Goal: Task Accomplishment & Management: Manage account settings

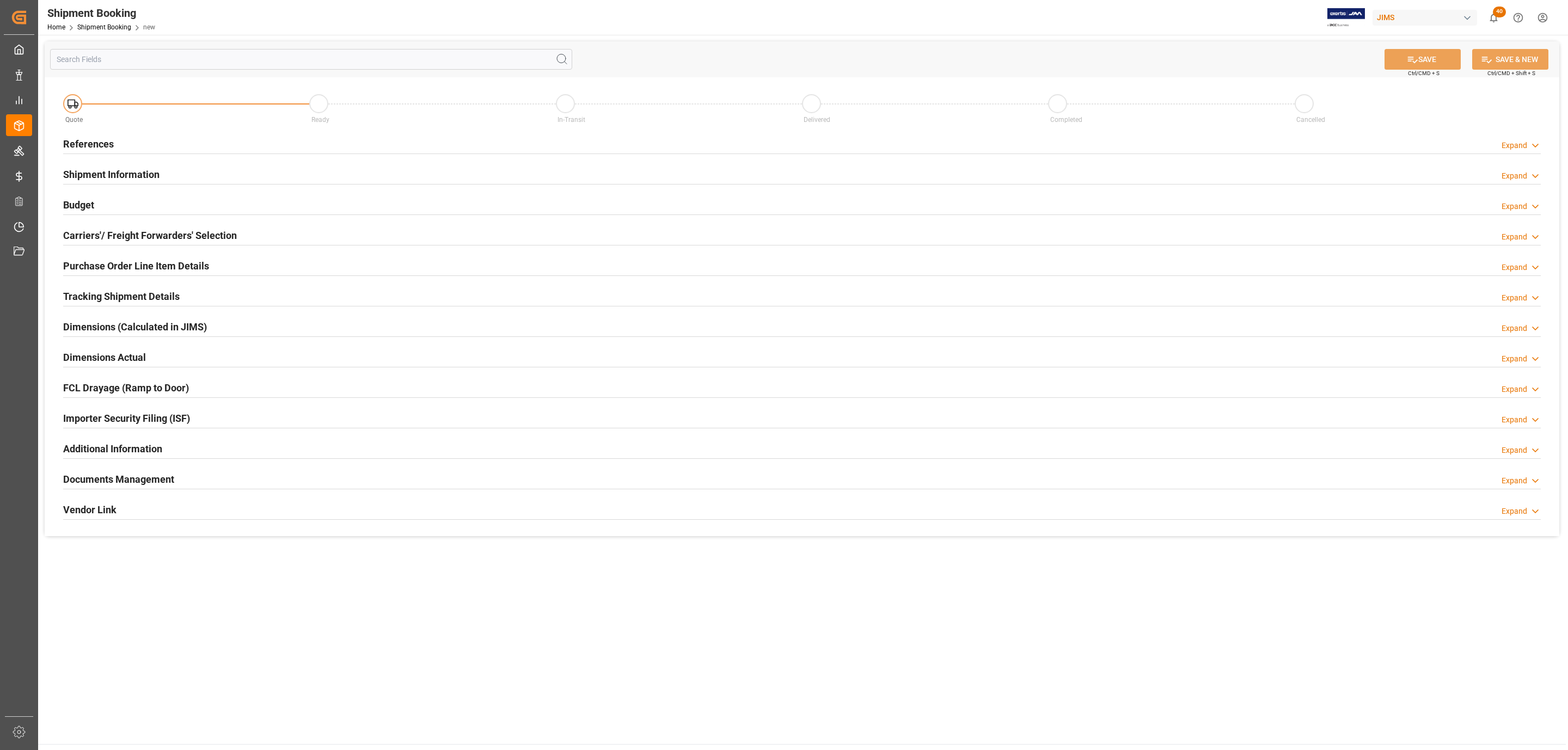
click at [110, 139] on h2 "References" at bounding box center [88, 144] width 51 height 14
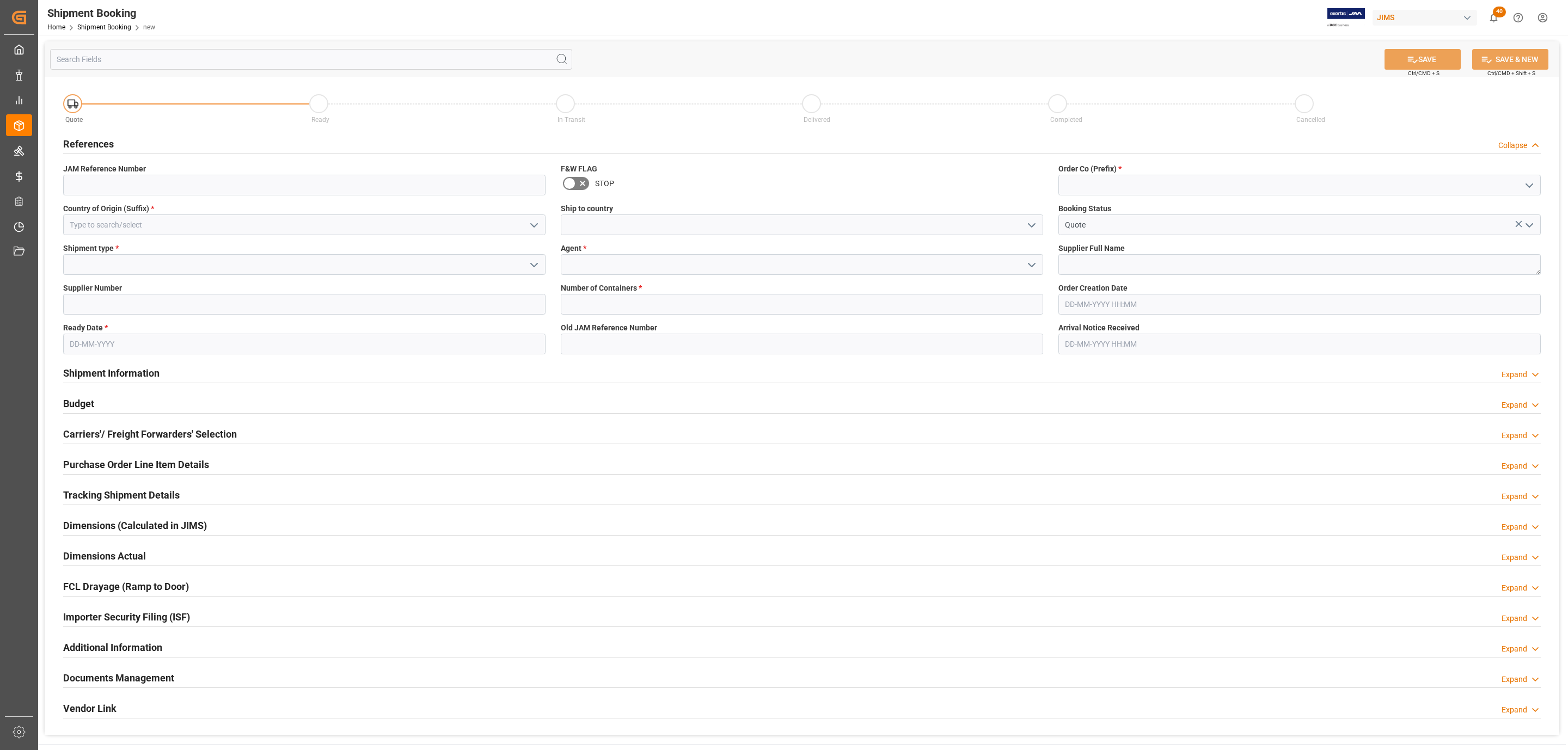
click at [534, 228] on icon "open menu" at bounding box center [534, 226] width 13 height 13
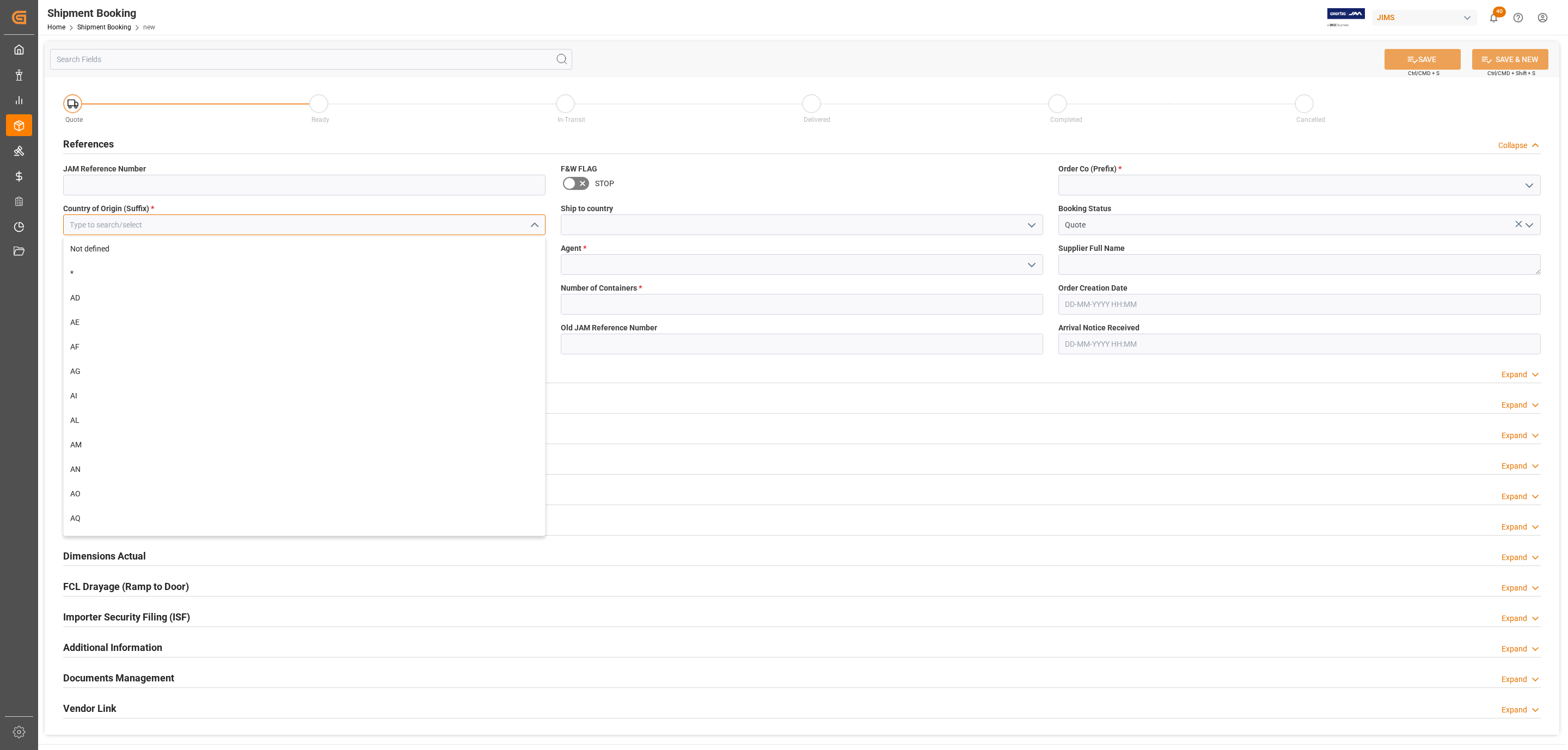
click at [211, 226] on input at bounding box center [304, 224] width 482 height 20
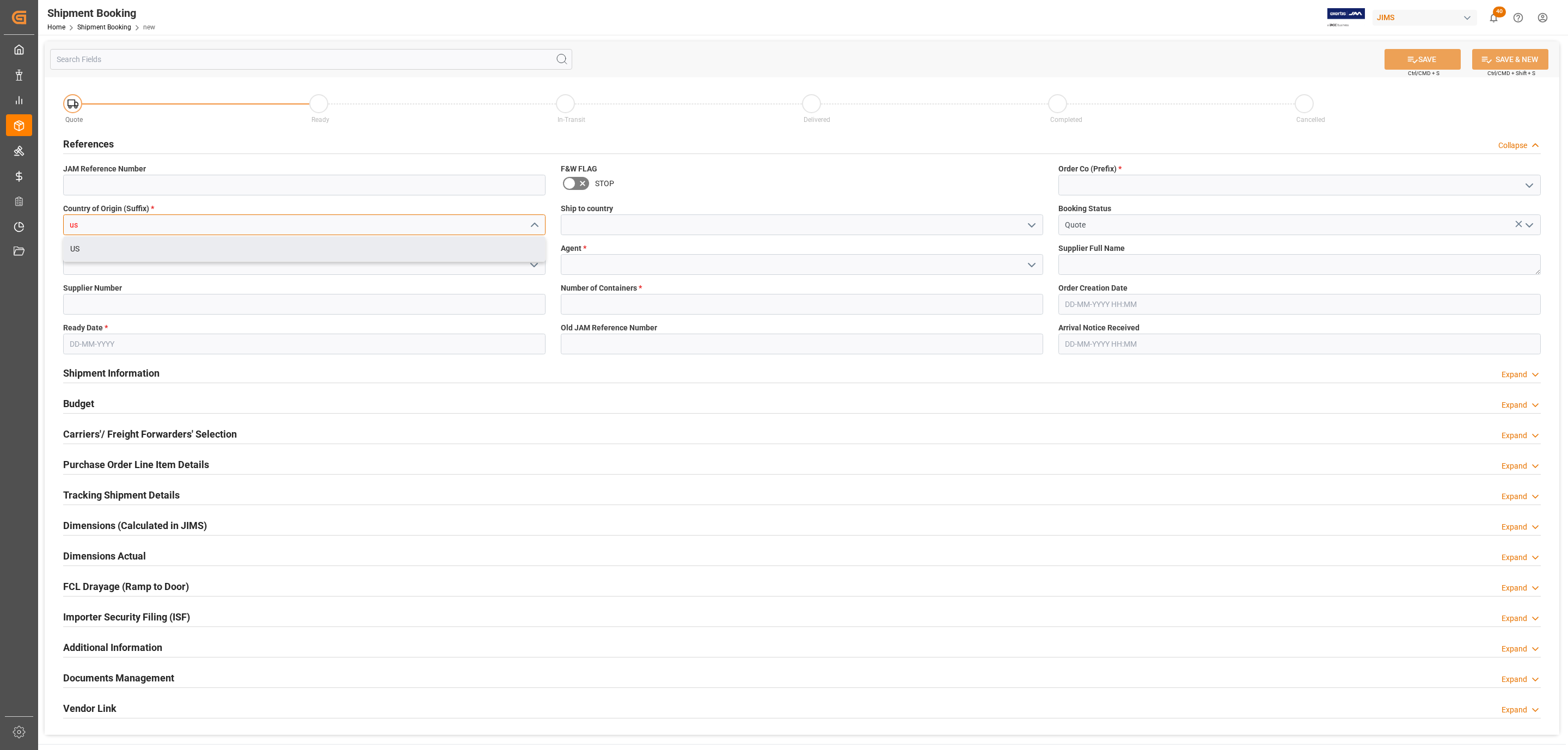
click at [190, 241] on div "US" at bounding box center [304, 249] width 481 height 24
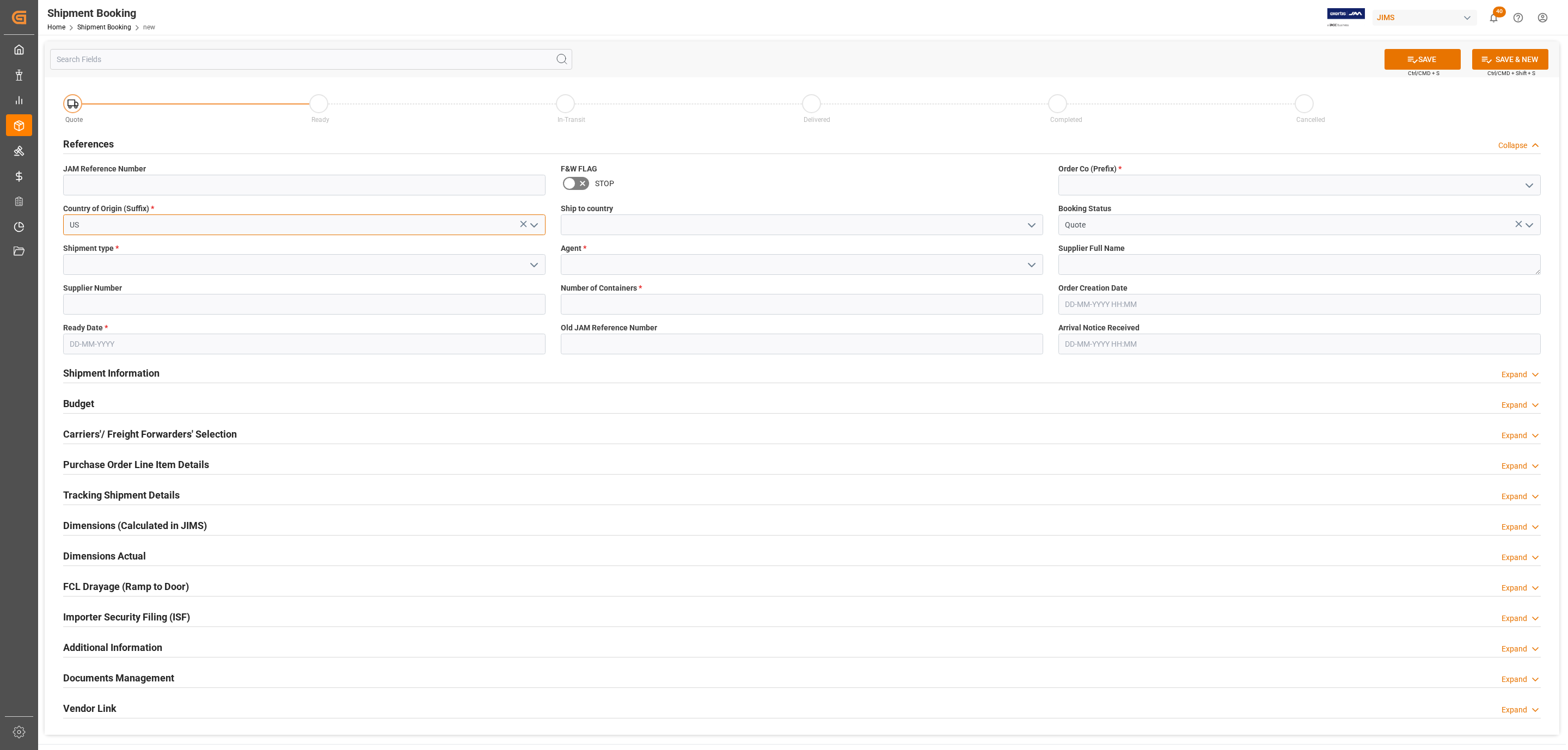
type input "US"
click at [528, 262] on icon "open menu" at bounding box center [534, 265] width 13 height 13
click at [147, 329] on div "LTL" at bounding box center [304, 338] width 481 height 24
type input "LTL"
drag, startPoint x: 98, startPoint y: 305, endPoint x: 97, endPoint y: 311, distance: 6.1
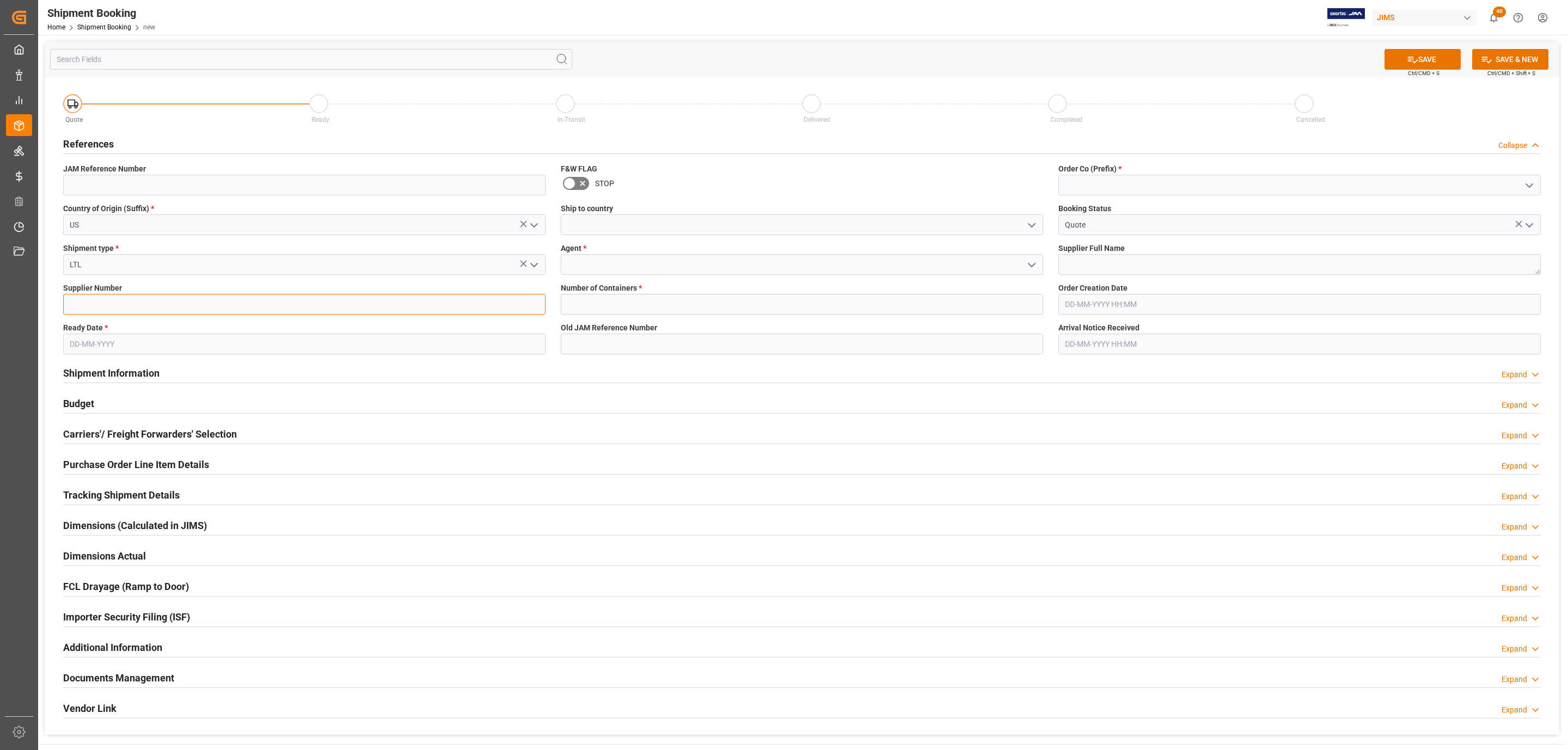
click at [98, 305] on input at bounding box center [304, 304] width 482 height 20
paste input "181970"
type input "181970"
click at [96, 346] on input "text" at bounding box center [304, 343] width 482 height 20
click at [91, 407] on div "28 29 30 31 1 2 3" at bounding box center [141, 411] width 149 height 21
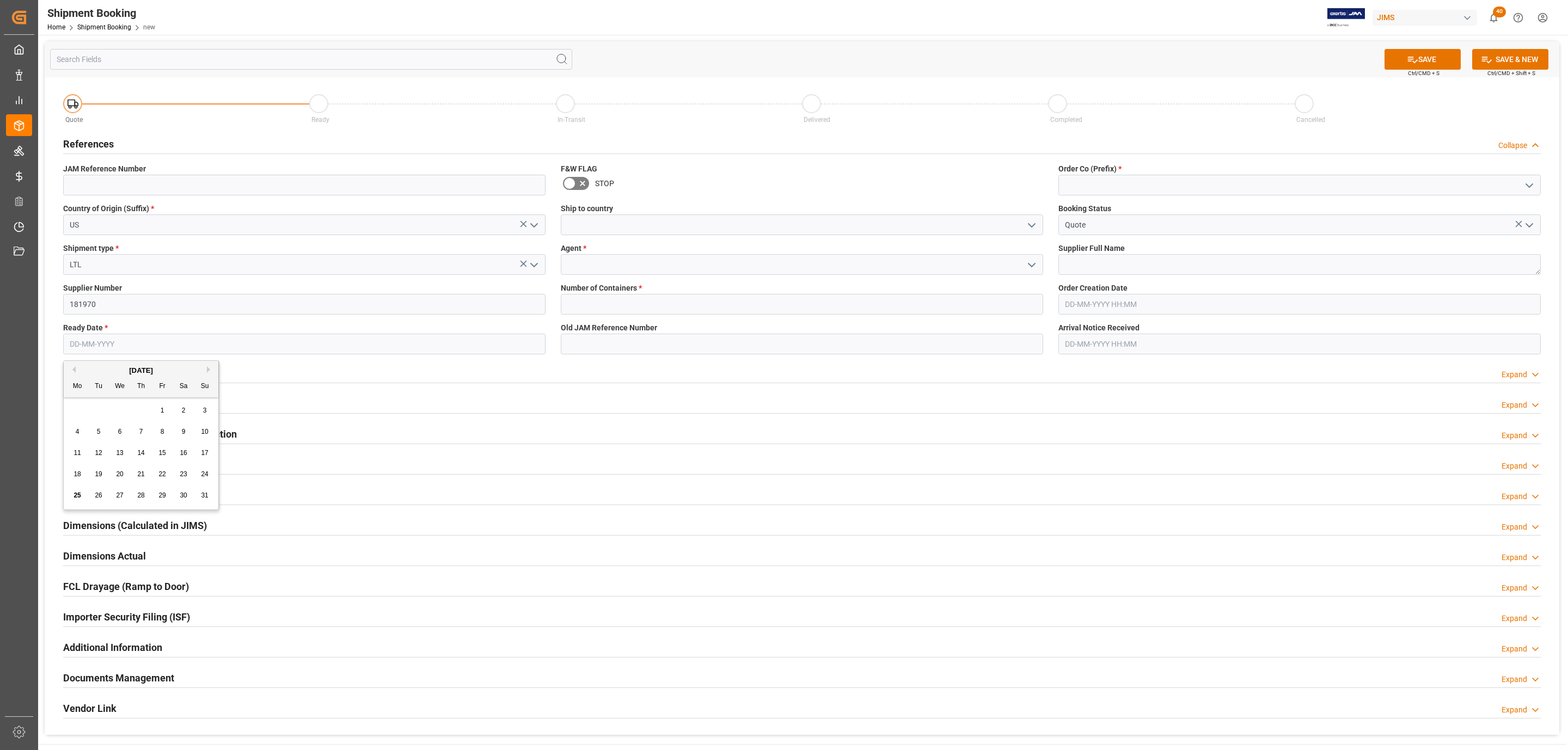
click at [163, 472] on span "22" at bounding box center [162, 474] width 7 height 8
type input "[DATE]"
click at [1021, 221] on input at bounding box center [801, 224] width 482 height 20
drag, startPoint x: 1028, startPoint y: 226, endPoint x: 1011, endPoint y: 227, distance: 17.0
click at [1028, 226] on icon "open menu" at bounding box center [1032, 226] width 13 height 13
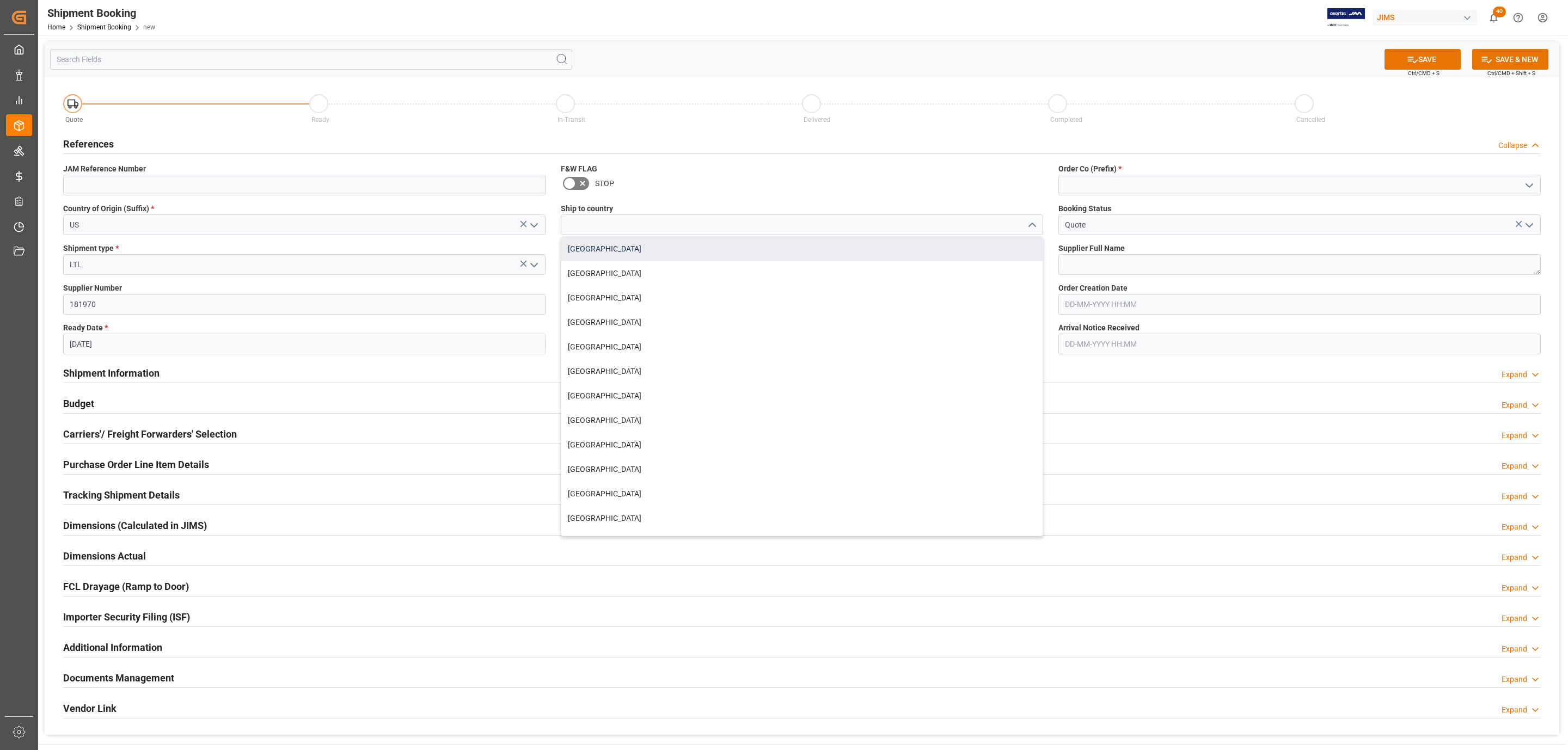
click at [658, 247] on div "[GEOGRAPHIC_DATA]" at bounding box center [801, 249] width 481 height 24
type input "[GEOGRAPHIC_DATA]"
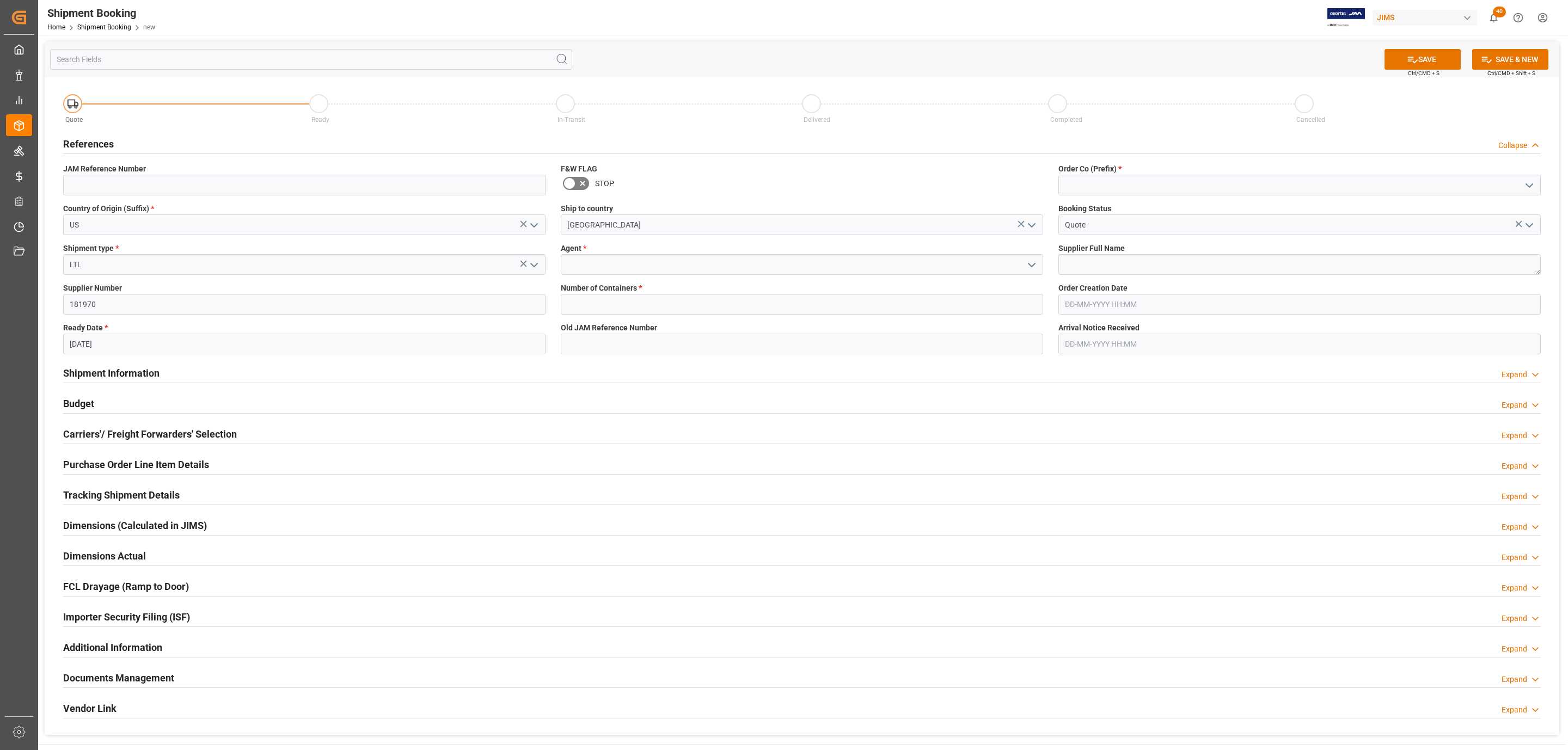
click at [1037, 263] on icon "open menu" at bounding box center [1032, 265] width 13 height 13
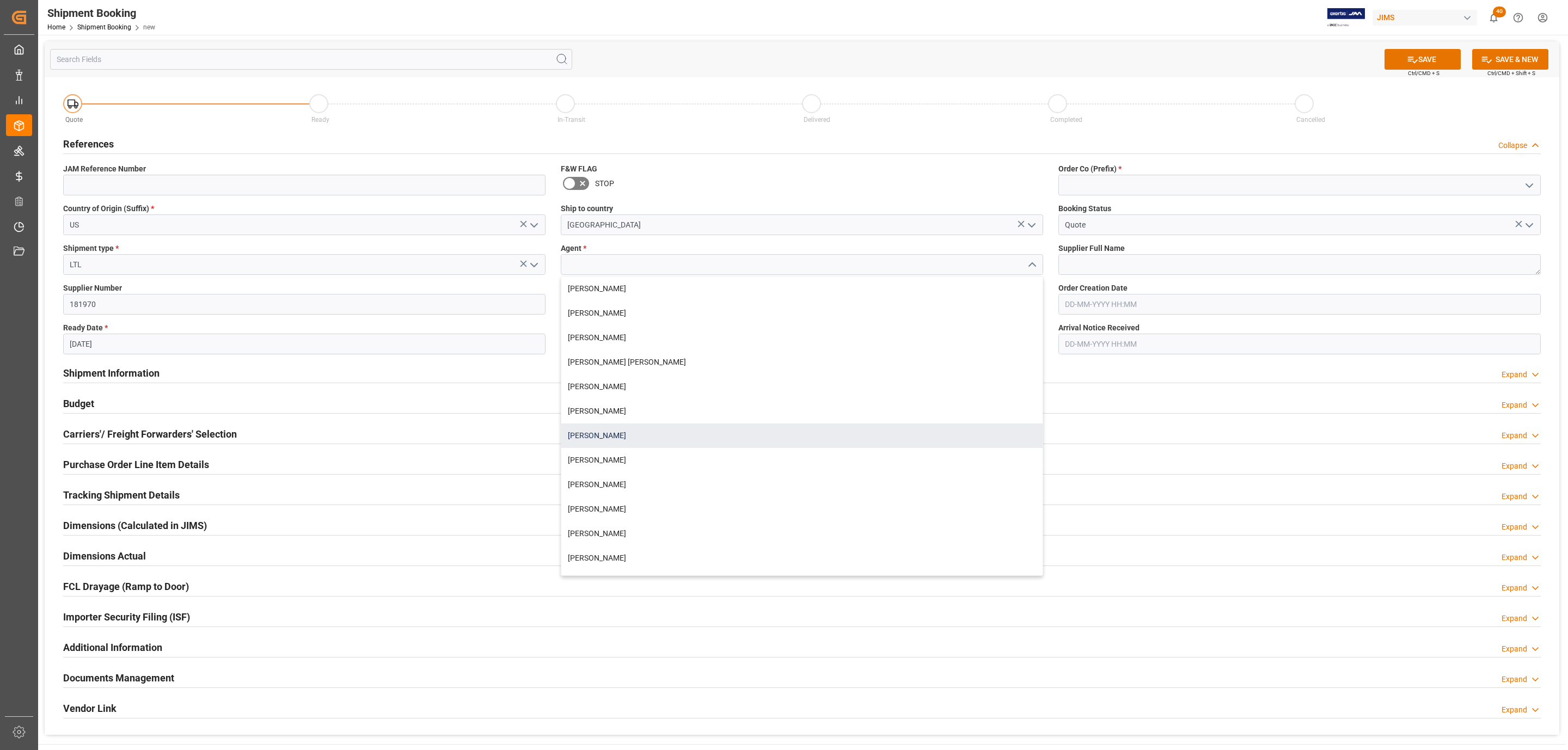
click at [634, 426] on div "[PERSON_NAME]" at bounding box center [801, 436] width 481 height 24
type input "[PERSON_NAME]"
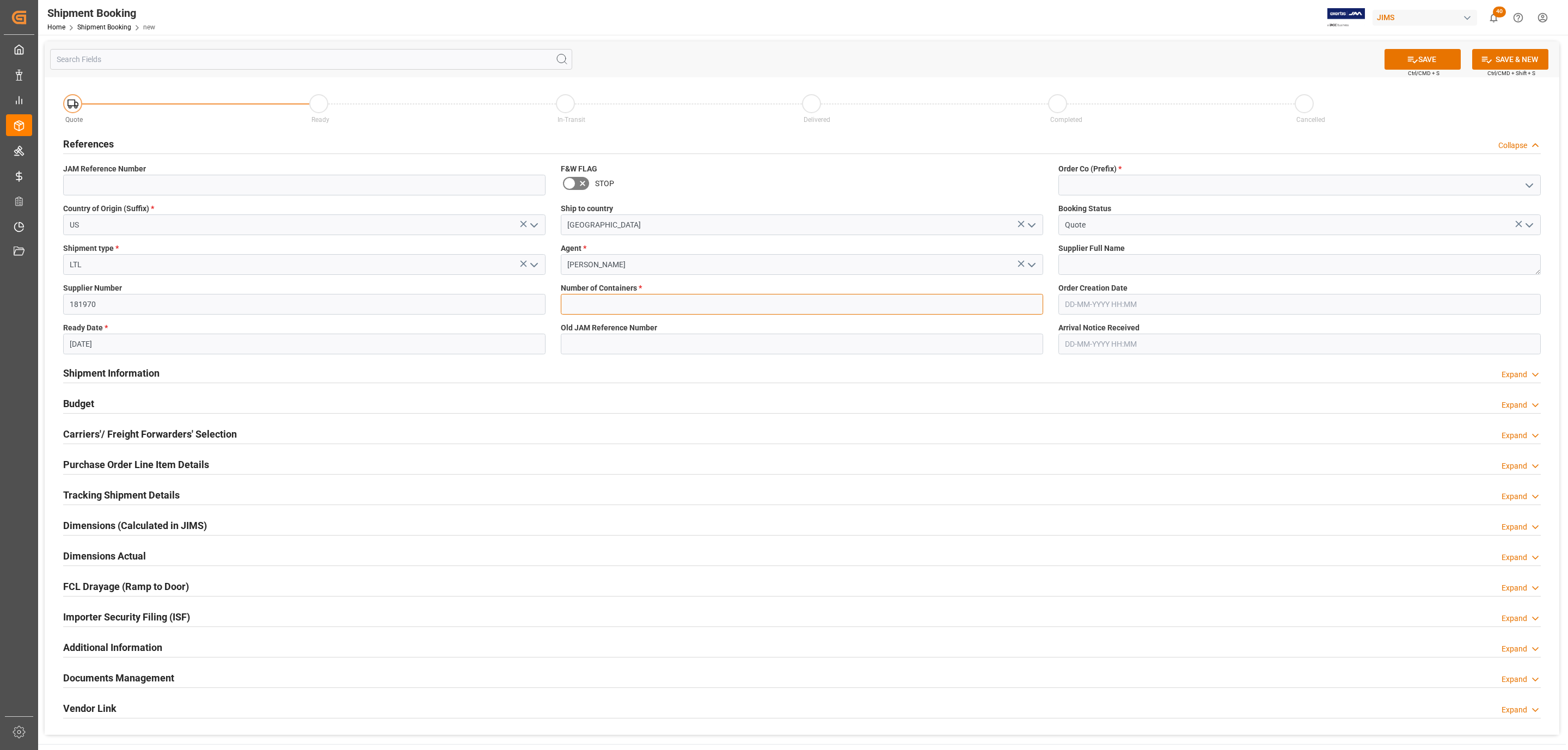
click at [608, 301] on input "text" at bounding box center [801, 304] width 482 height 20
type input "0"
click at [1528, 185] on icon "open menu" at bounding box center [1529, 186] width 13 height 13
click at [1198, 231] on div "77" at bounding box center [1299, 234] width 481 height 24
type input "77"
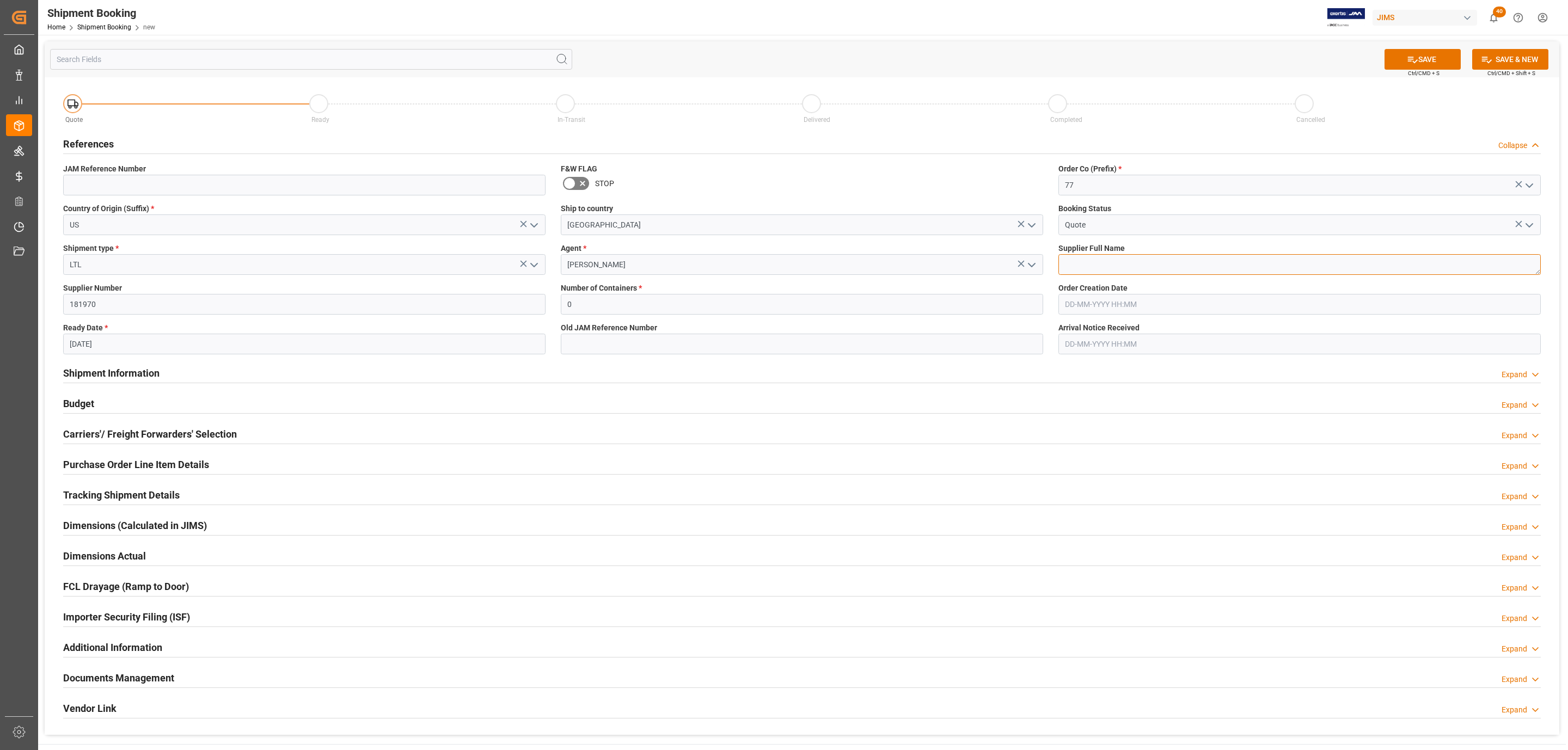
click at [1179, 265] on textarea at bounding box center [1299, 264] width 482 height 20
paste textarea "Radio Design Labs"
type textarea "Radio Design Labs"
click at [1411, 55] on icon at bounding box center [1412, 59] width 11 height 11
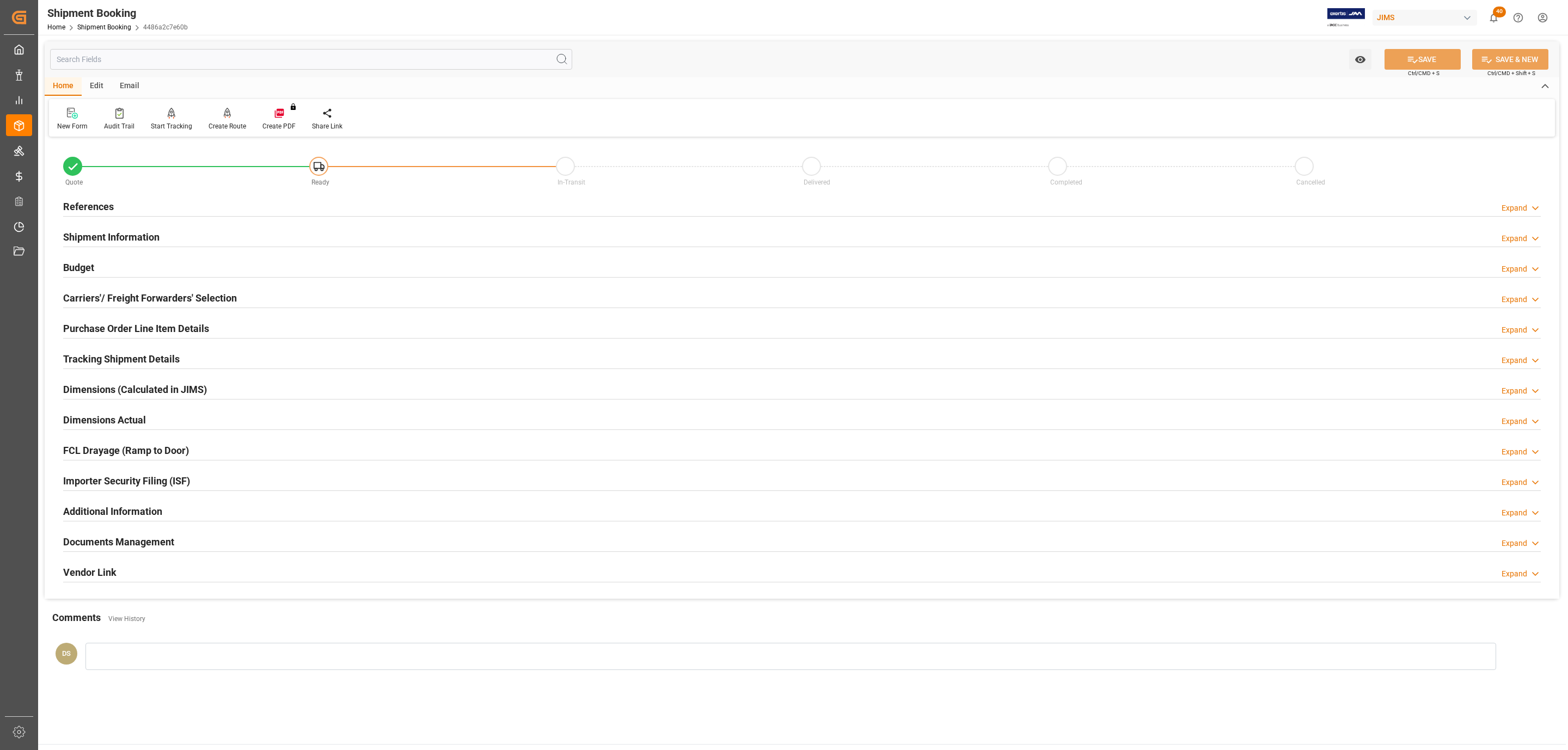
click at [109, 301] on h2 "Carriers'/ Freight Forwarders' Selection" at bounding box center [150, 298] width 174 height 14
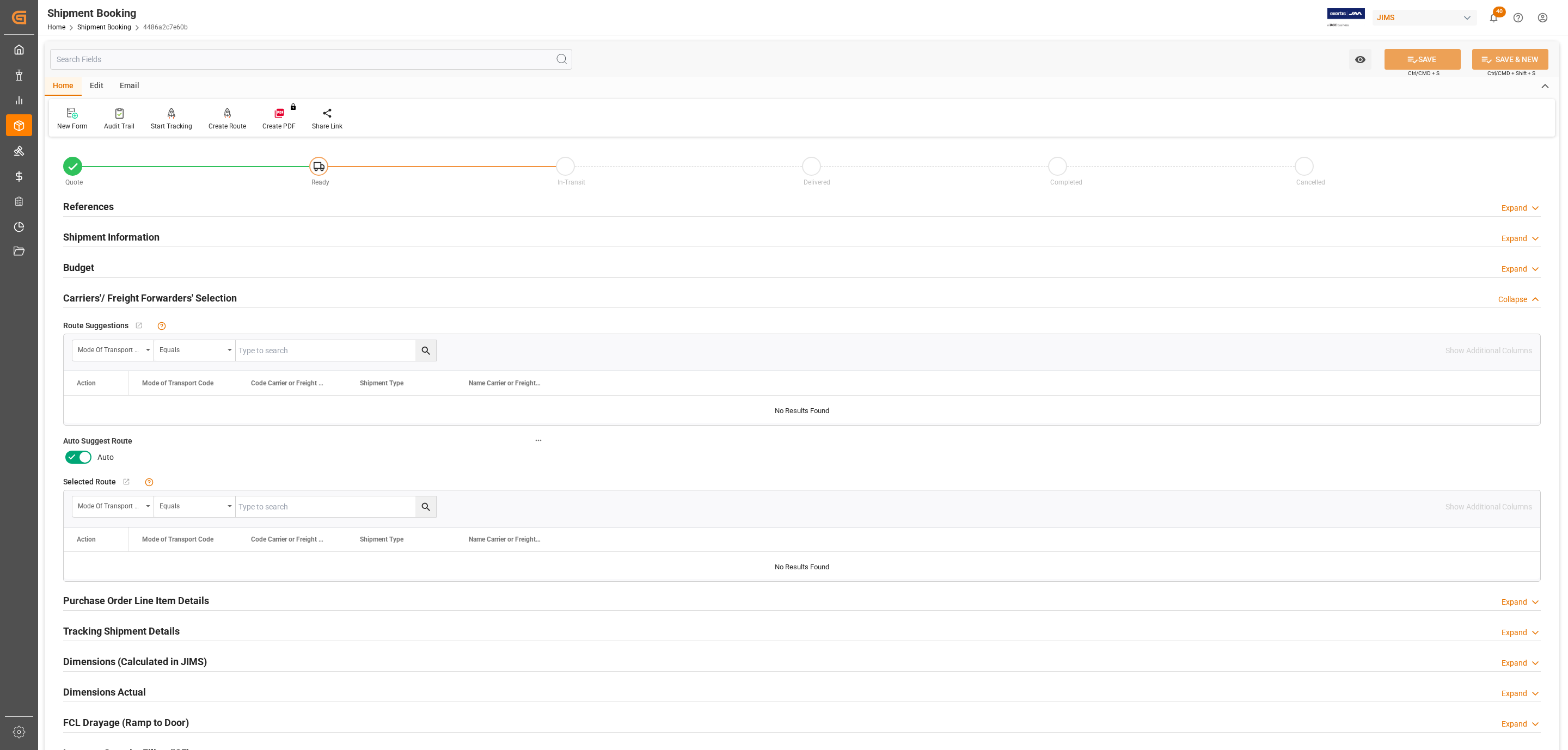
click at [78, 455] on icon at bounding box center [85, 457] width 13 height 13
click at [0, 0] on input "checkbox" at bounding box center [0, 0] width 0 height 0
click at [1403, 43] on div "Watch Option SAVE Ctrl/CMD + S SAVE & NEW Ctrl/CMD + Shift + S" at bounding box center [802, 59] width 1515 height 36
click at [1404, 53] on button "SAVE" at bounding box center [1423, 59] width 76 height 20
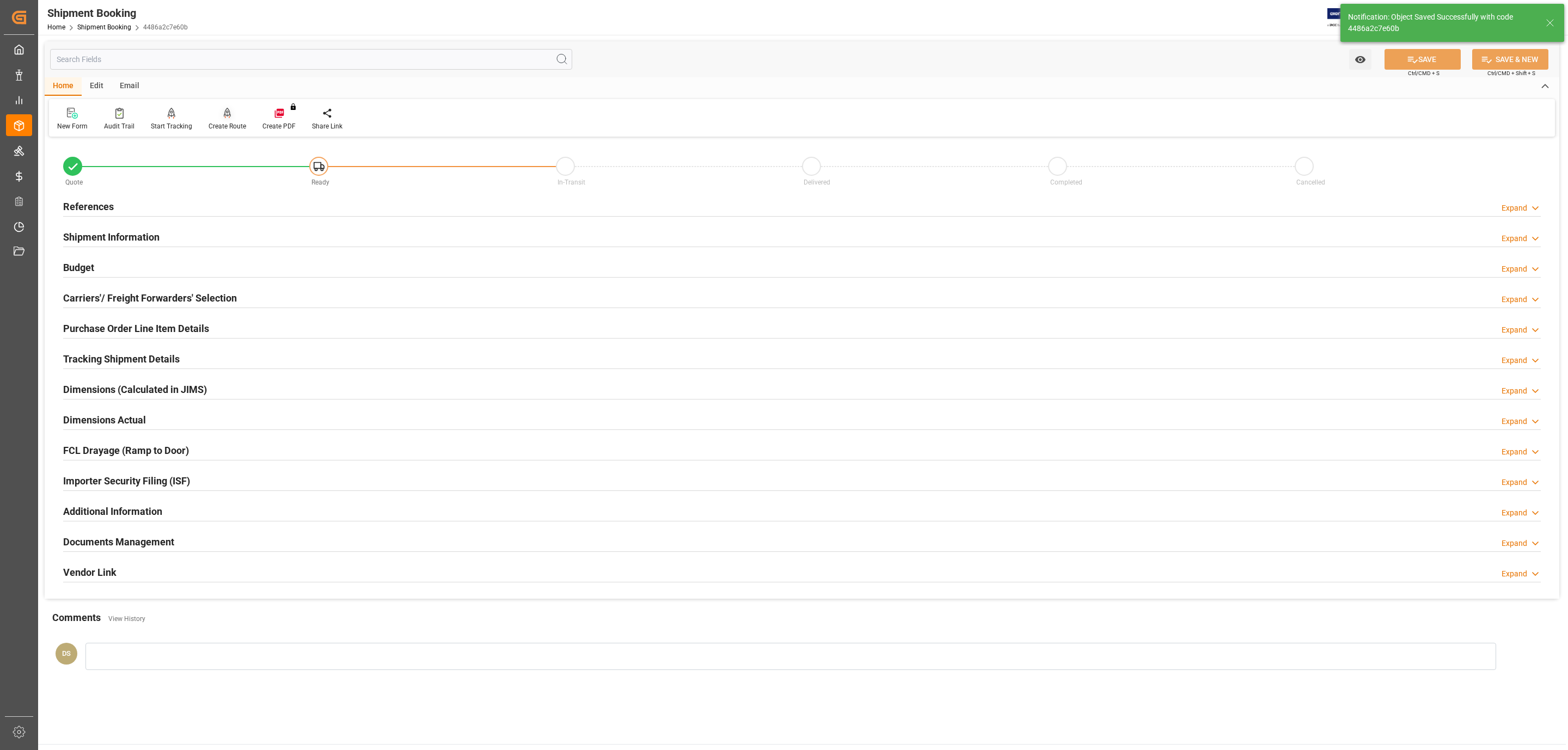
click at [226, 111] on icon at bounding box center [228, 113] width 8 height 11
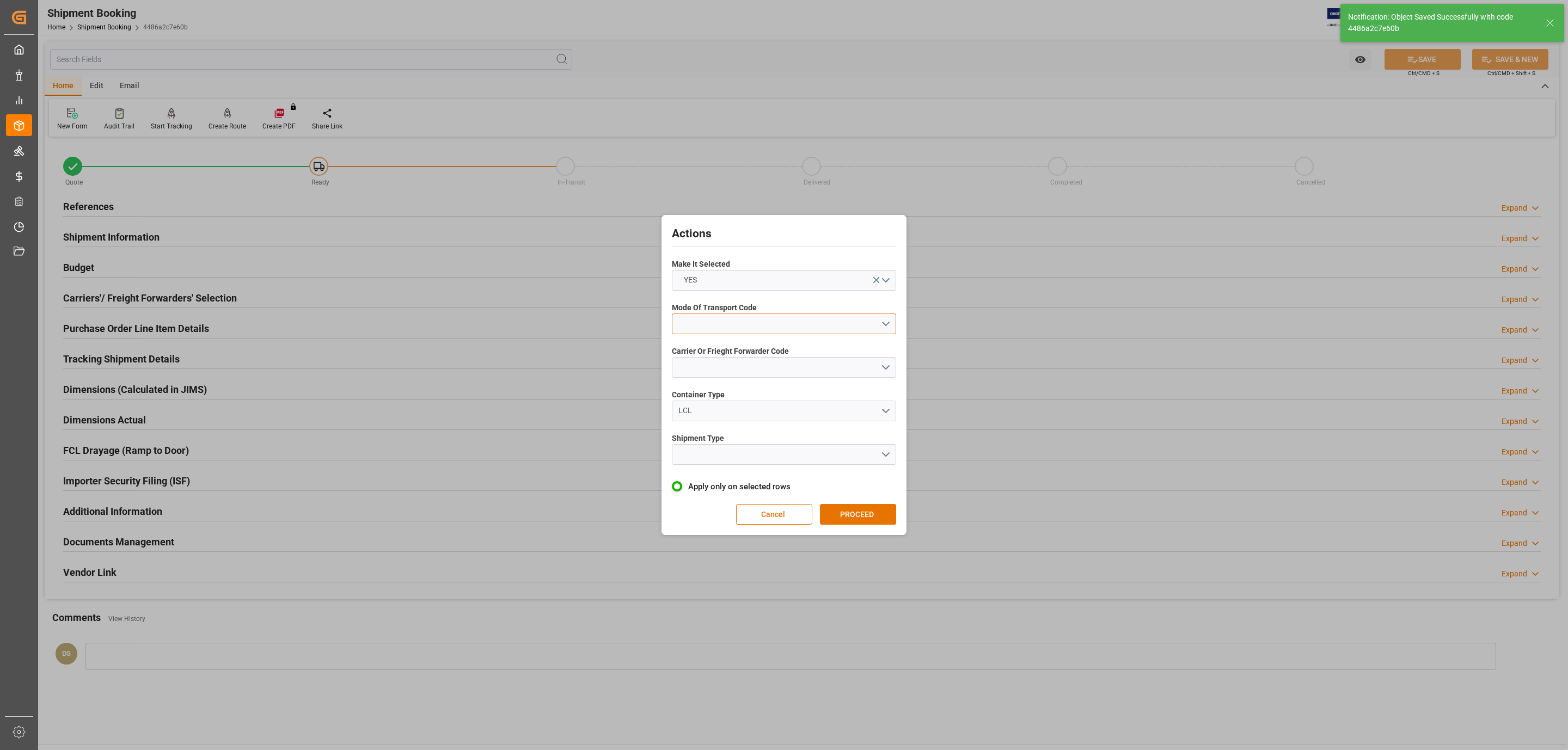
click at [815, 318] on button "open menu" at bounding box center [784, 324] width 224 height 20
click at [755, 413] on div "5- COURIER GROUND" at bounding box center [784, 418] width 223 height 23
click at [745, 356] on span "Carrier Or Frieght Forwarder Code" at bounding box center [730, 351] width 117 height 11
click at [751, 373] on button "open menu" at bounding box center [784, 367] width 224 height 20
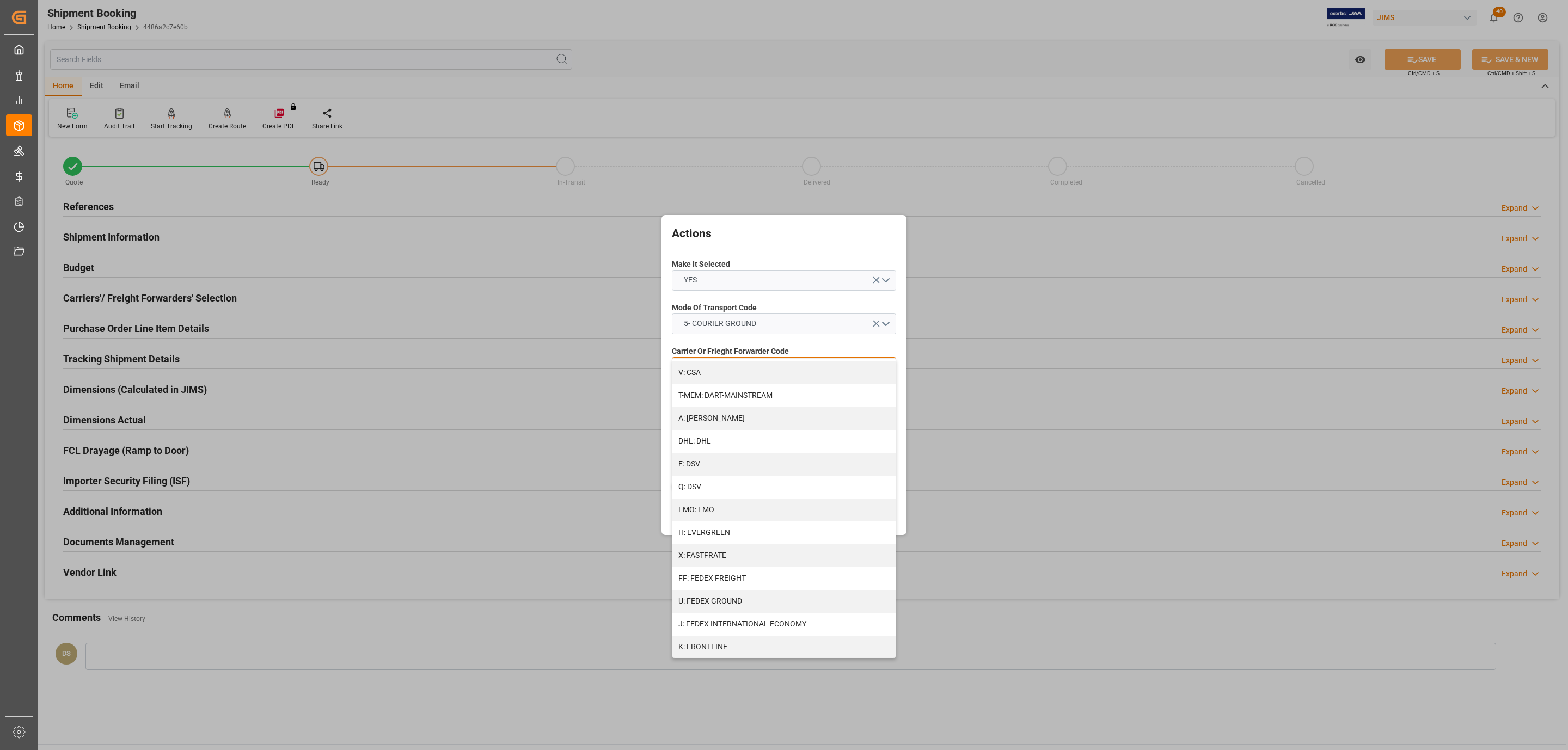
scroll to position [489, 0]
click at [747, 608] on div "R: UPS STANDARD GROUND" at bounding box center [784, 612] width 223 height 23
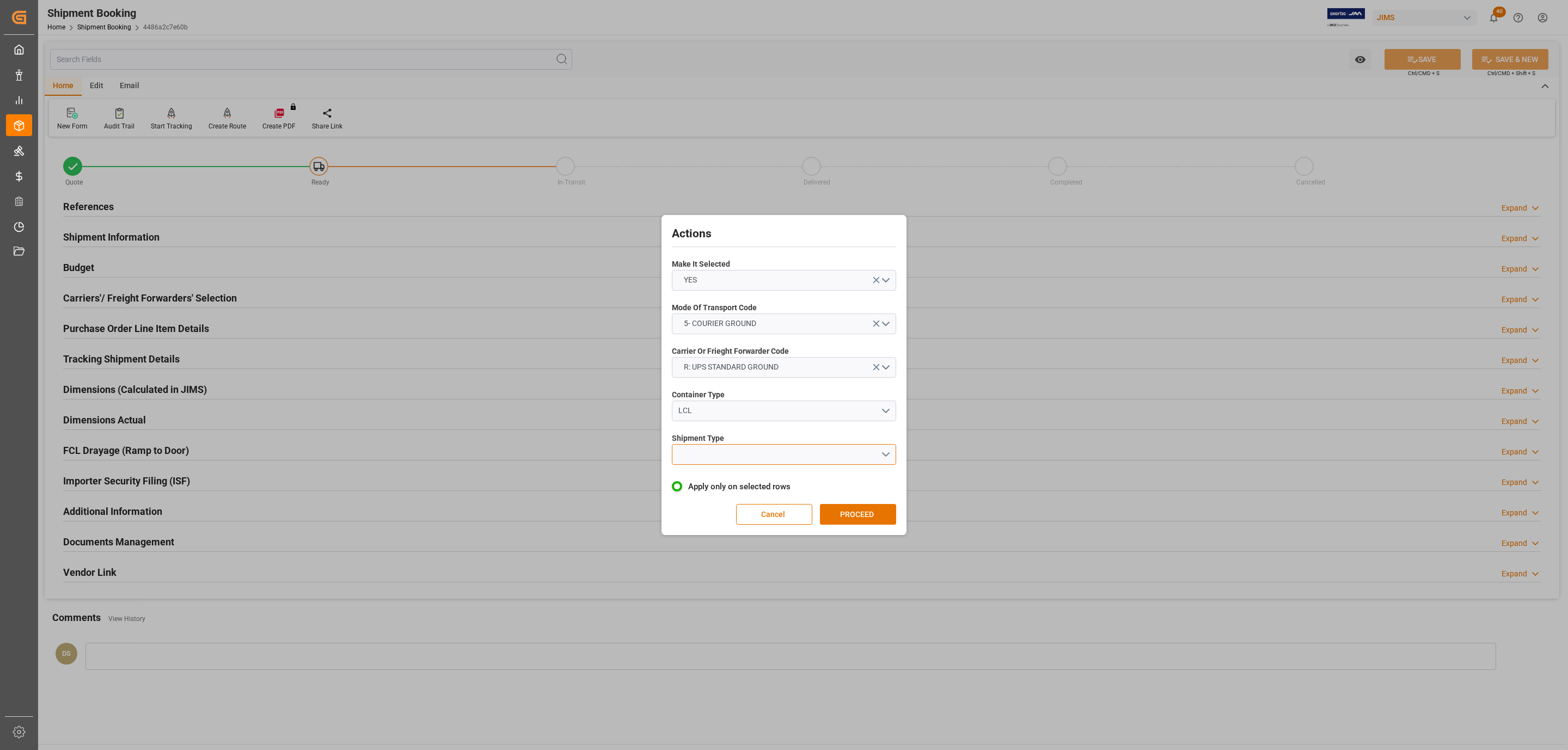
click at [734, 462] on button "open menu" at bounding box center [784, 454] width 224 height 20
click at [732, 459] on div "LTL" at bounding box center [784, 457] width 223 height 23
click at [855, 516] on button "PROCEED" at bounding box center [858, 514] width 76 height 20
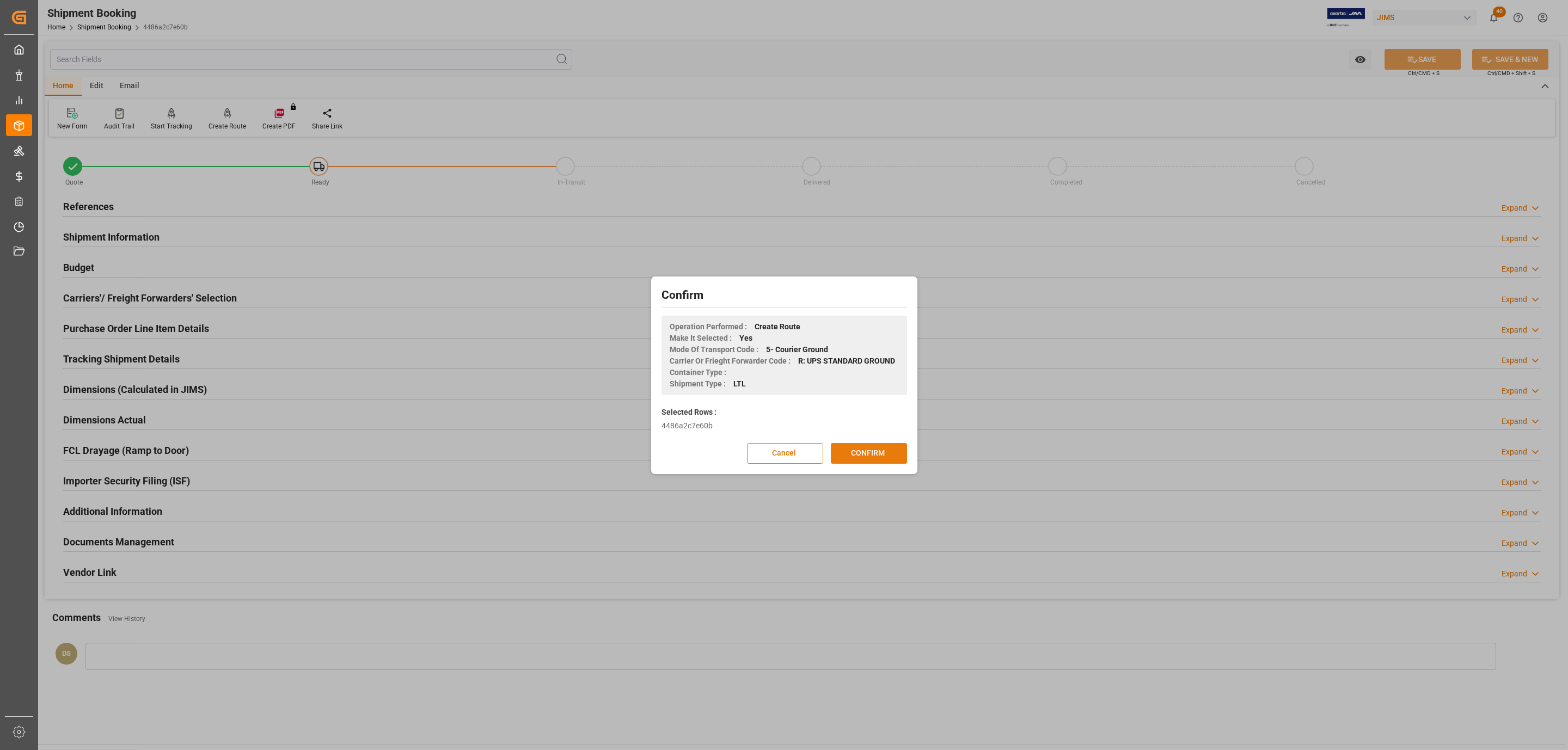
click at [856, 453] on button "CONFIRM" at bounding box center [869, 453] width 76 height 20
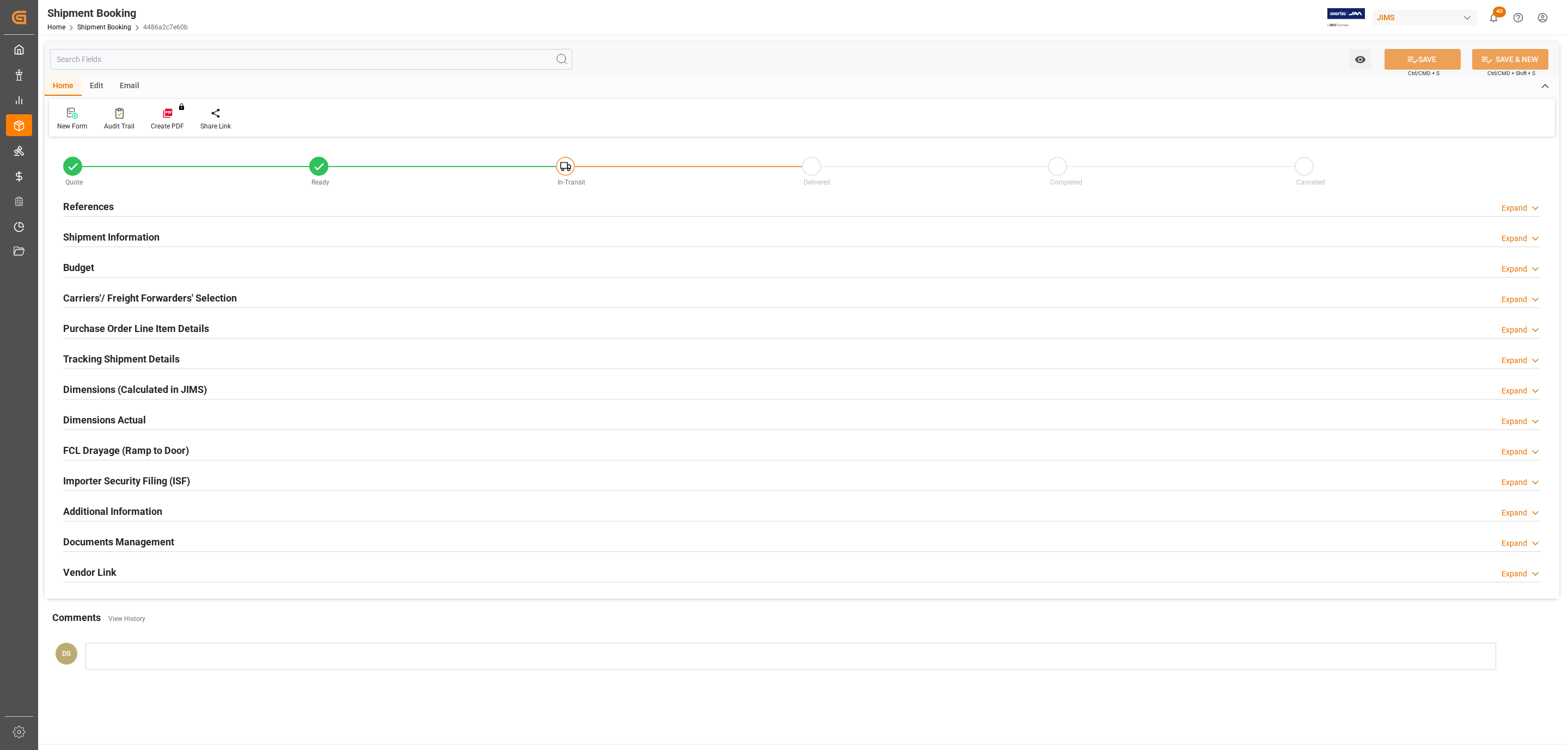
type input "0"
type input "22-08-2025"
click at [120, 200] on div "References Expand" at bounding box center [802, 205] width 1478 height 20
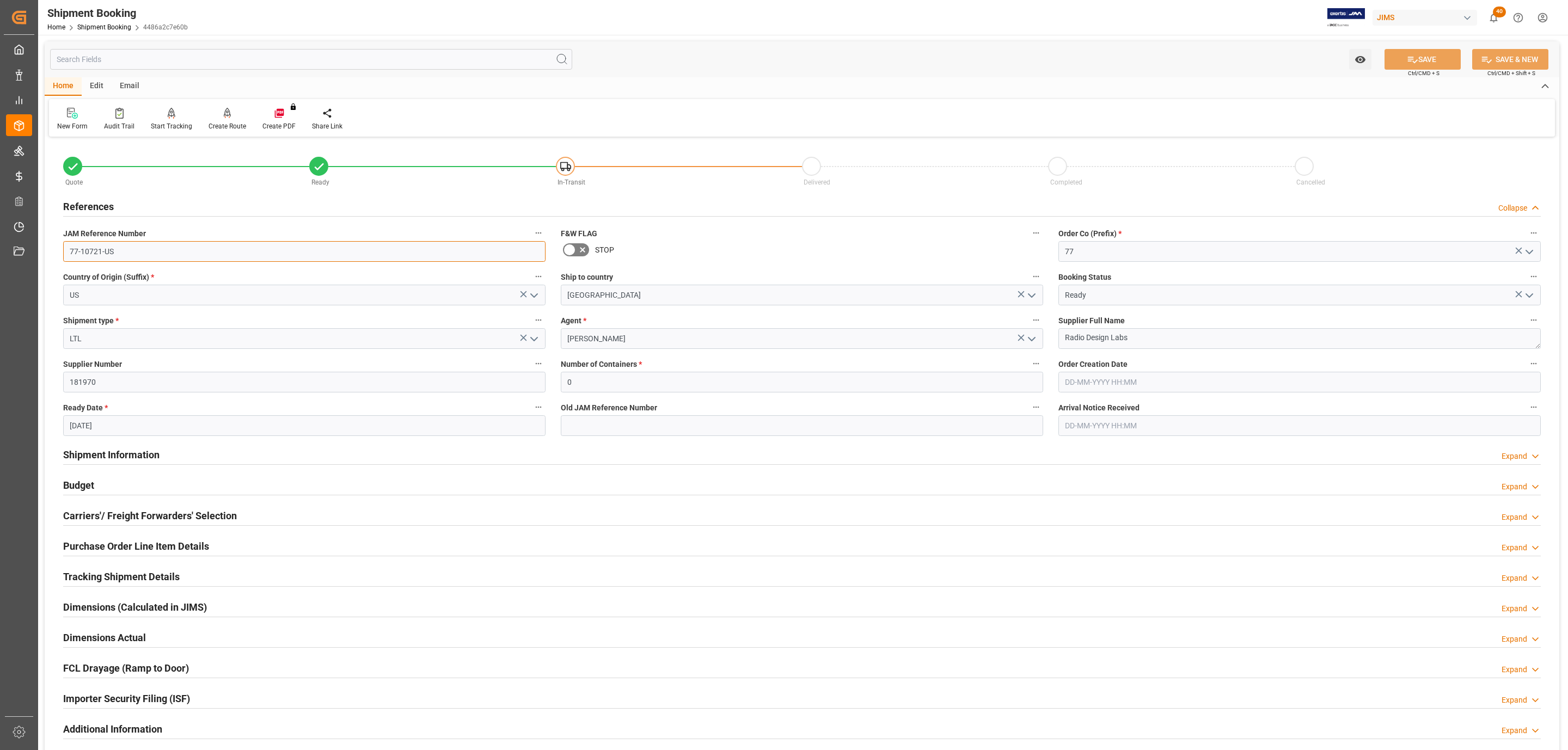
click at [136, 251] on input "77-10721-US" at bounding box center [304, 251] width 482 height 20
drag, startPoint x: 116, startPoint y: 511, endPoint x: 114, endPoint y: 522, distance: 11.2
click at [116, 511] on h2 "Carriers'/ Freight Forwarders' Selection" at bounding box center [150, 516] width 174 height 14
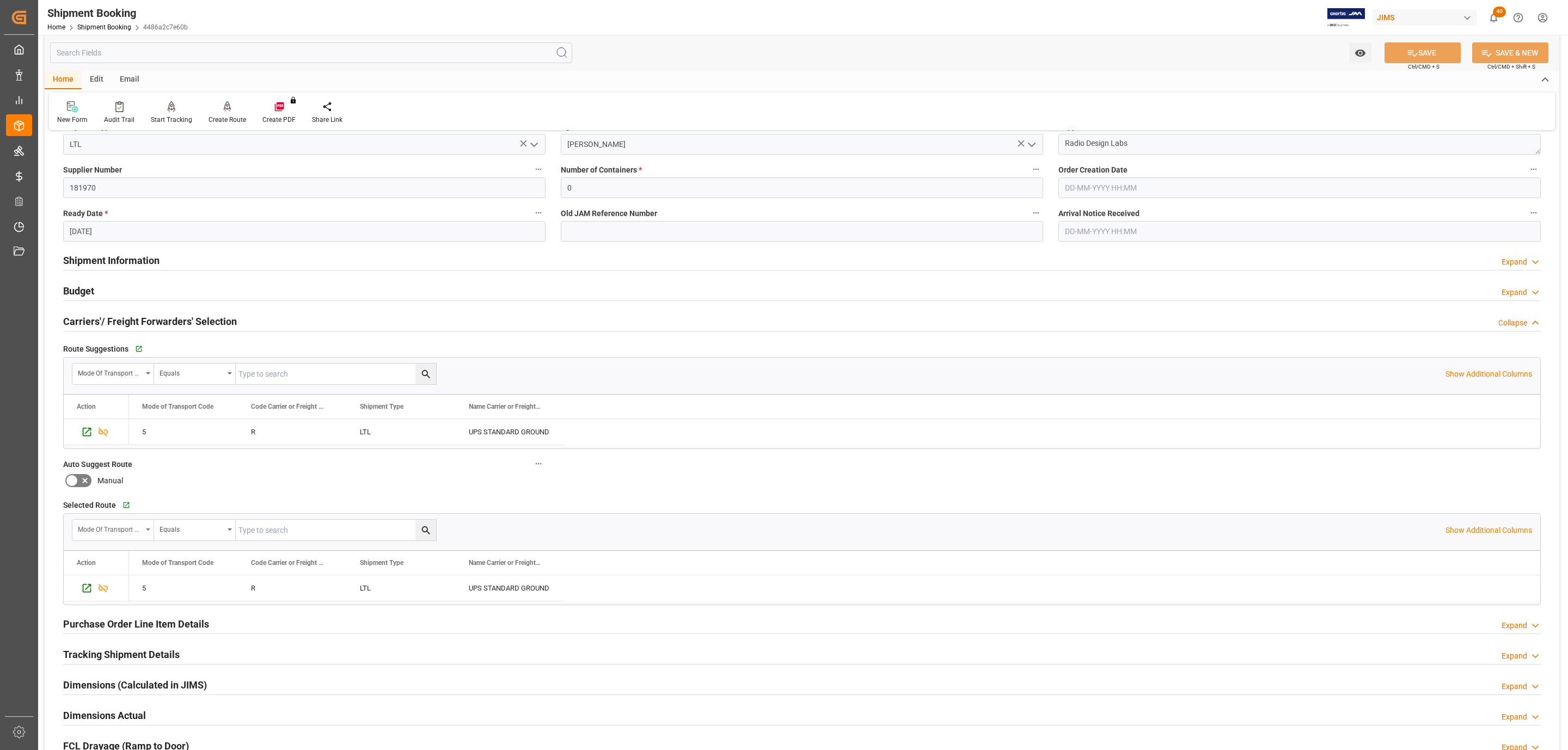
scroll to position [245, 0]
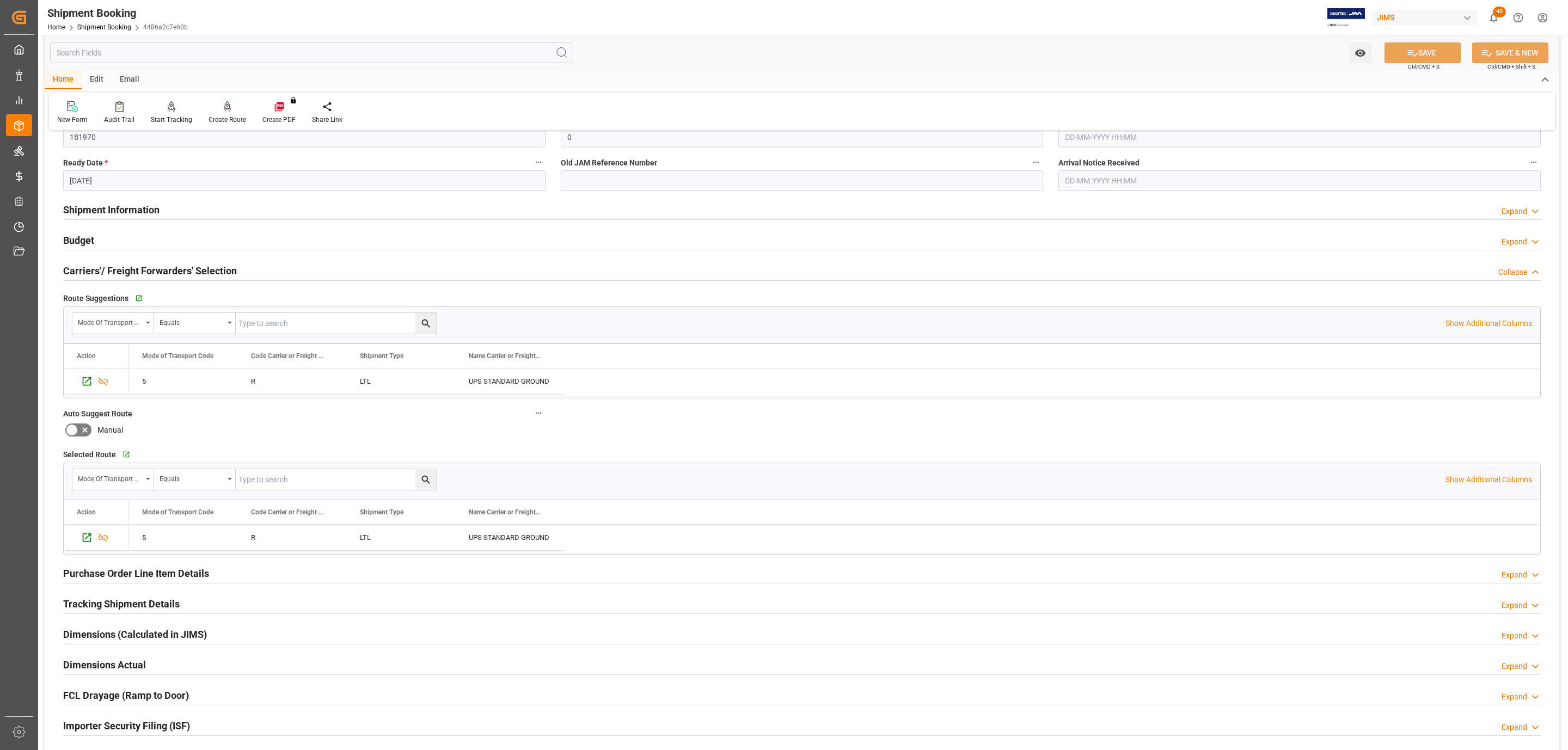
click at [99, 264] on h2 "Carriers'/ Freight Forwarders' Selection" at bounding box center [150, 270] width 174 height 14
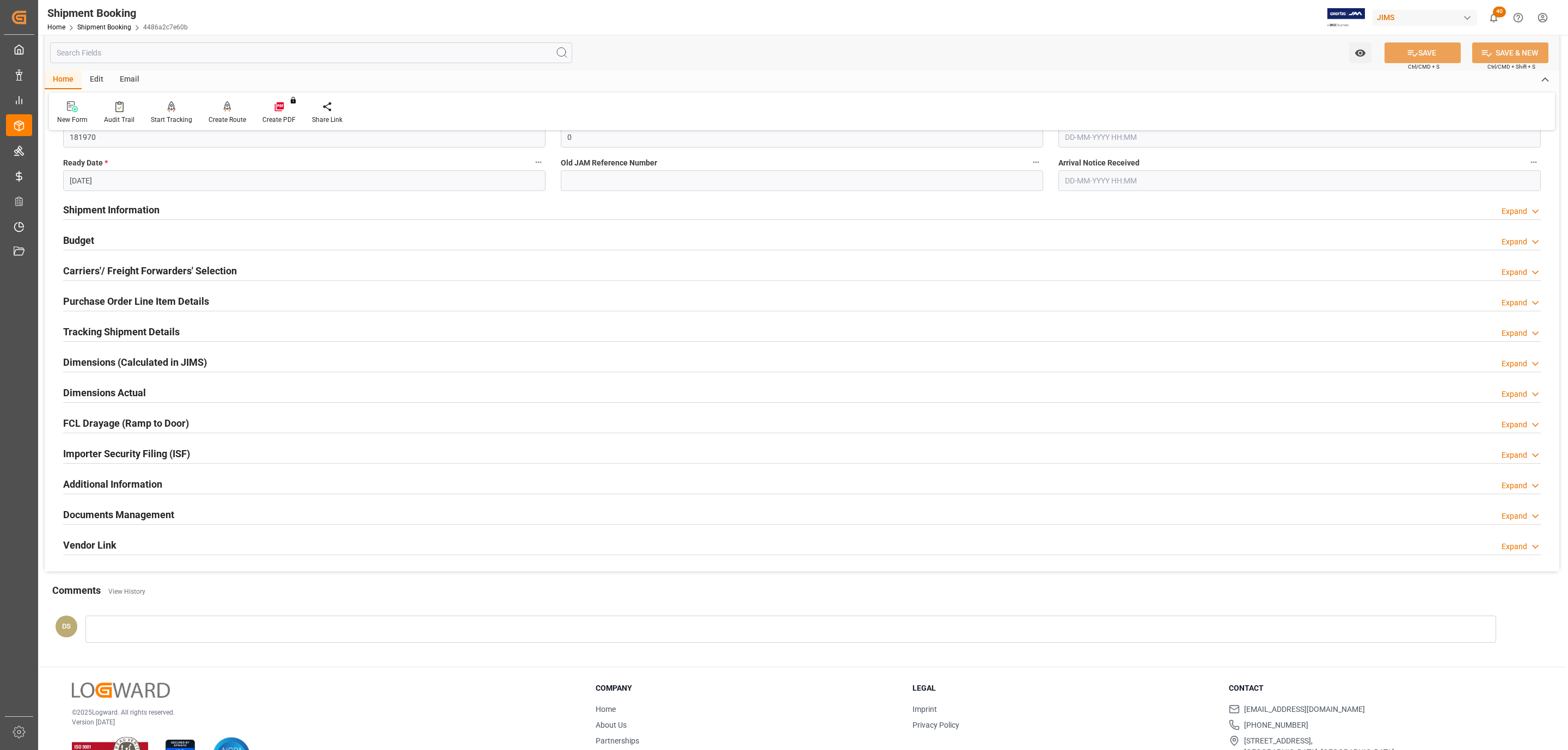
click at [97, 235] on div "Budget Expand" at bounding box center [802, 239] width 1478 height 20
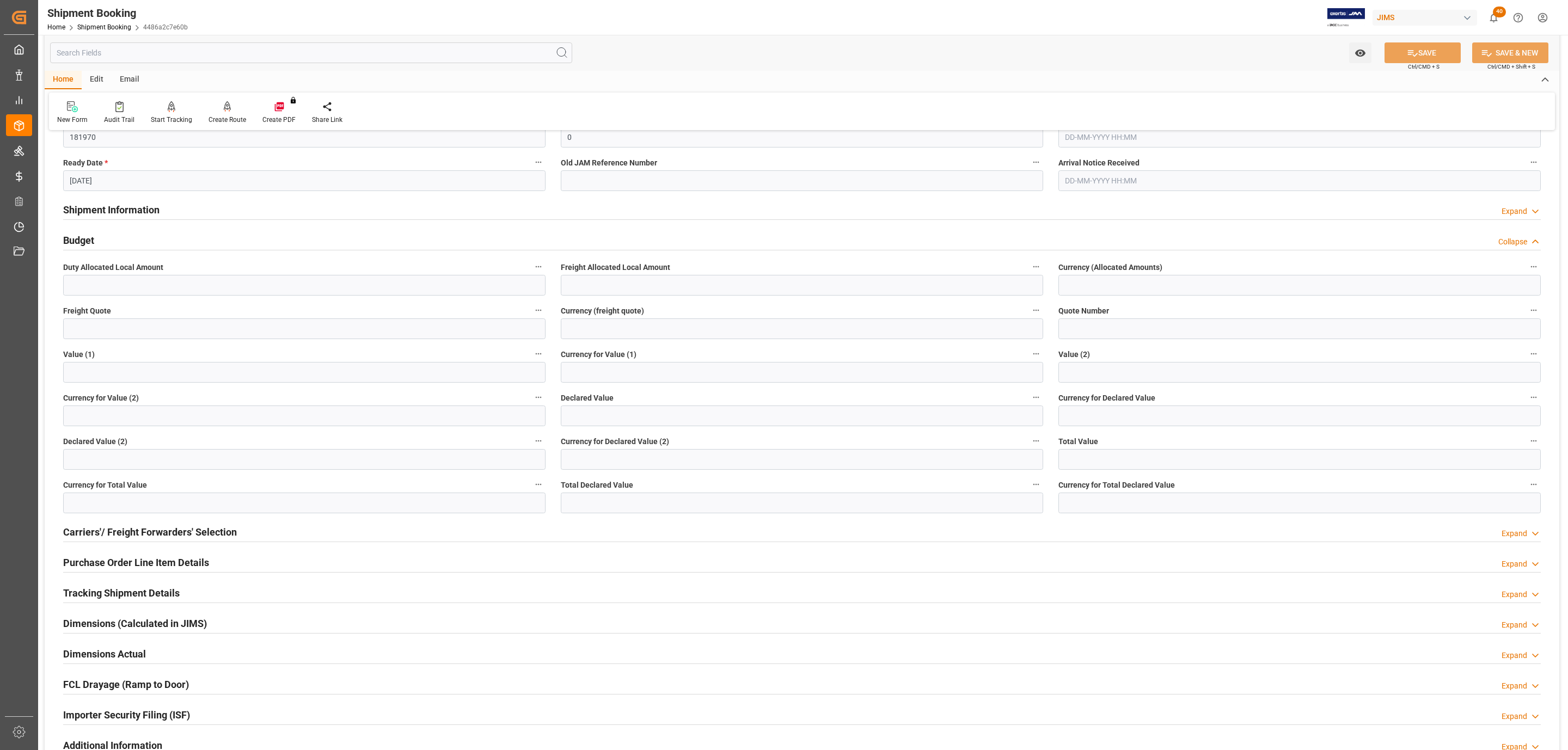
click at [112, 586] on h2 "Tracking Shipment Details" at bounding box center [121, 593] width 116 height 14
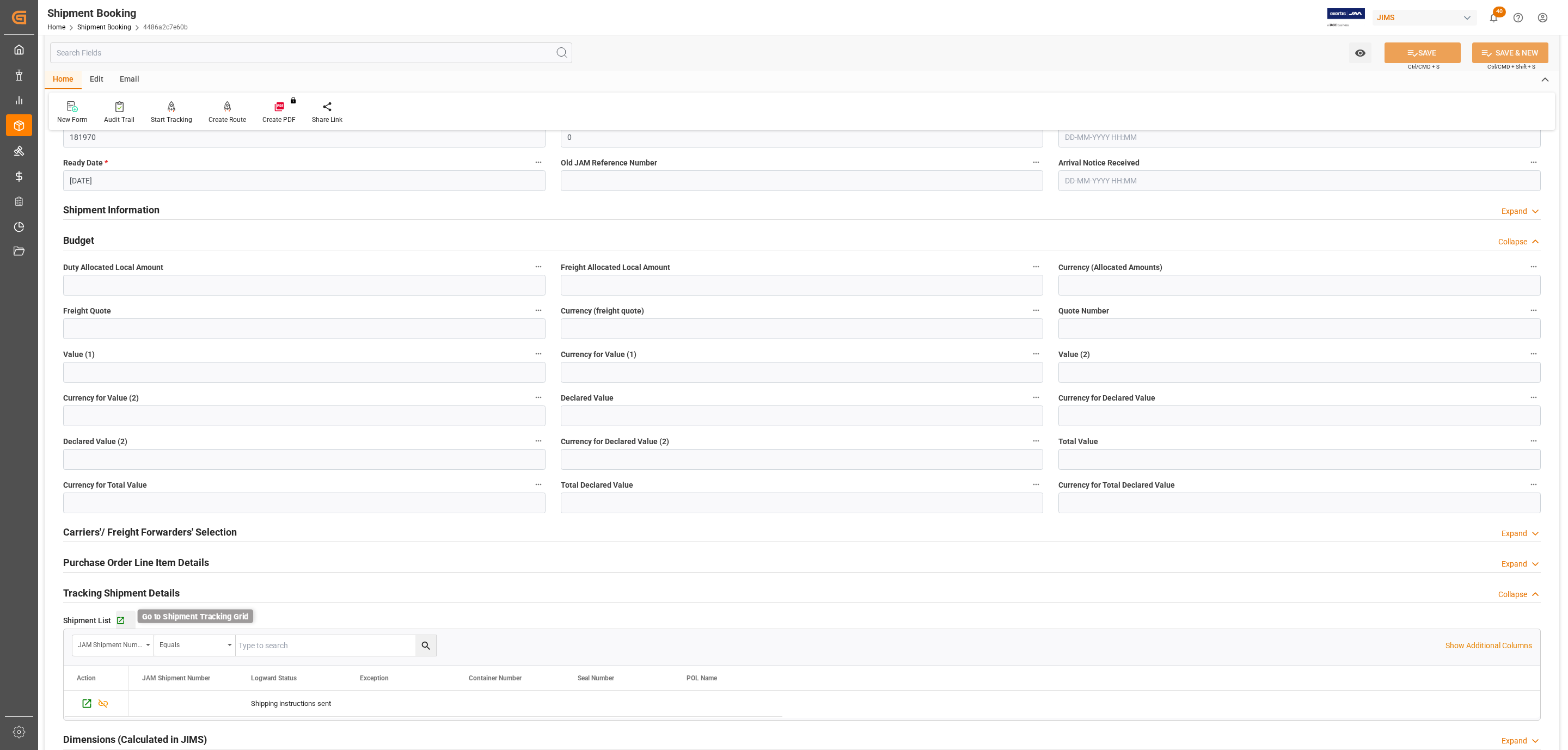
click at [118, 620] on icon "button" at bounding box center [120, 621] width 9 height 9
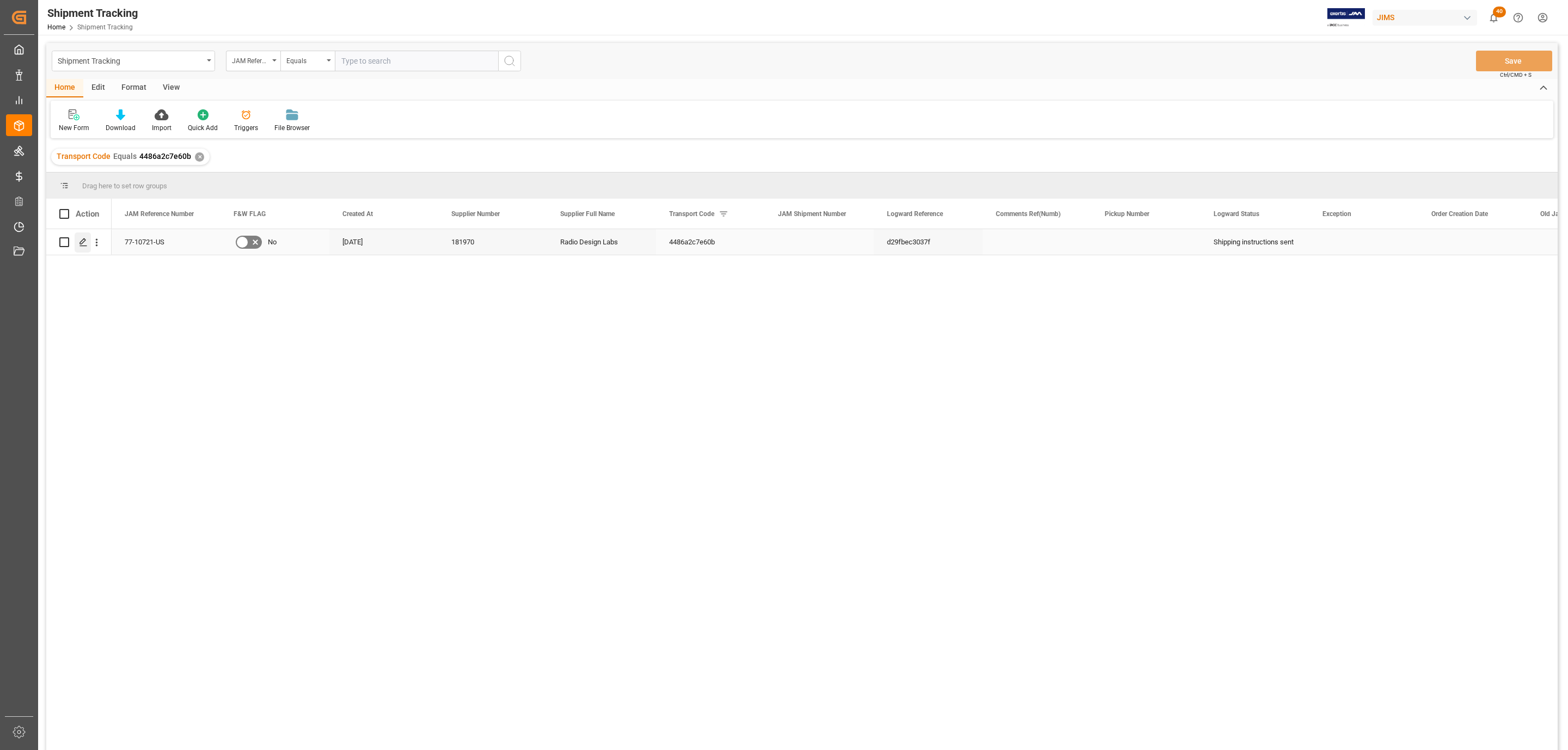
click at [80, 247] on icon "Press SPACE to select this row." at bounding box center [83, 242] width 9 height 9
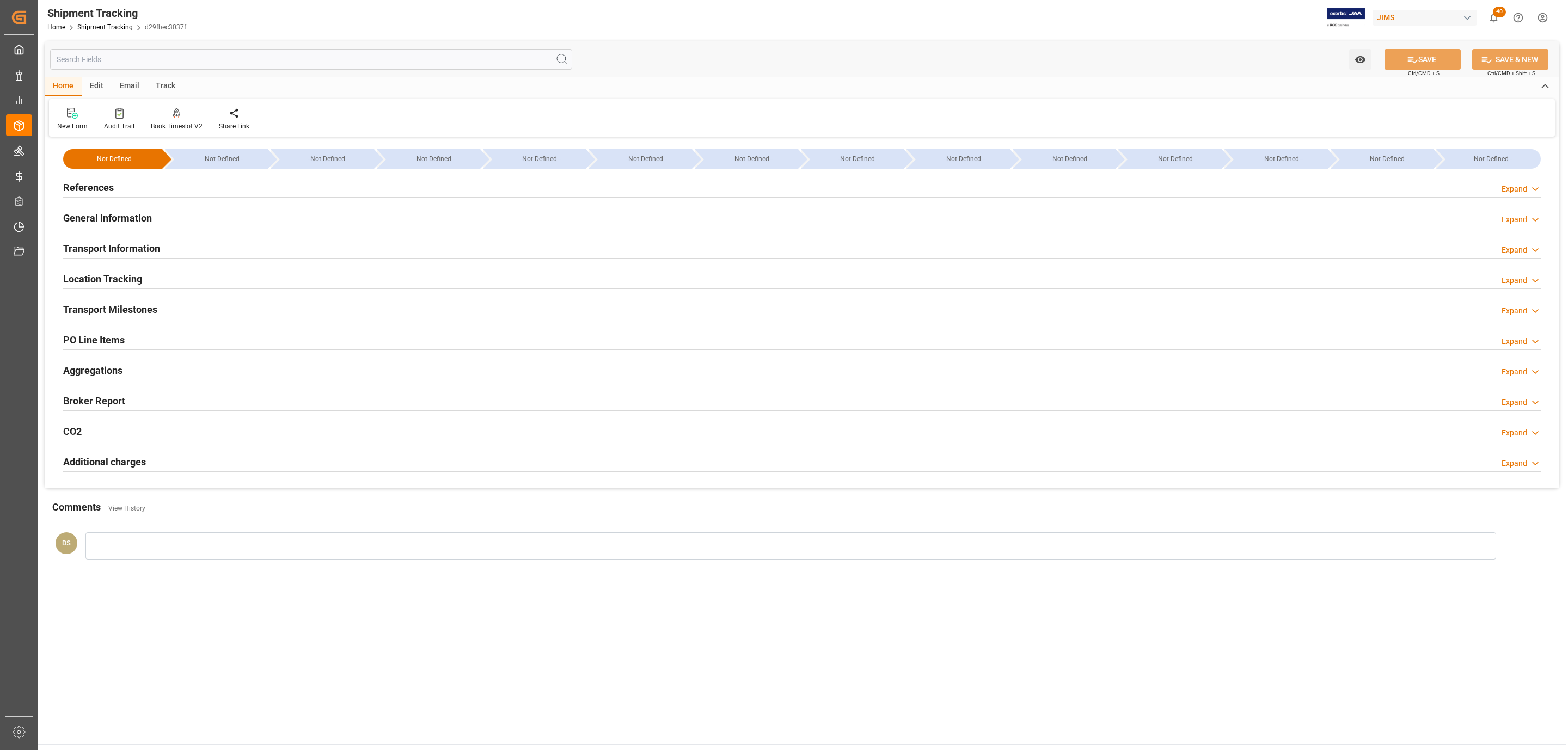
click at [115, 309] on h2 "Transport Milestones" at bounding box center [110, 309] width 94 height 14
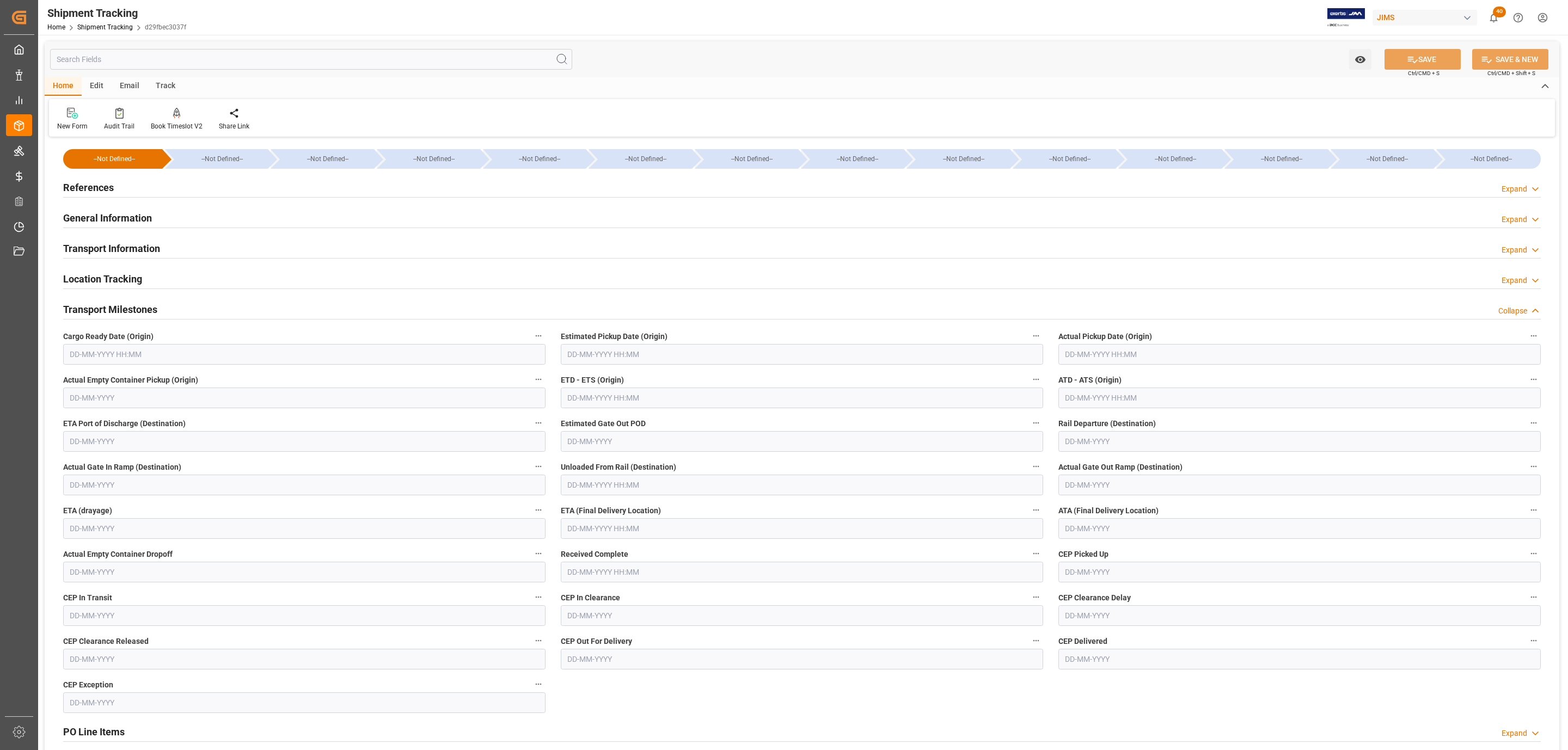
click at [112, 349] on input "text" at bounding box center [304, 354] width 482 height 20
drag, startPoint x: 134, startPoint y: 485, endPoint x: 248, endPoint y: 456, distance: 117.6
click at [134, 485] on div "21" at bounding box center [141, 486] width 14 height 13
type input "21-08-2025 00:00"
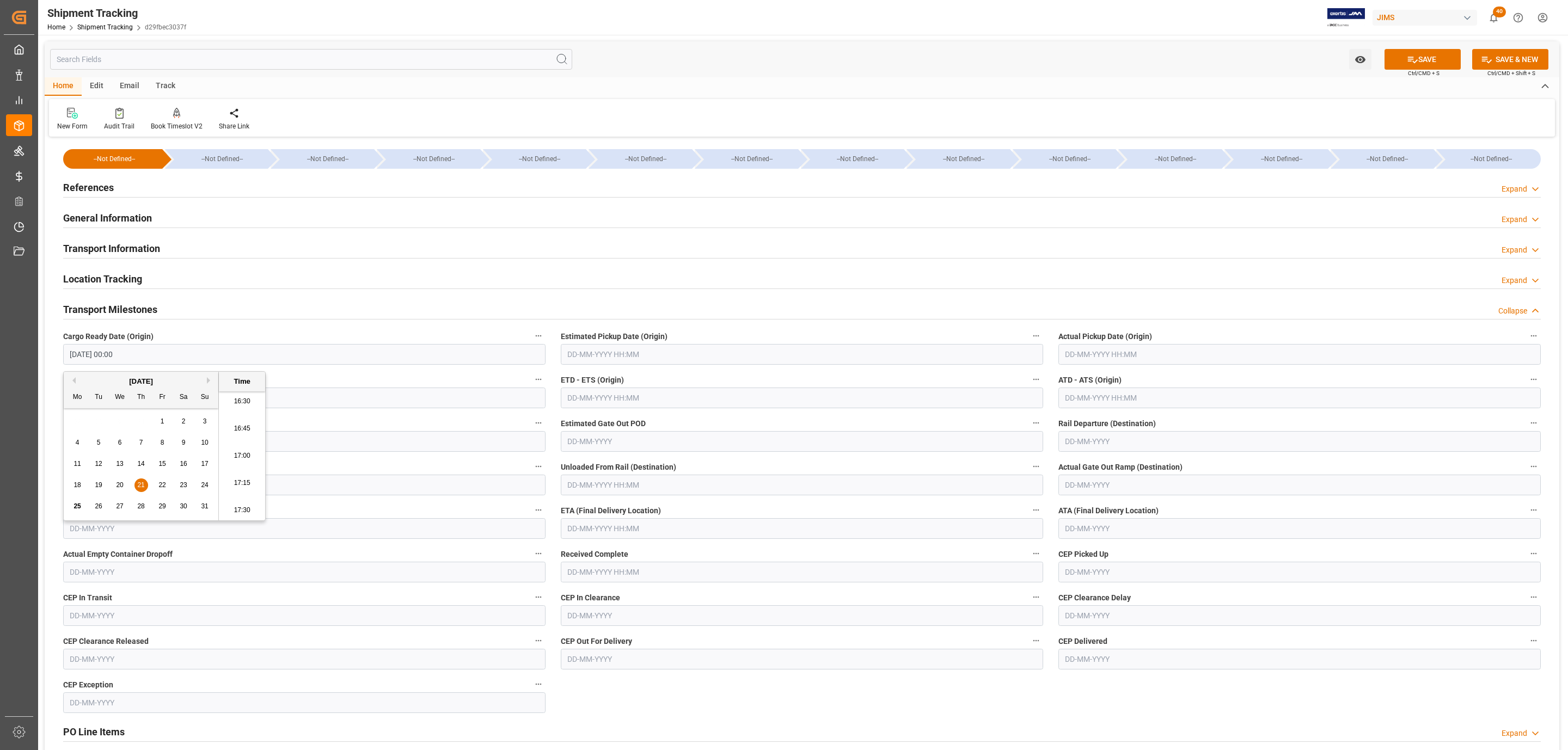
click at [604, 358] on input "text" at bounding box center [801, 354] width 482 height 20
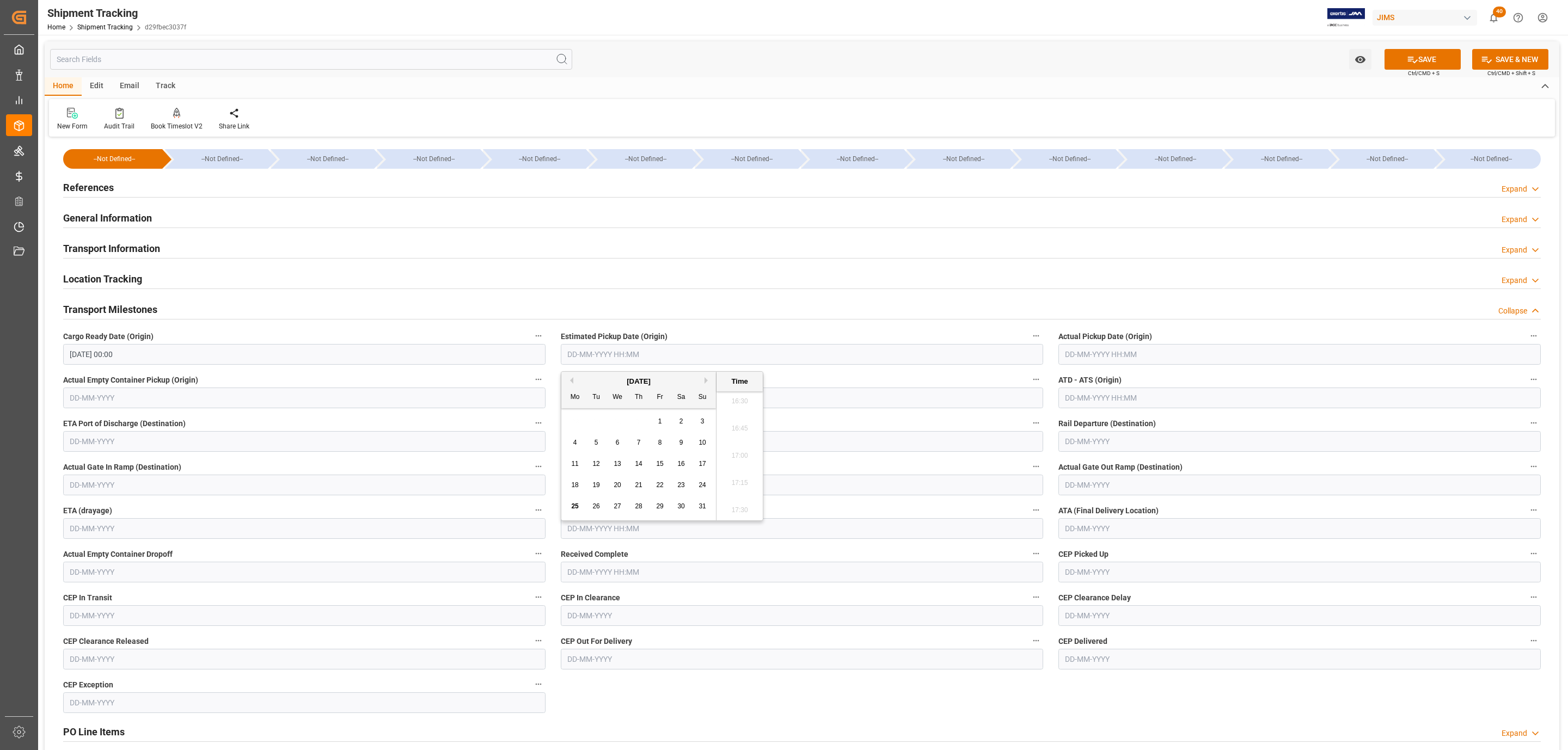
drag, startPoint x: 594, startPoint y: 412, endPoint x: 614, endPoint y: 427, distance: 25.0
click at [594, 412] on div "28 29 30 31 1 2 3" at bounding box center [639, 422] width 149 height 21
click at [642, 487] on span "21" at bounding box center [638, 485] width 7 height 8
type input "21-08-2025 00:00"
click at [1080, 356] on input "text" at bounding box center [1299, 354] width 482 height 20
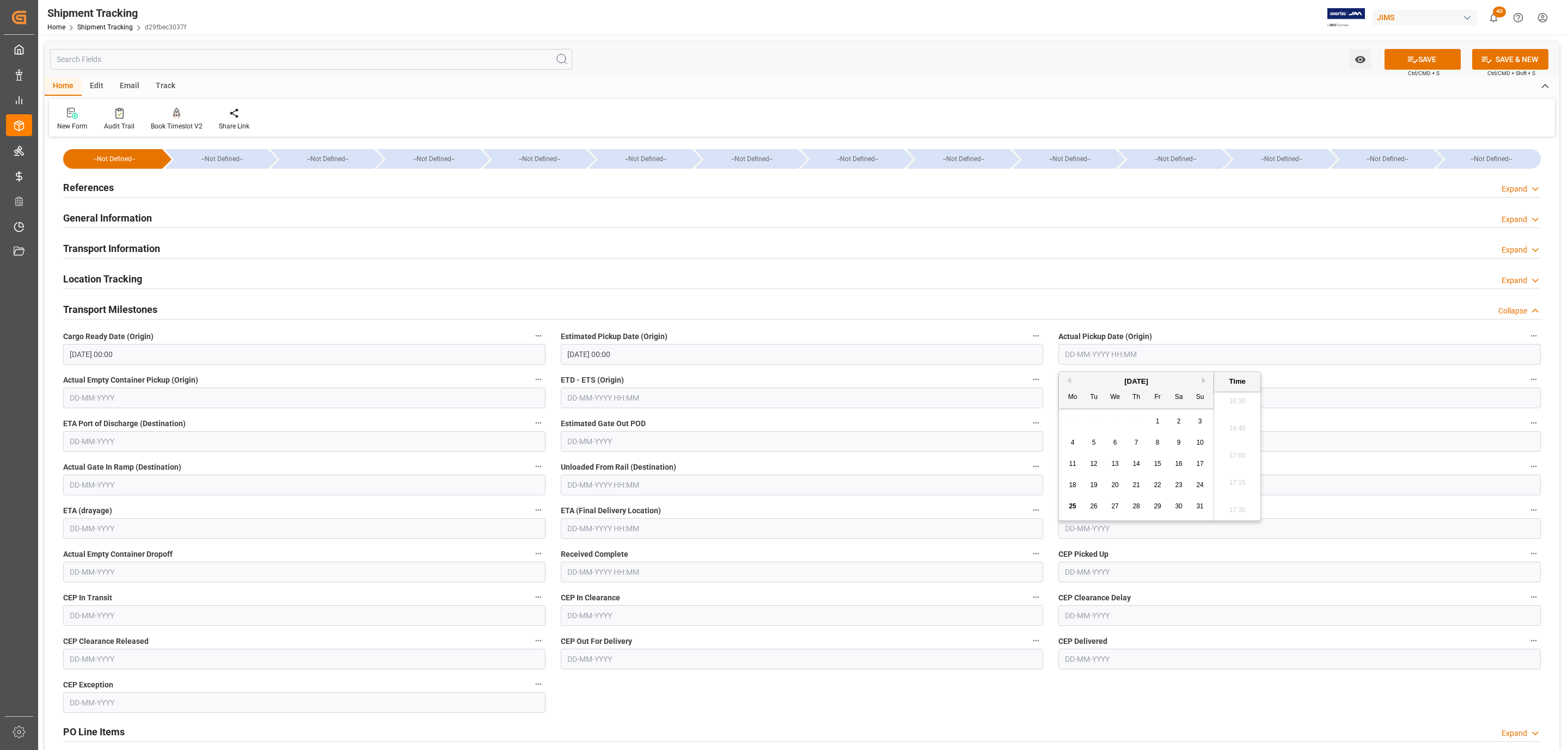
click at [1070, 412] on div "28 29 30 31 1 2 3" at bounding box center [1136, 422] width 149 height 21
click at [1135, 488] on span "21" at bounding box center [1136, 485] width 7 height 8
type input "21-08-2025 00:00"
click at [1395, 51] on button "SAVE" at bounding box center [1423, 59] width 76 height 20
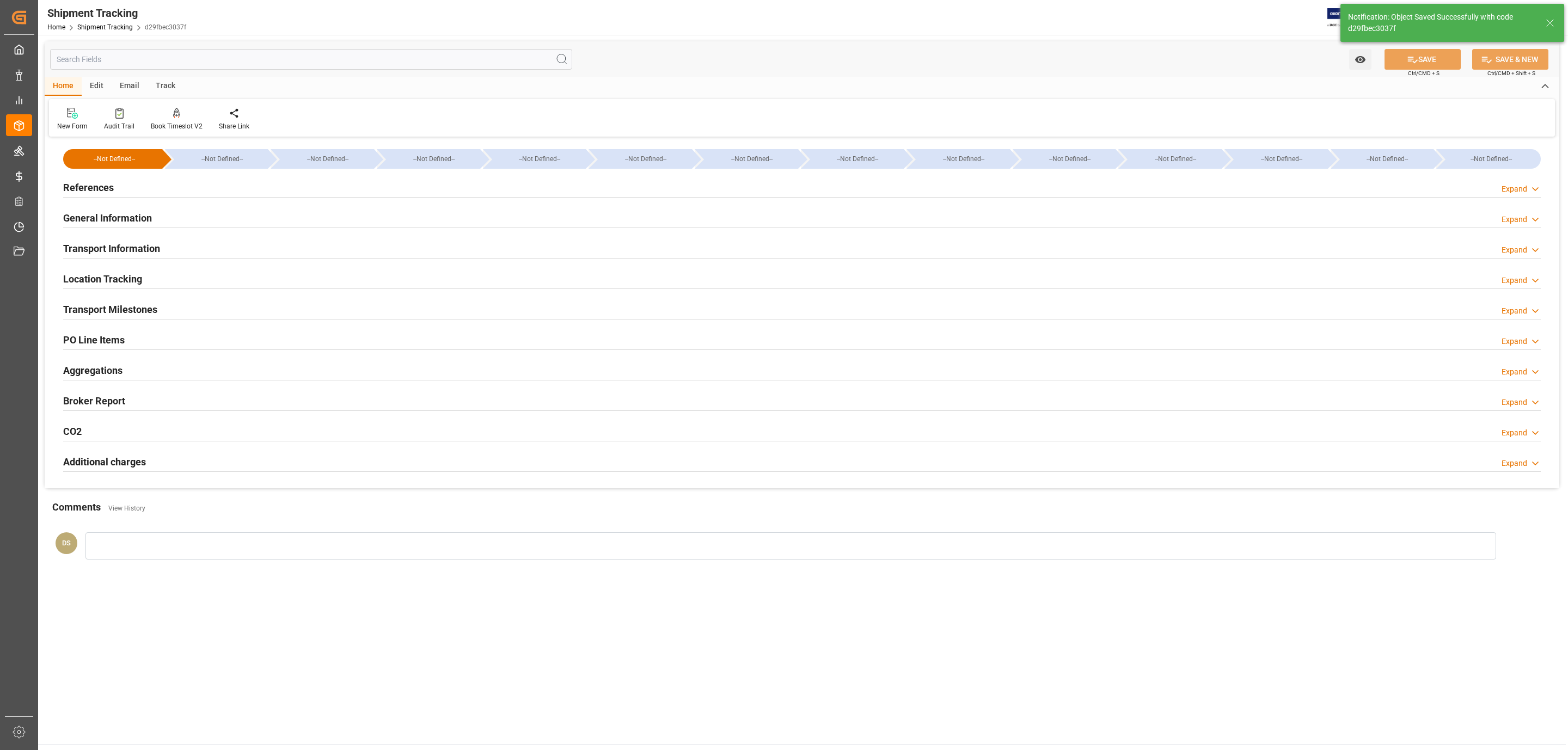
click at [163, 183] on div "References Expand" at bounding box center [802, 186] width 1478 height 20
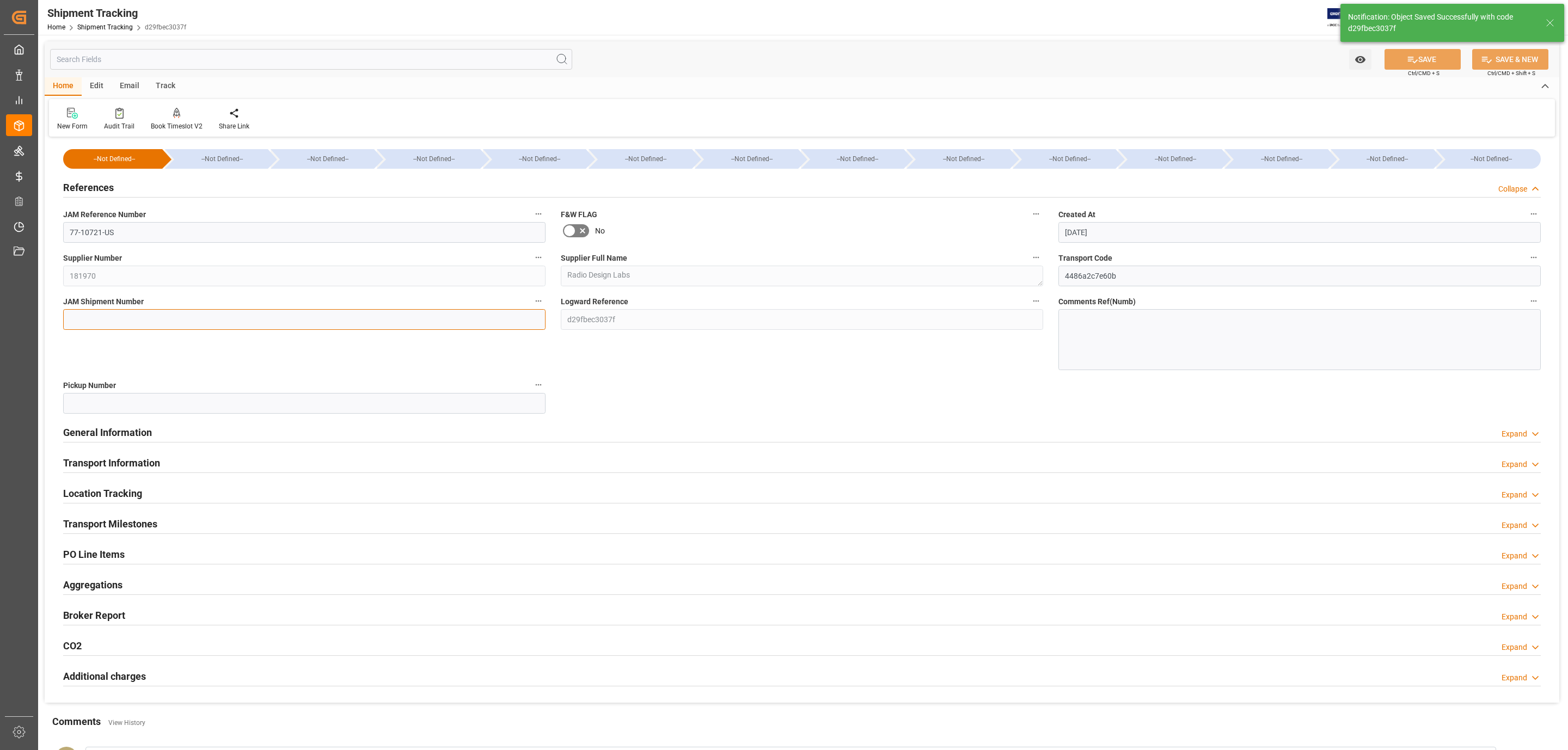
click at [131, 314] on input at bounding box center [304, 319] width 482 height 20
paste input "72721"
type input "72721"
click at [1430, 59] on button "SAVE" at bounding box center [1423, 59] width 76 height 20
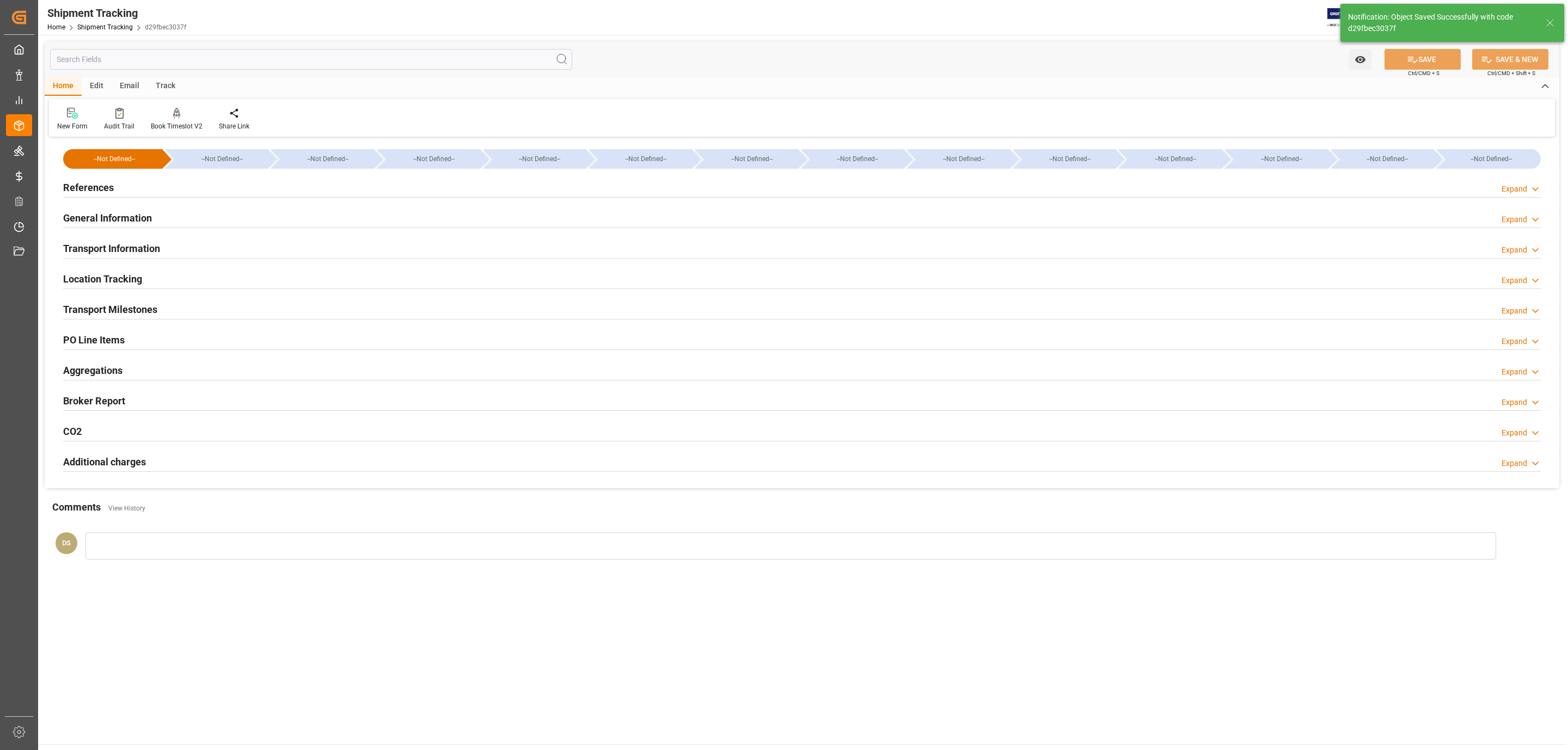
click at [153, 245] on h2 "Transport Information" at bounding box center [111, 249] width 97 height 14
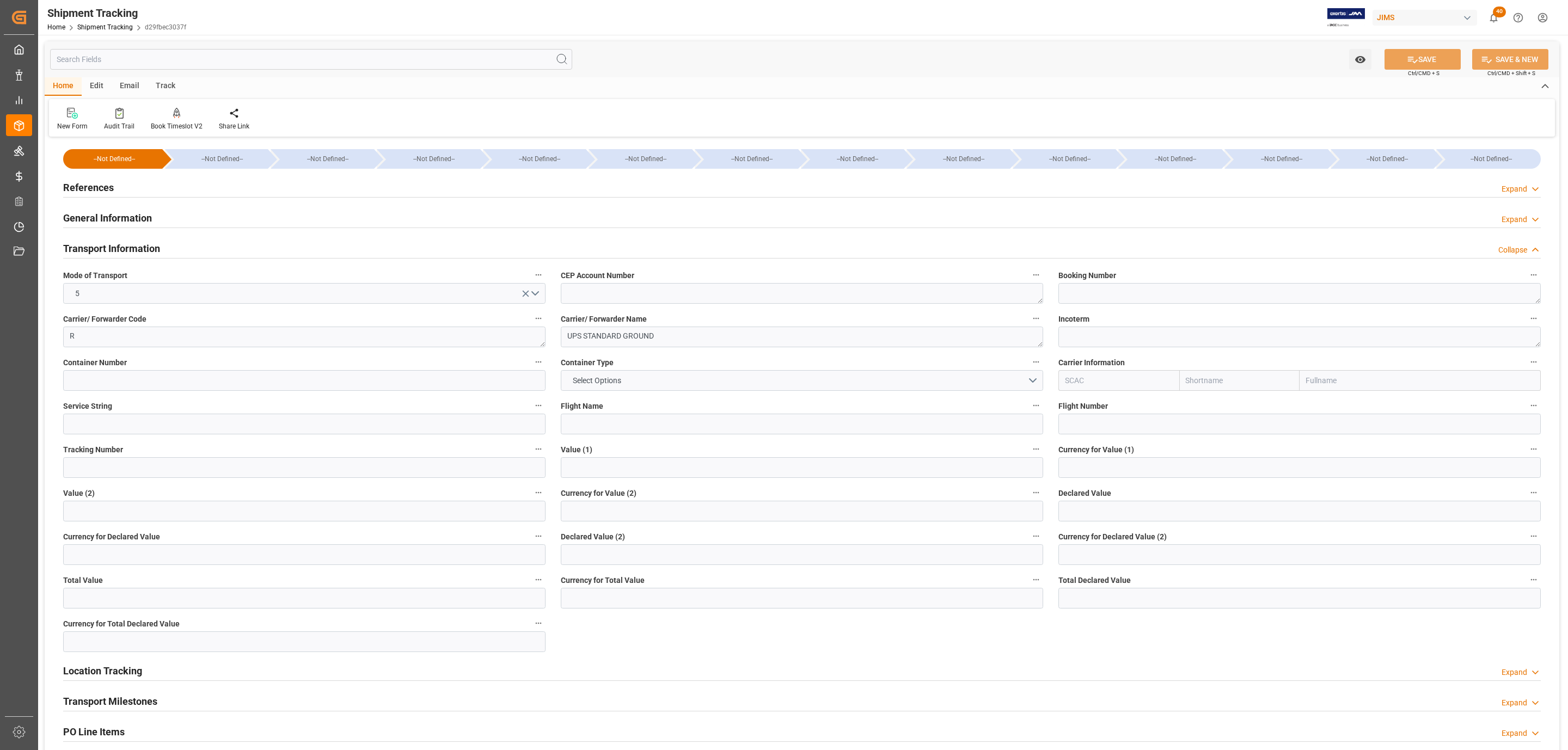
drag, startPoint x: 95, startPoint y: 188, endPoint x: 118, endPoint y: 207, distance: 29.8
click at [96, 188] on h2 "References" at bounding box center [88, 188] width 51 height 14
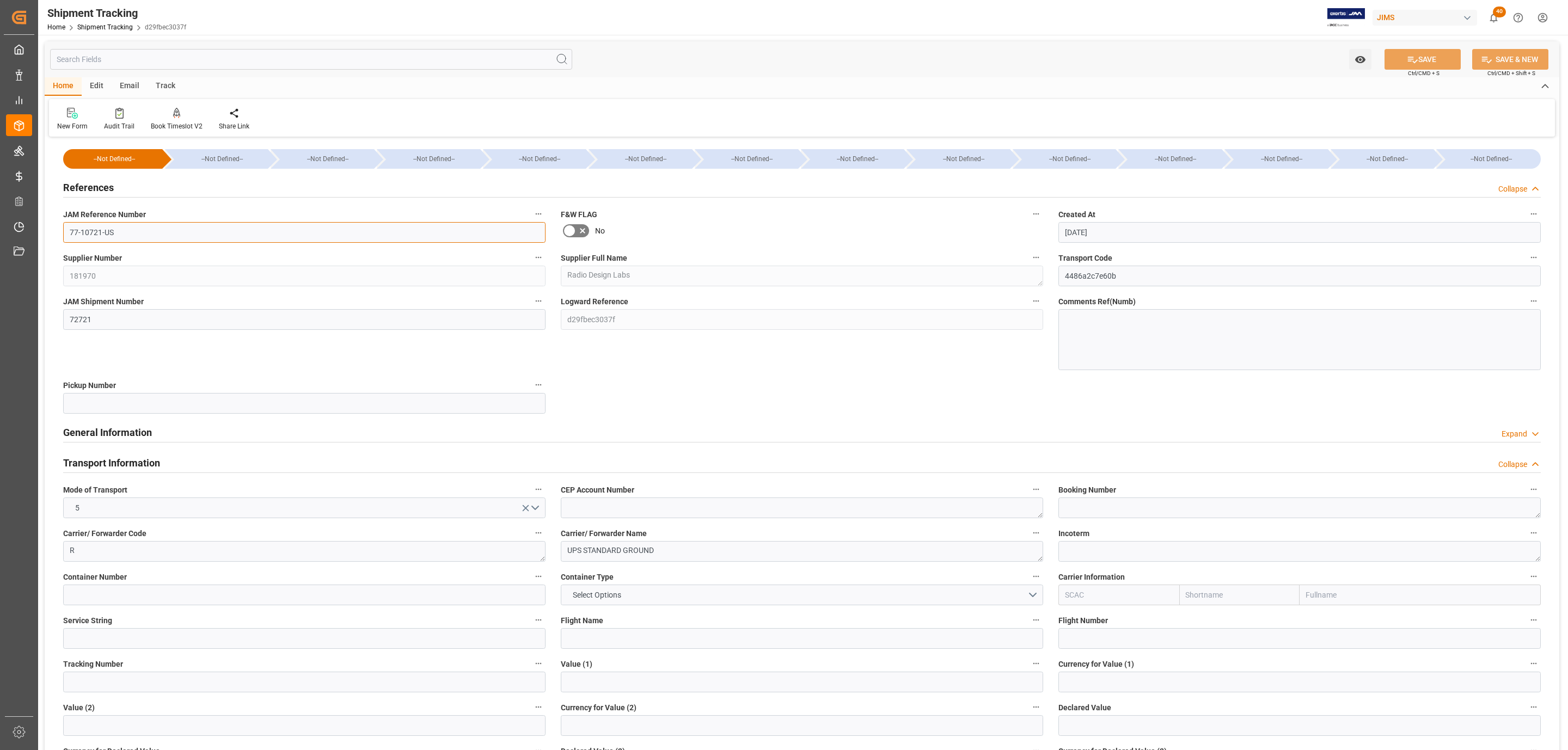
click at [115, 237] on input "77-10721-US" at bounding box center [304, 232] width 482 height 20
click at [116, 237] on input "77-10721-US" at bounding box center [304, 232] width 482 height 20
click at [133, 676] on input at bounding box center [304, 682] width 482 height 20
paste input "1ZX274746869387429"
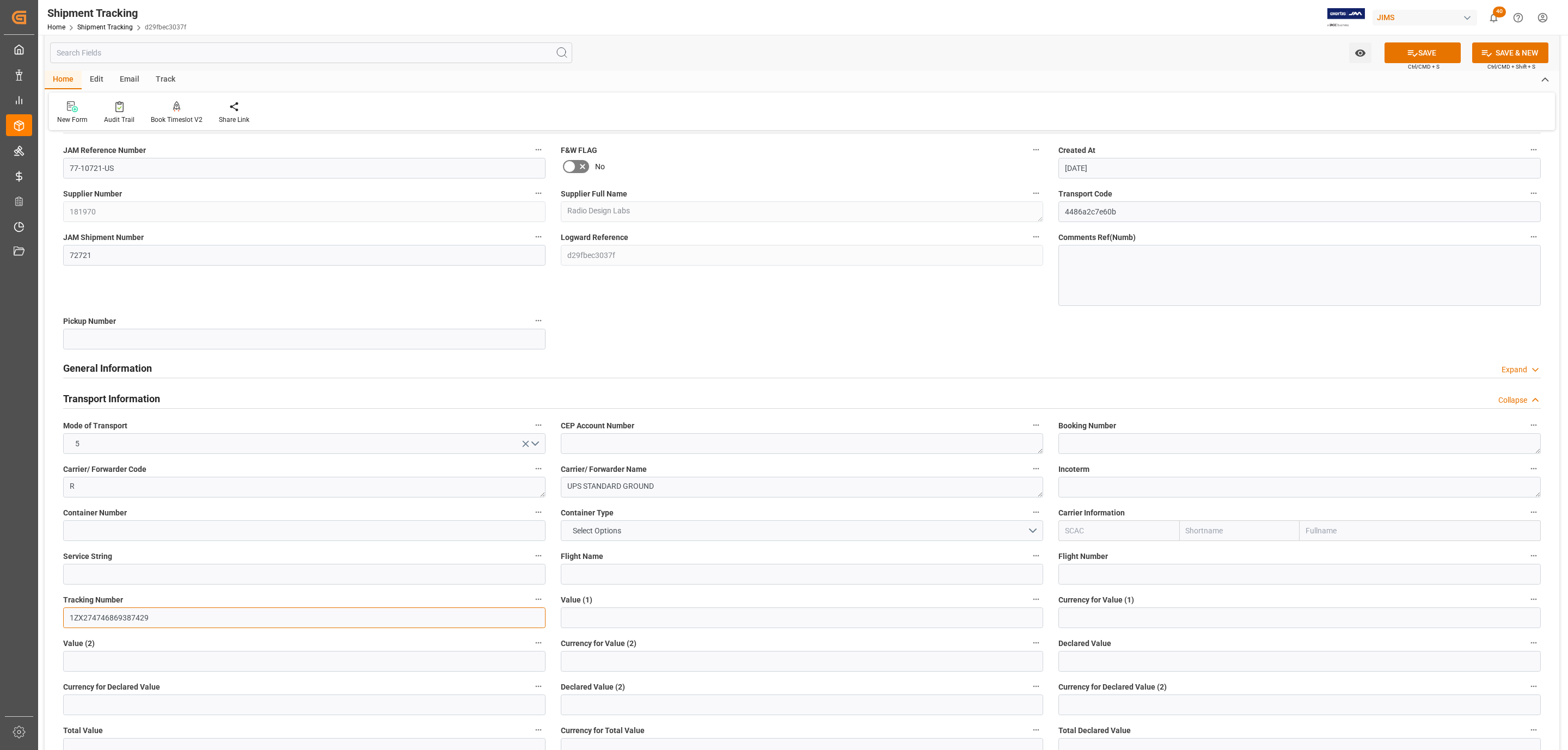
scroll to position [163, 0]
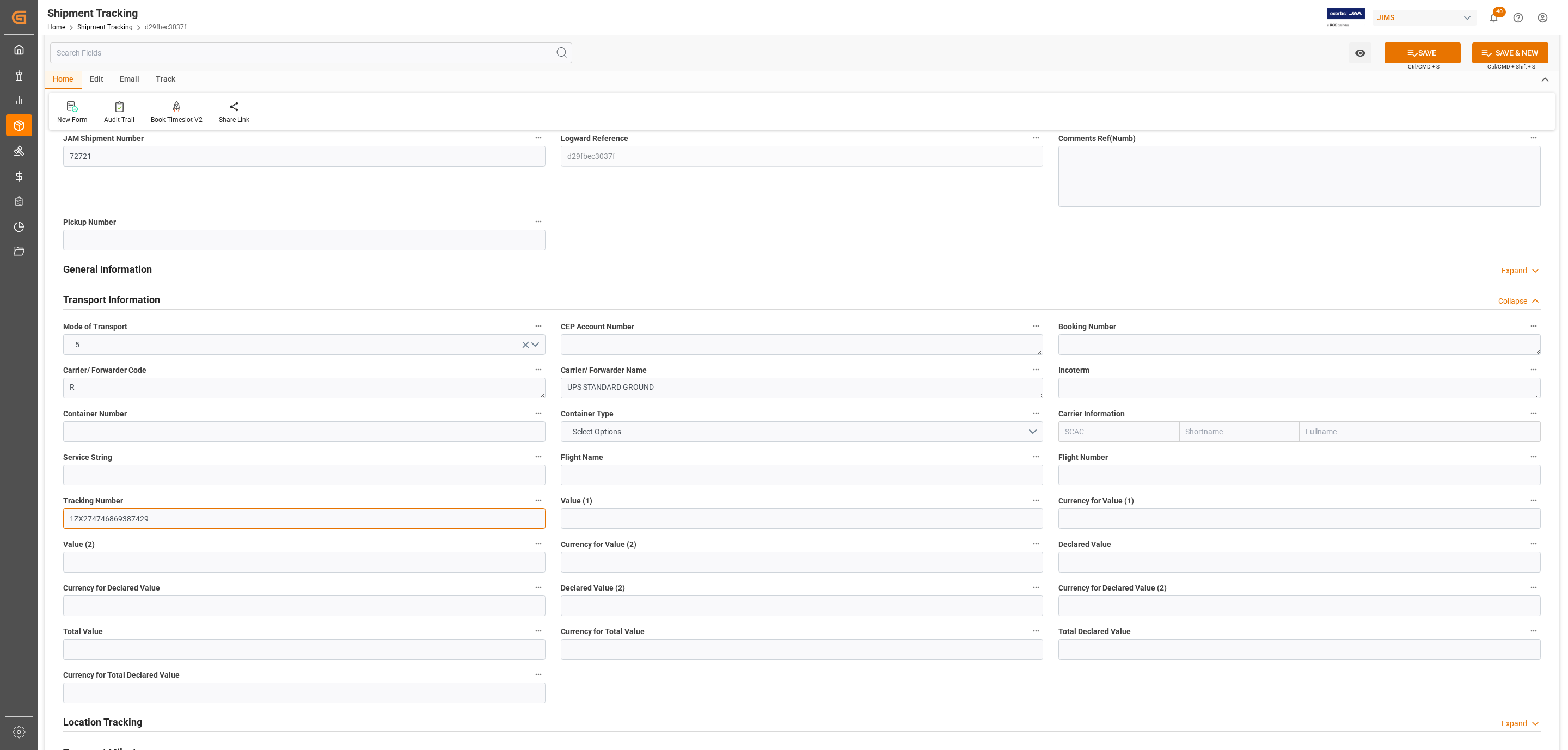
type input "1ZX274746869387429"
click at [1067, 557] on input "text" at bounding box center [1299, 562] width 482 height 20
type input "4589.53"
type input "USD"
click at [1405, 59] on button "SAVE" at bounding box center [1423, 53] width 76 height 20
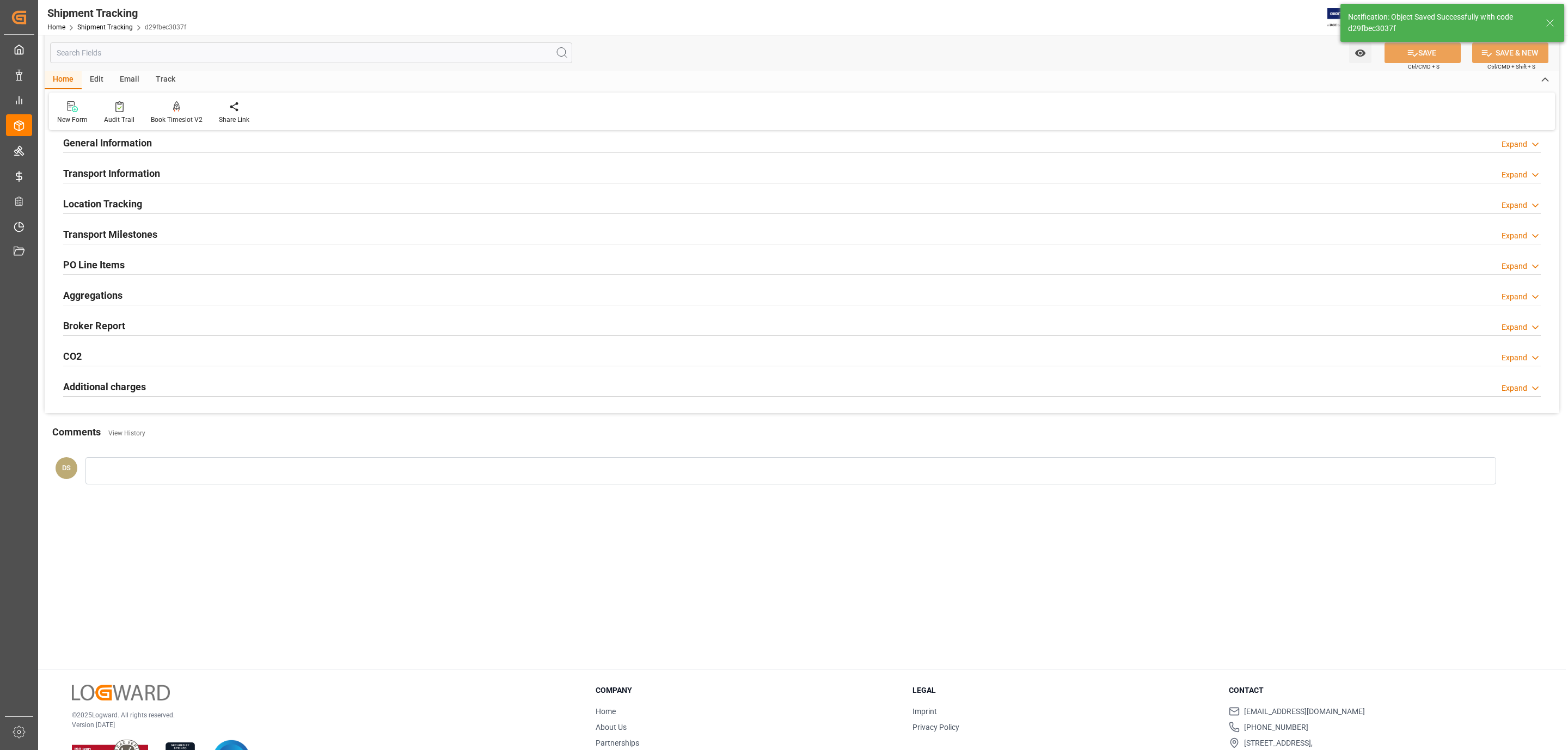
scroll to position [36, 0]
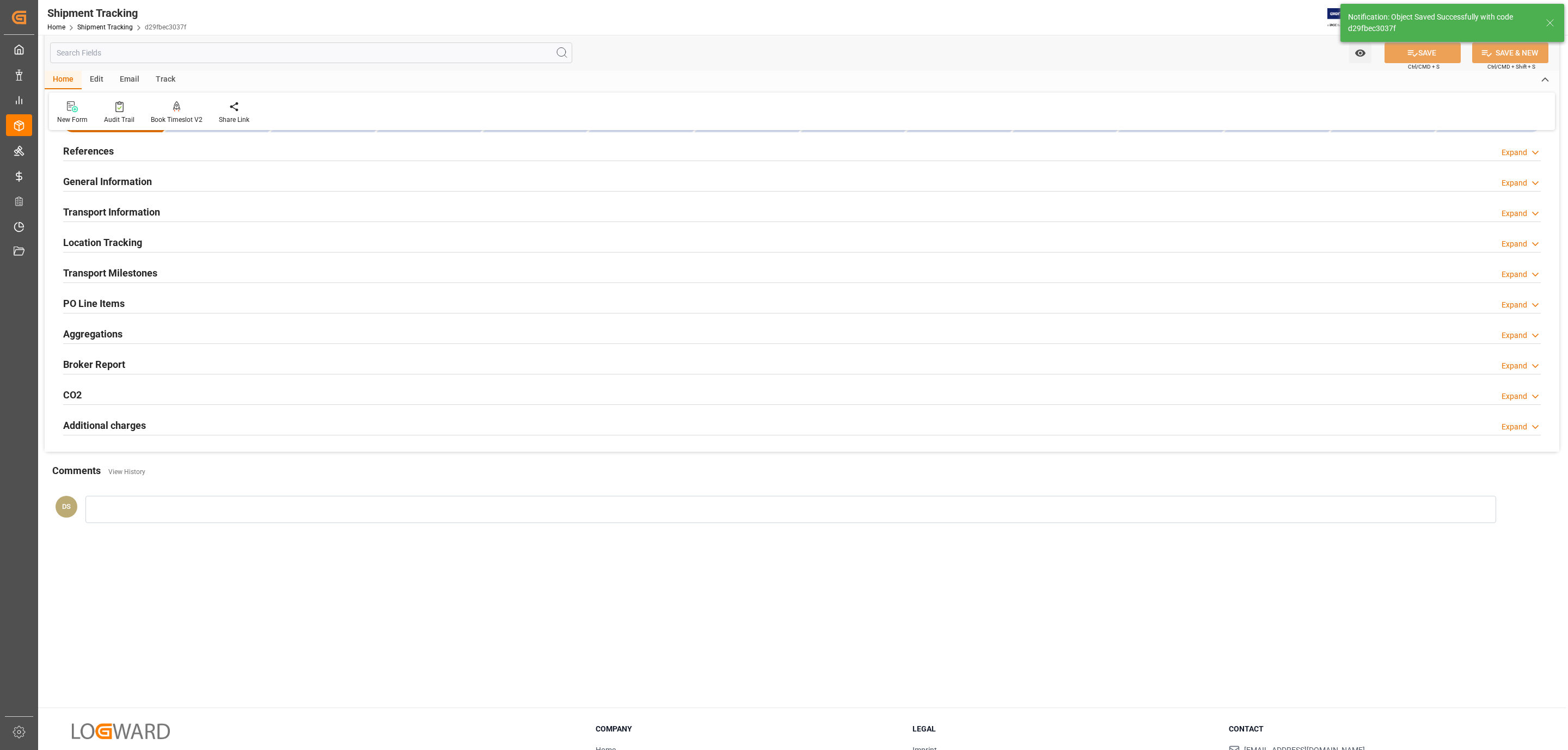
click at [150, 203] on div "Transport Information" at bounding box center [111, 211] width 97 height 20
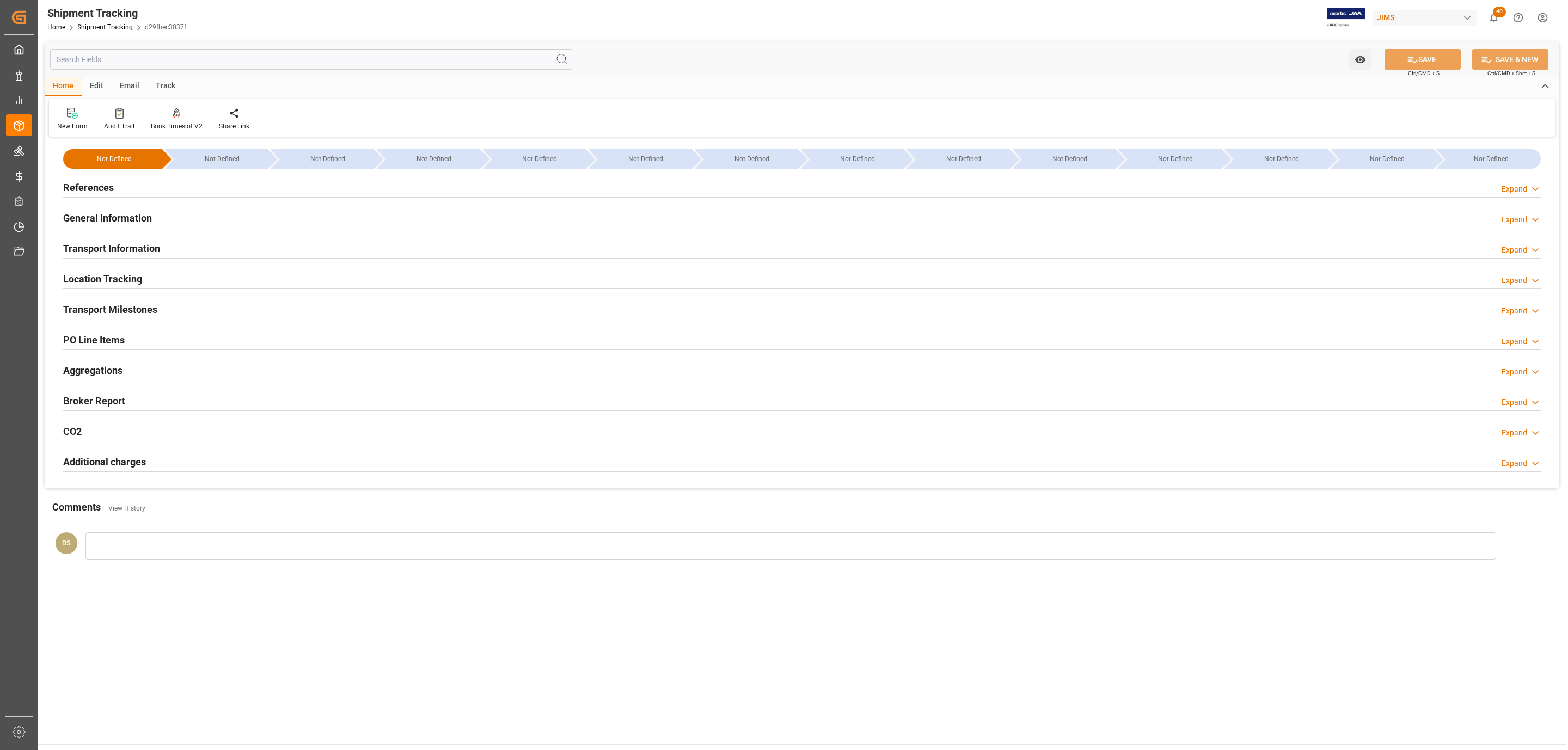
type input "21-08-2025 00:00"
click at [154, 305] on h2 "Transport Milestones" at bounding box center [110, 309] width 94 height 14
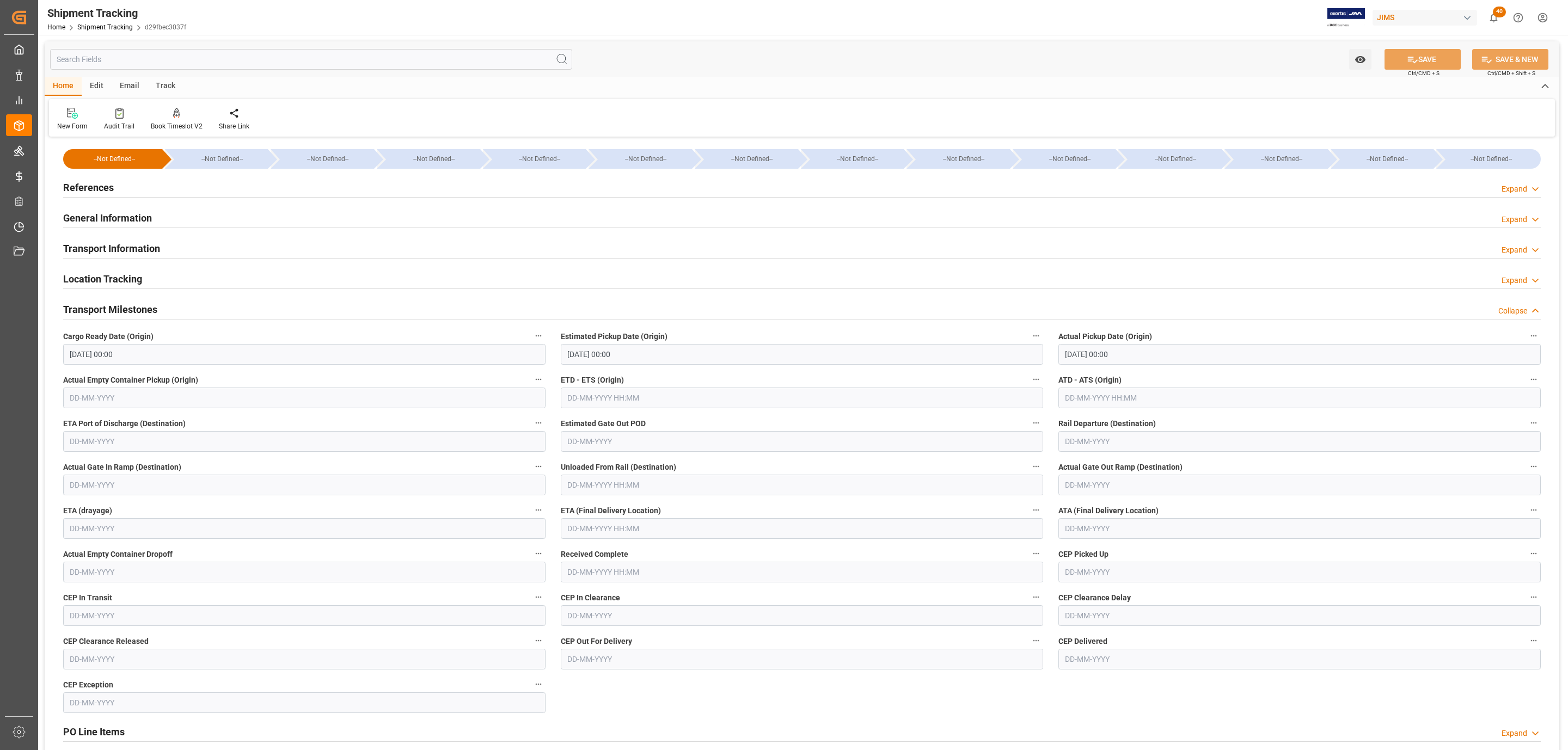
click at [600, 541] on div "ETA (Final Delivery Location)" at bounding box center [802, 521] width 497 height 43
click at [600, 526] on input "text" at bounding box center [801, 528] width 482 height 20
click at [582, 593] on div "28 29 30 31 1 2 3" at bounding box center [639, 595] width 149 height 21
click at [617, 682] on span "27" at bounding box center [617, 680] width 7 height 8
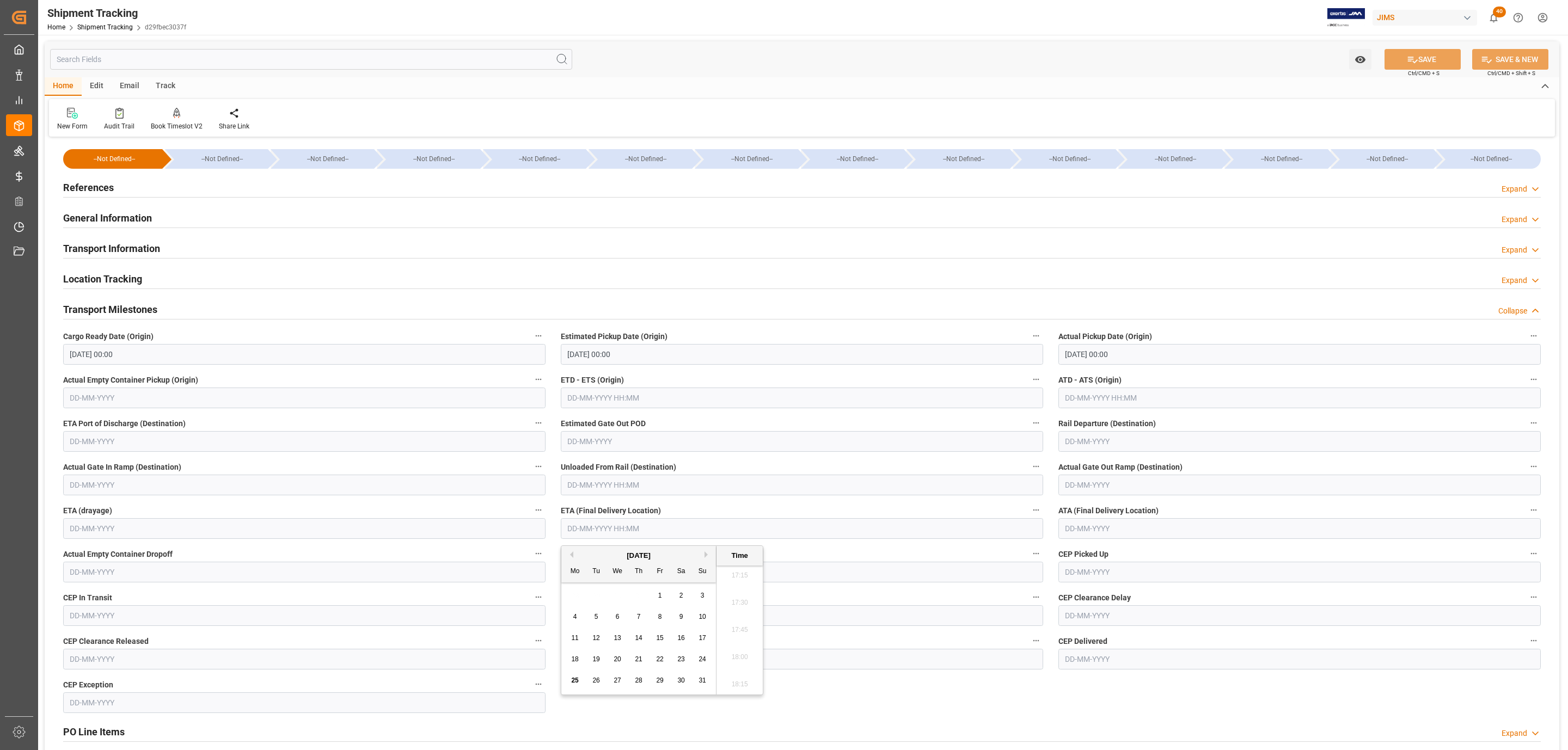
type input "27-08-2025 00:00"
drag, startPoint x: 1449, startPoint y: 33, endPoint x: 1442, endPoint y: 51, distance: 19.3
click at [1449, 34] on div "Shipment Tracking Home Shipment Tracking d29fbec3037f JIMS 40 Notifications Onl…" at bounding box center [799, 17] width 1538 height 35
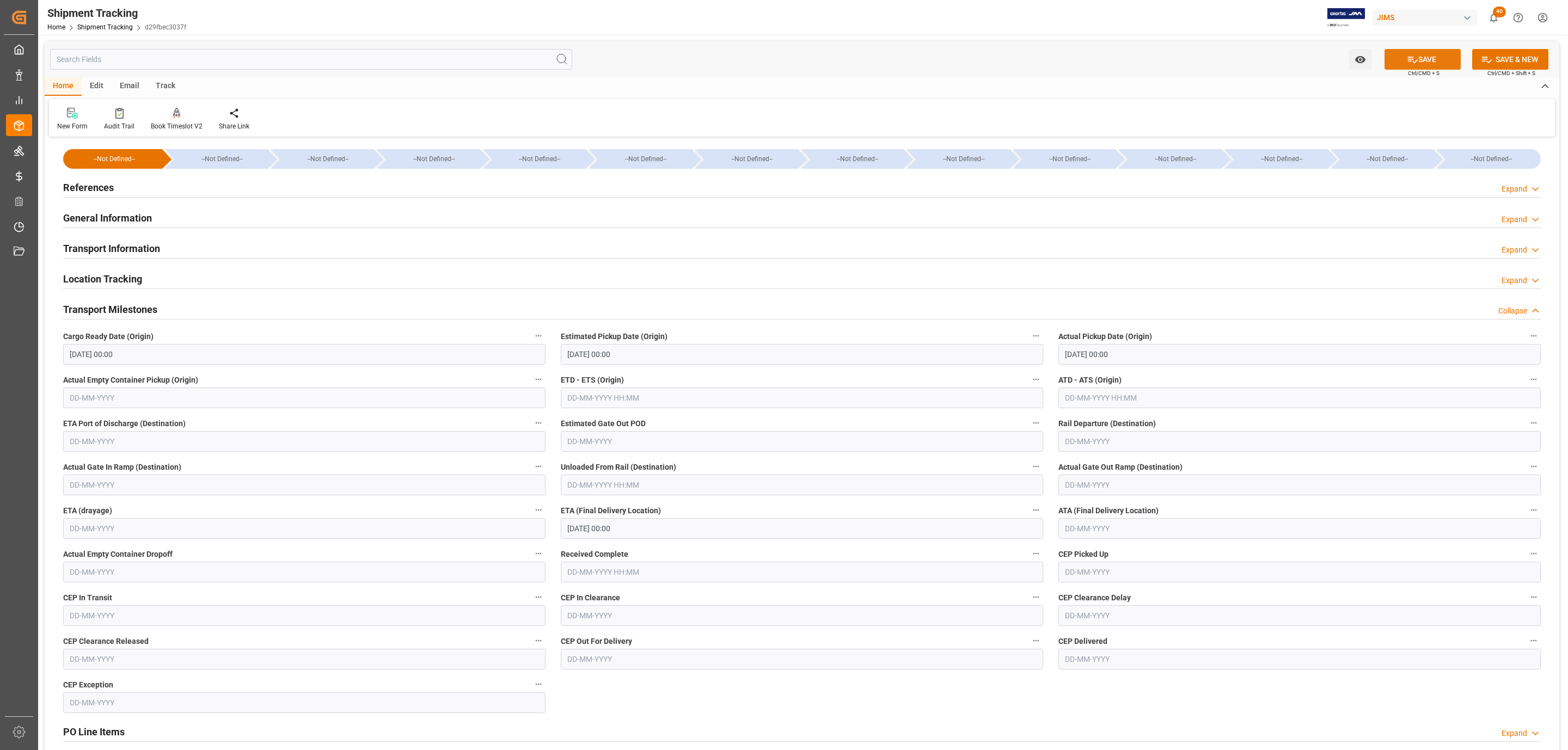
click at [1440, 54] on button "SAVE" at bounding box center [1423, 59] width 76 height 20
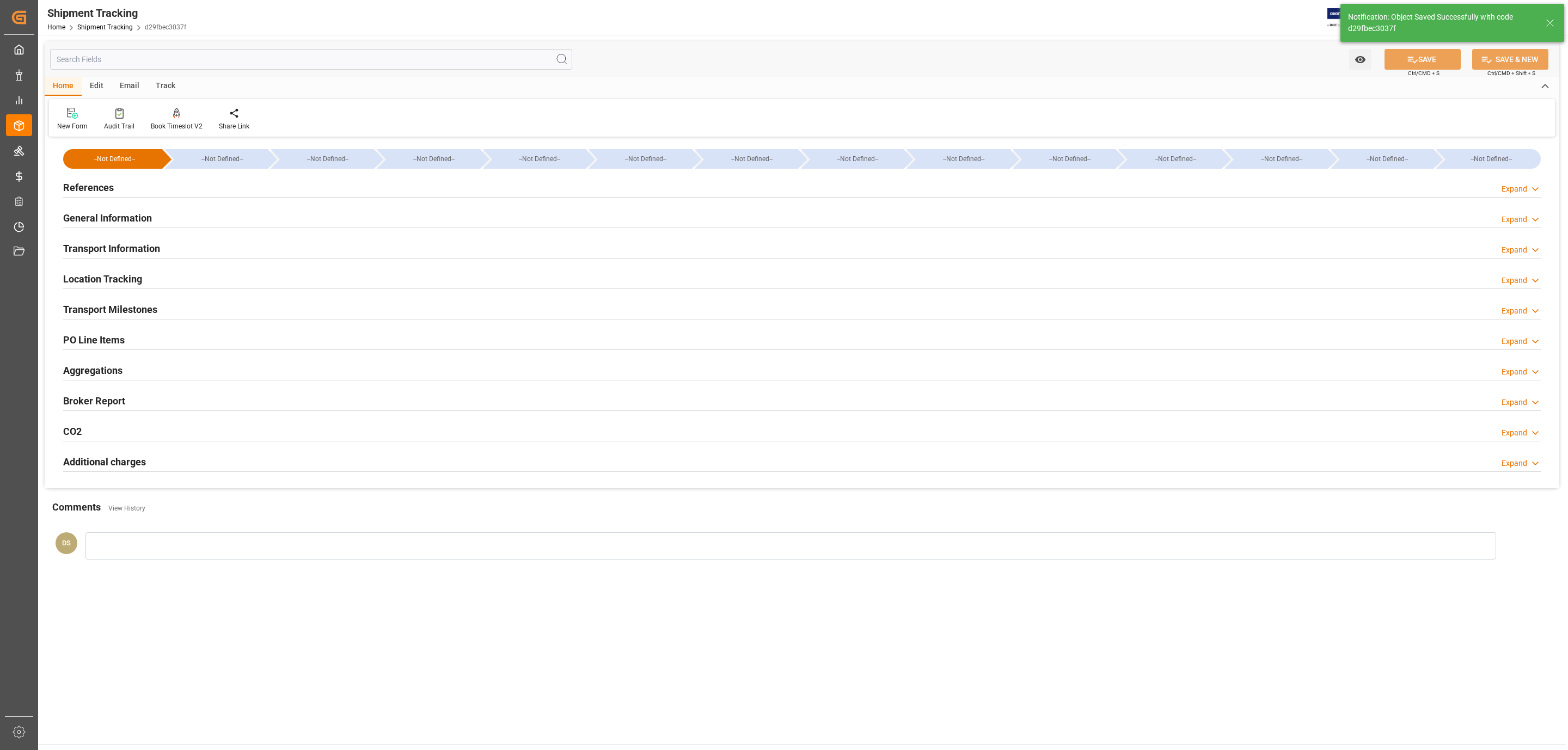
click at [119, 184] on div "References Expand" at bounding box center [802, 186] width 1478 height 20
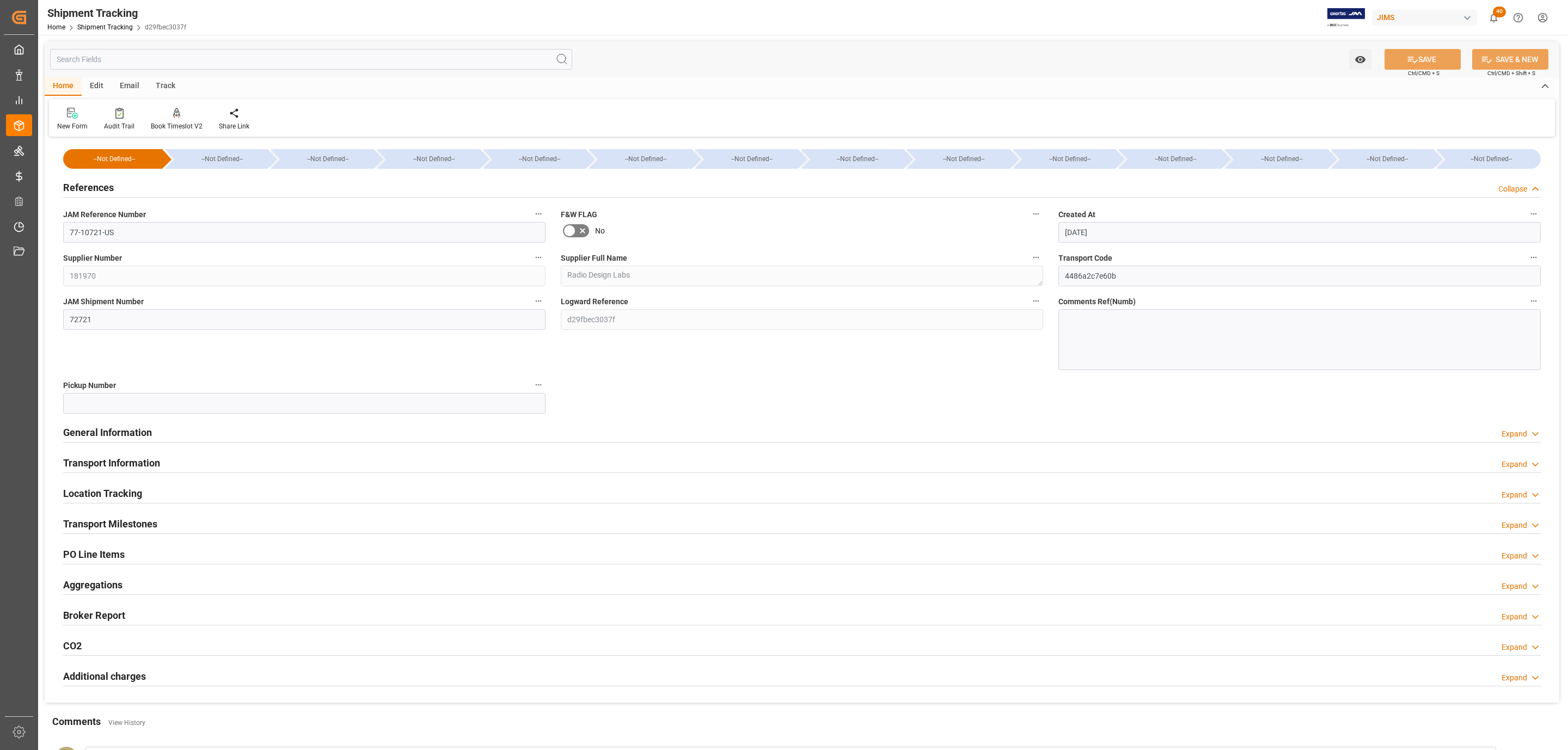
click at [114, 180] on div "References Collapse" at bounding box center [802, 186] width 1478 height 20
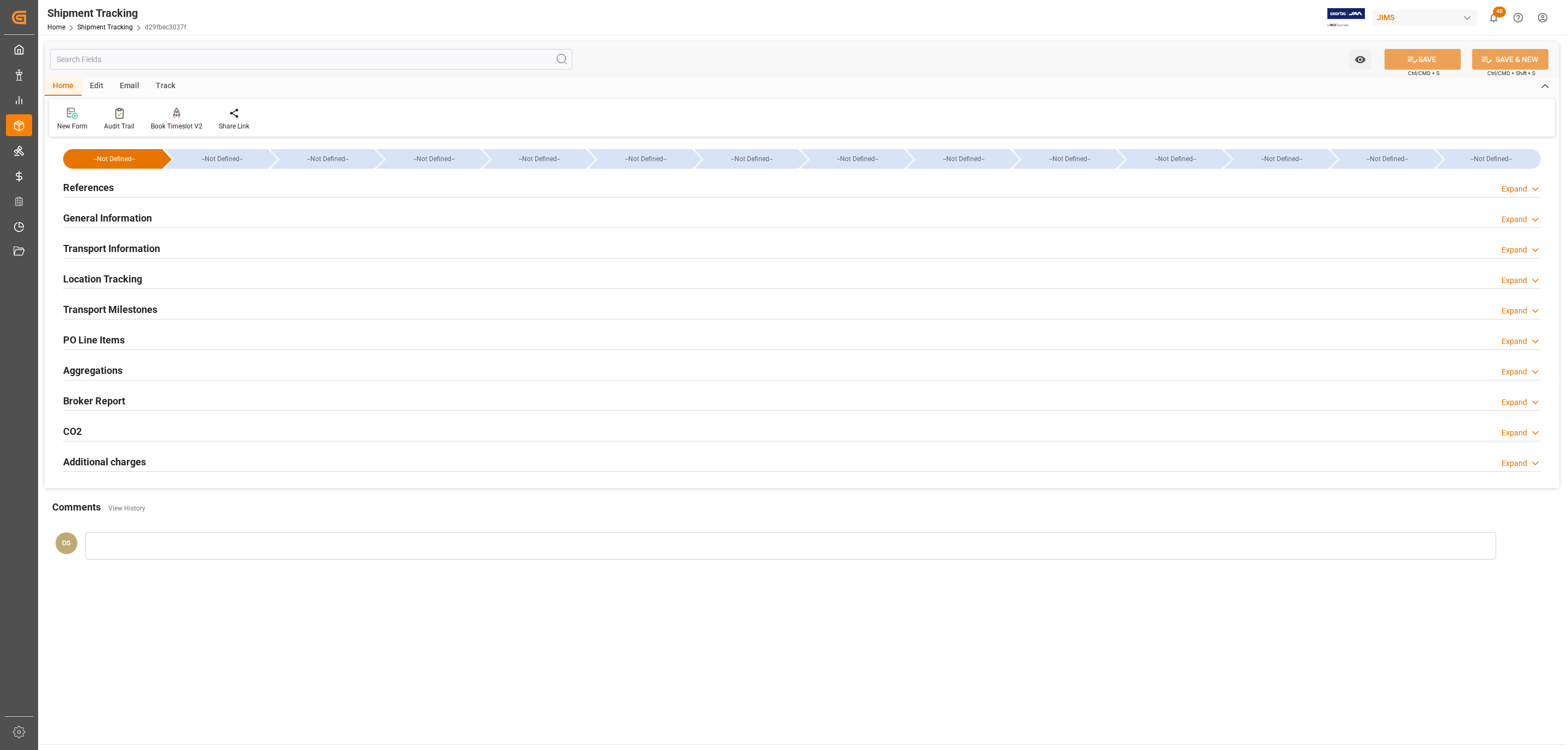
click at [105, 305] on h2 "Transport Milestones" at bounding box center [110, 309] width 94 height 14
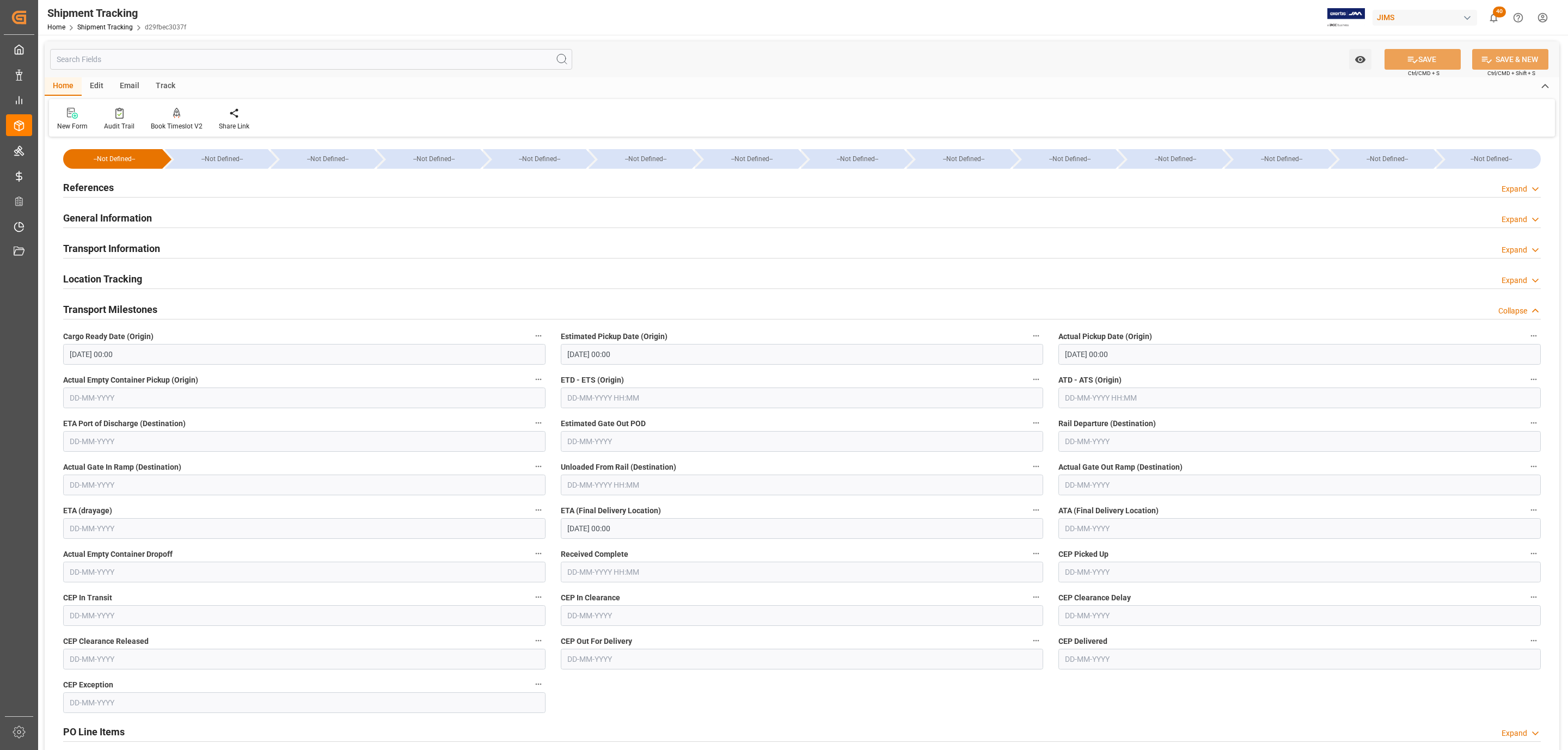
click at [105, 305] on h2 "Transport Milestones" at bounding box center [110, 309] width 94 height 14
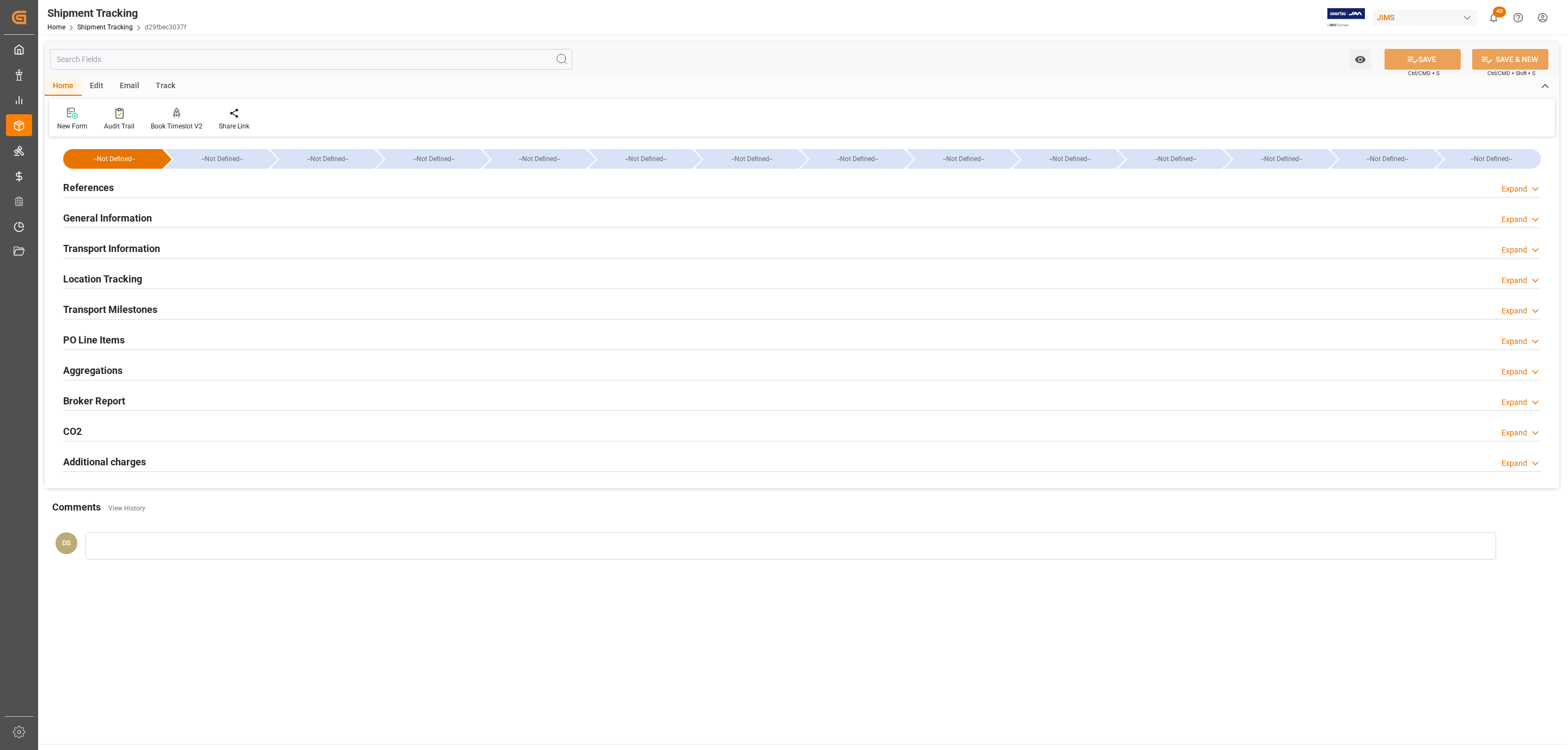
click at [107, 236] on div "Transport Information Expand" at bounding box center [801, 249] width 1493 height 30
click at [103, 243] on h2 "Transport Information" at bounding box center [111, 249] width 97 height 14
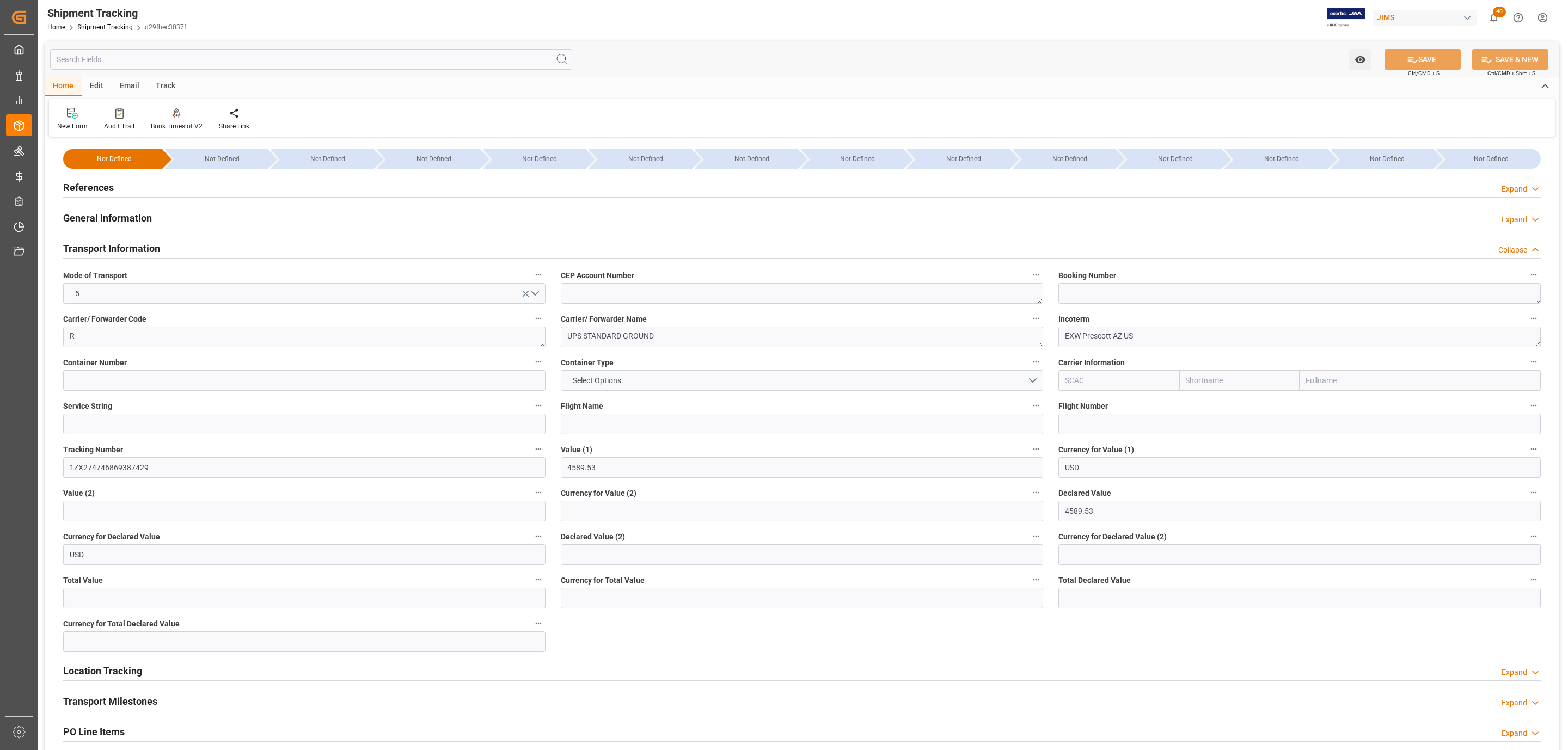
click at [103, 243] on h2 "Transport Information" at bounding box center [111, 249] width 97 height 14
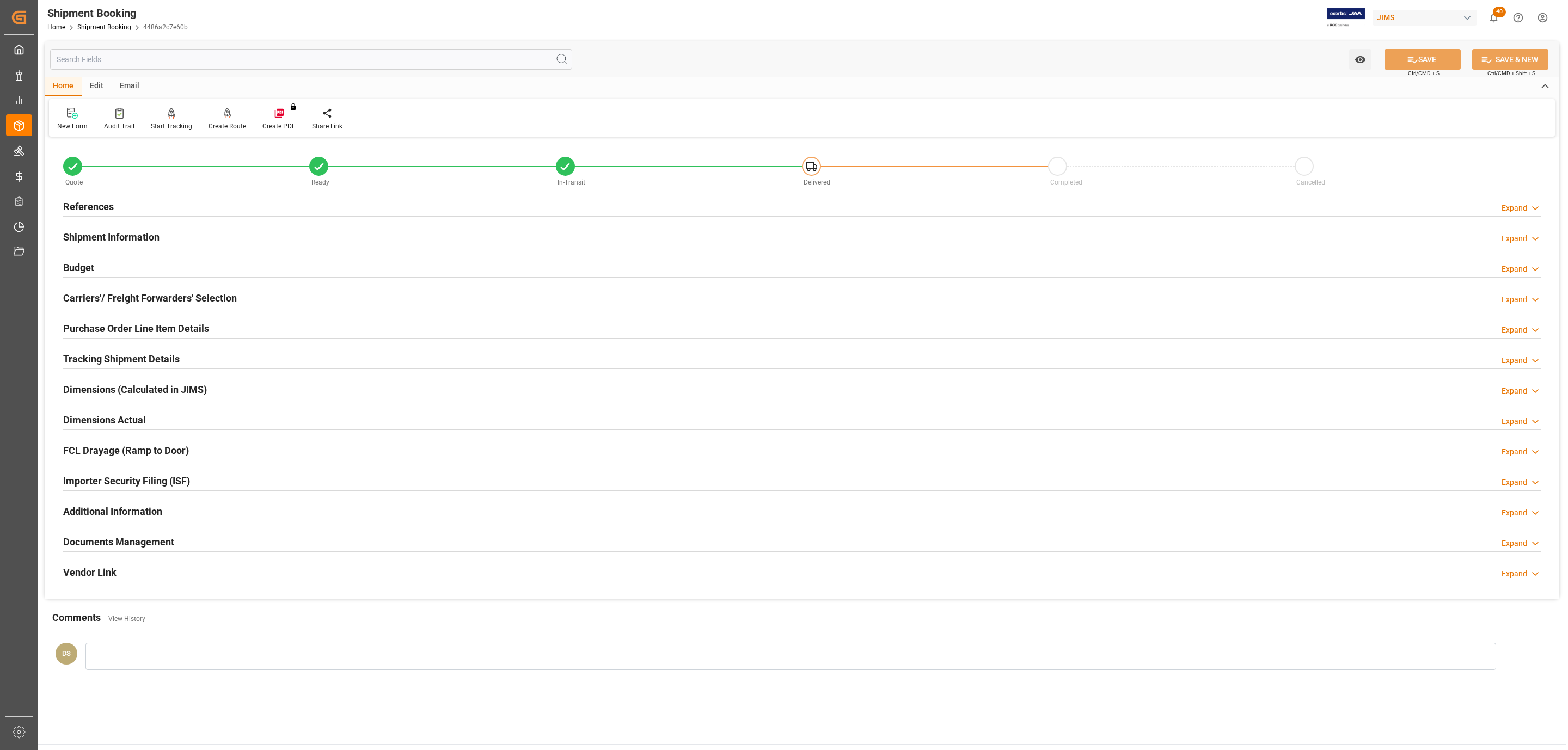
click at [139, 333] on h2 "Purchase Order Line Item Details" at bounding box center [136, 328] width 146 height 14
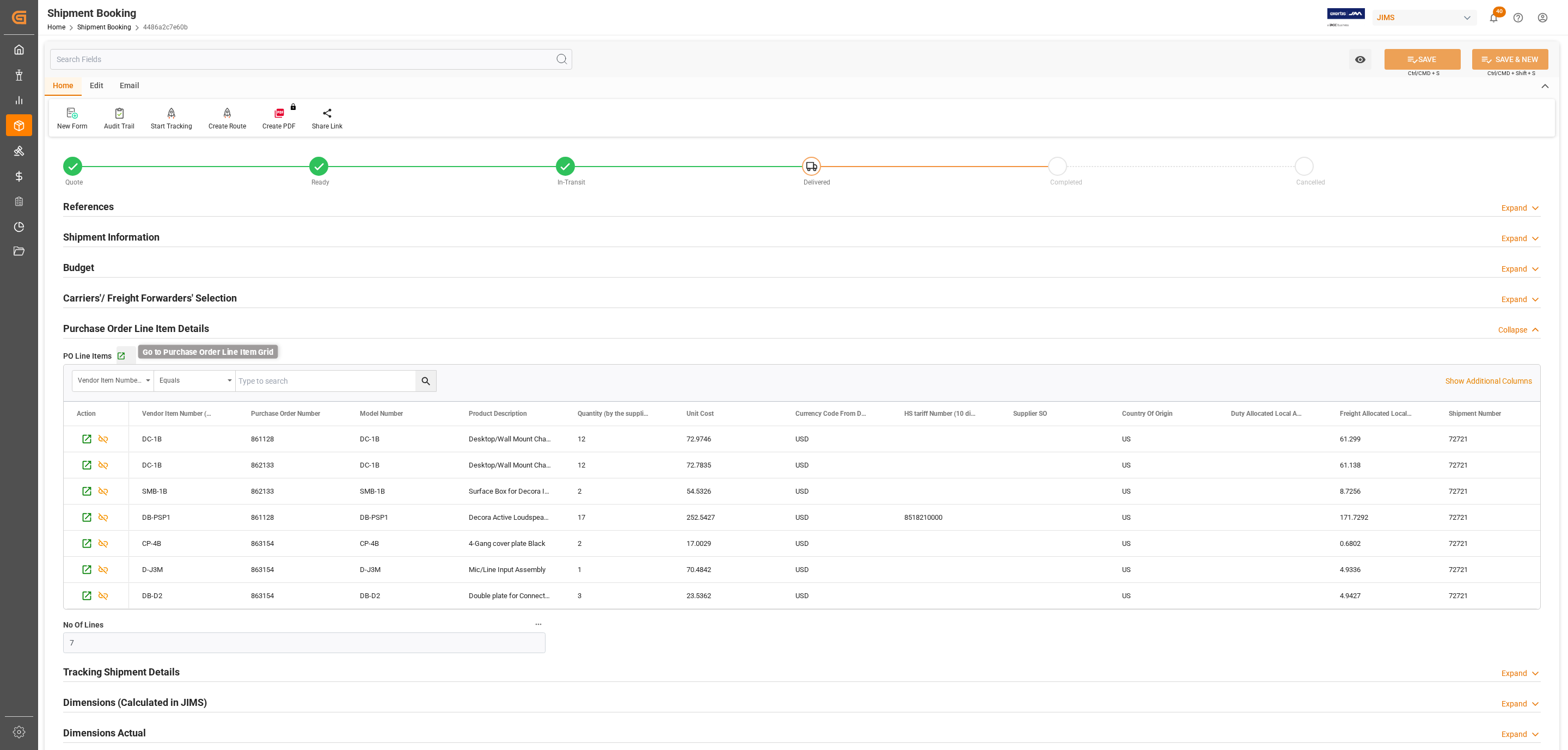
click at [121, 357] on icon "button" at bounding box center [121, 356] width 7 height 7
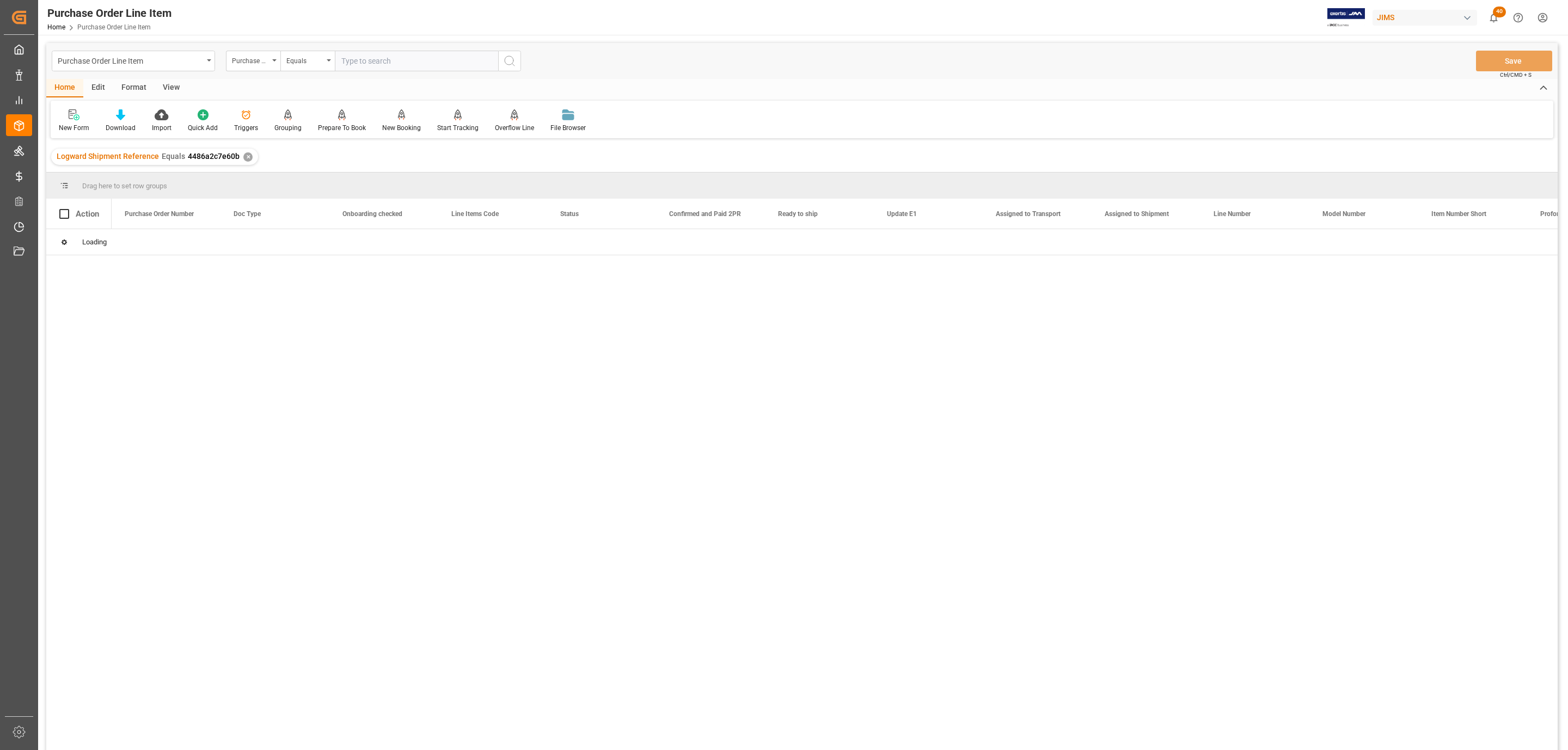
drag, startPoint x: 175, startPoint y: 89, endPoint x: 166, endPoint y: 93, distance: 9.8
click at [174, 88] on div "View" at bounding box center [171, 88] width 33 height 18
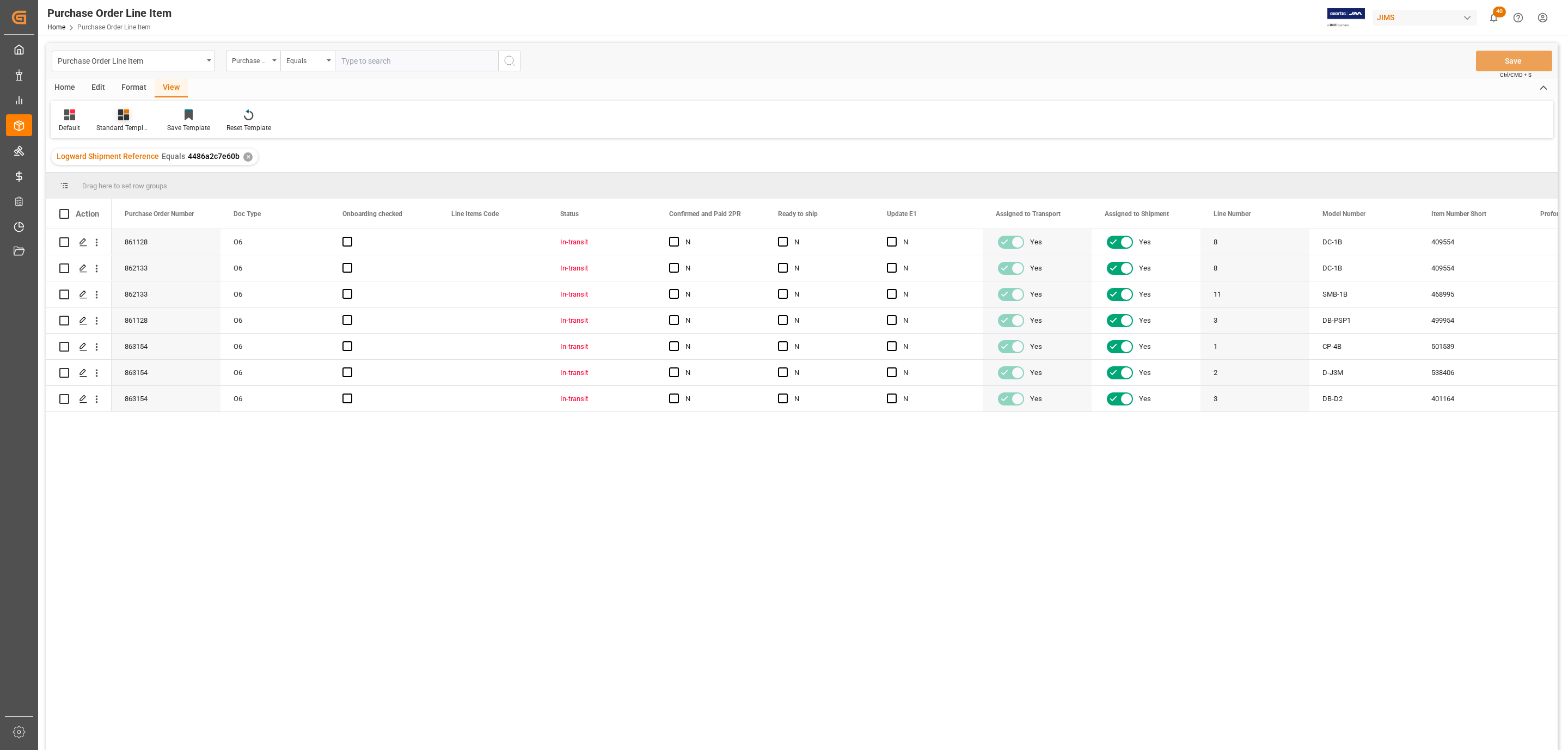
click at [123, 113] on icon at bounding box center [124, 114] width 11 height 11
click at [165, 188] on div "HS Listing [GEOGRAPHIC_DATA]" at bounding box center [152, 199] width 106 height 22
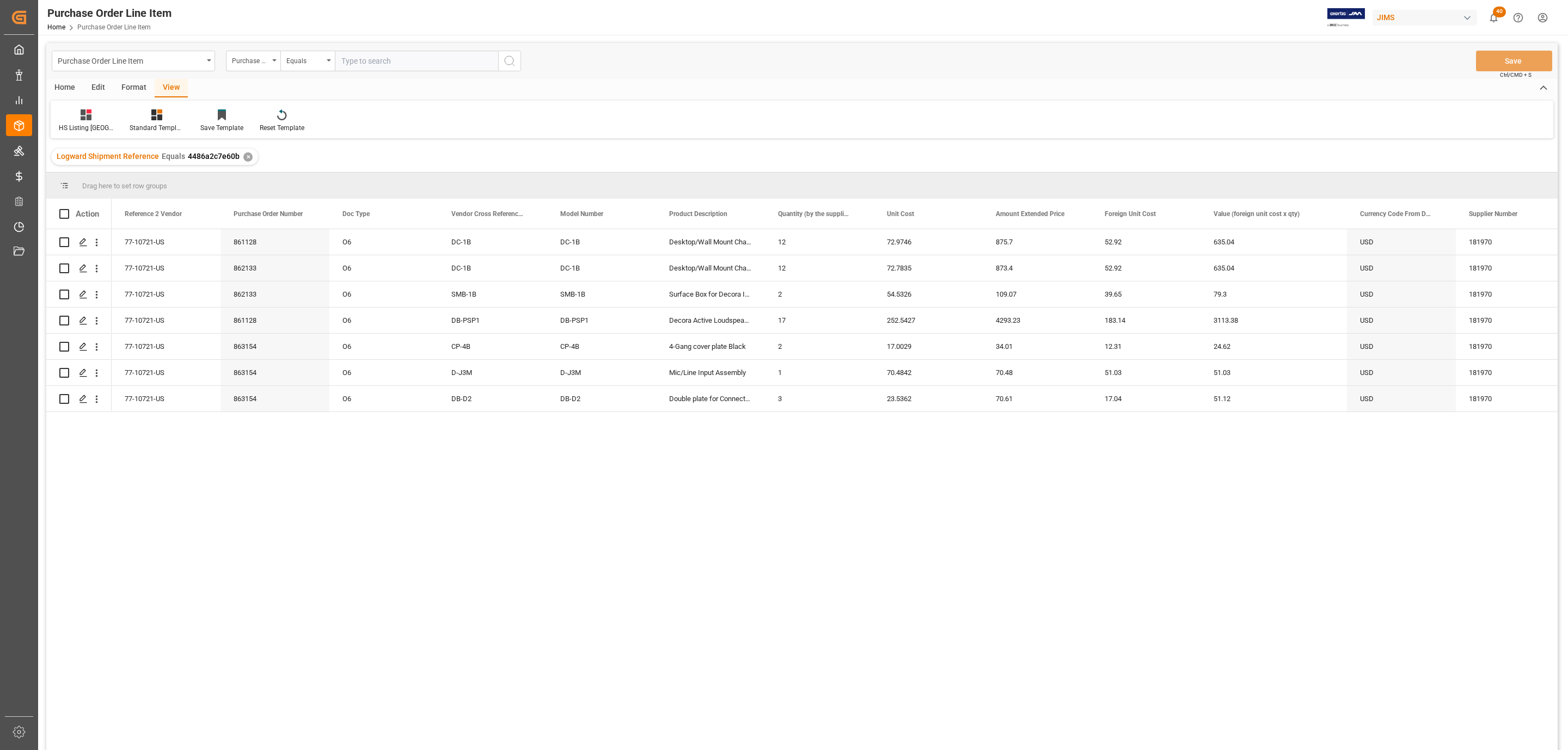
click at [65, 87] on div "Home" at bounding box center [64, 88] width 37 height 18
click at [64, 211] on span at bounding box center [64, 214] width 10 height 10
click at [68, 209] on input "checkbox" at bounding box center [68, 209] width 0 height 0
checkbox input "true"
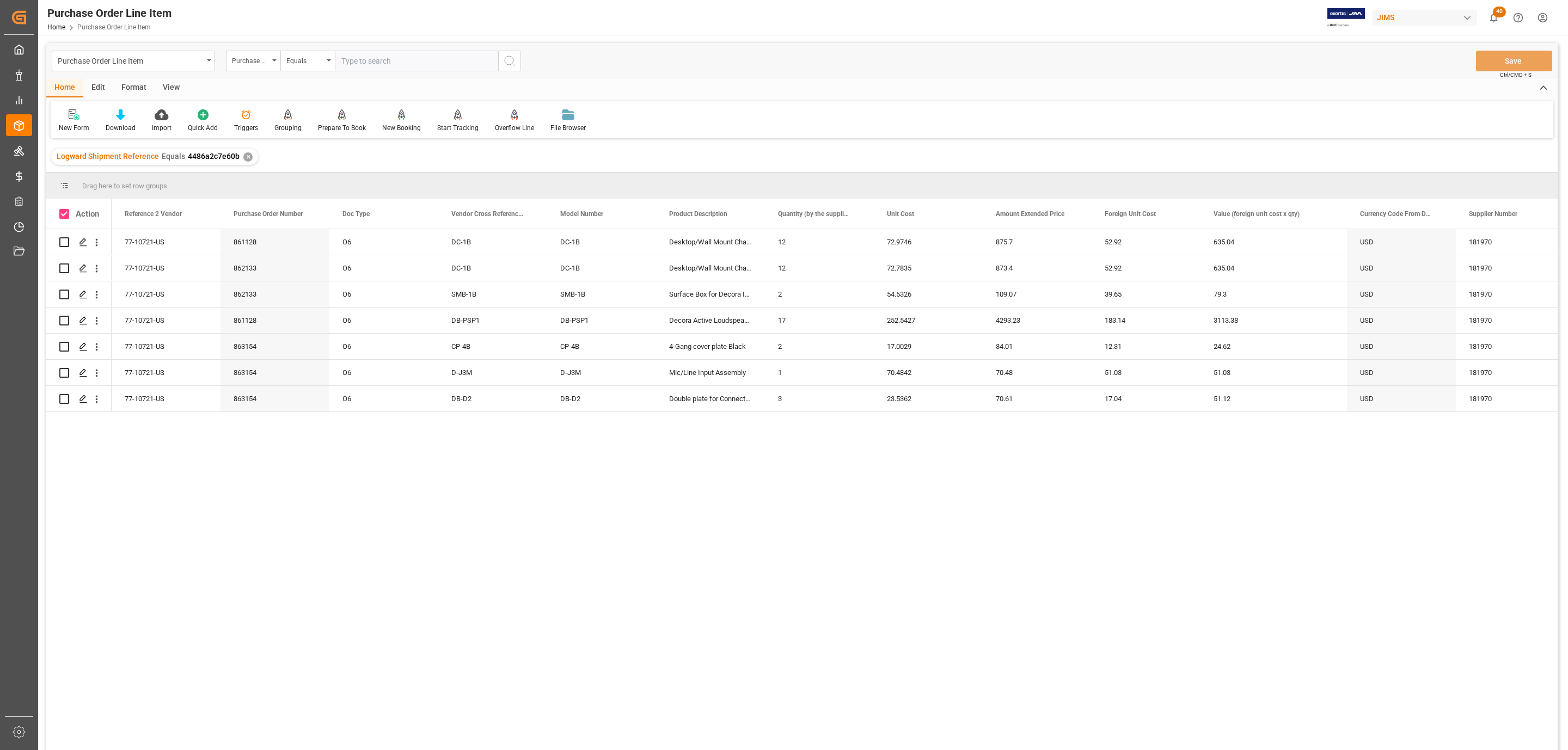
checkbox input "true"
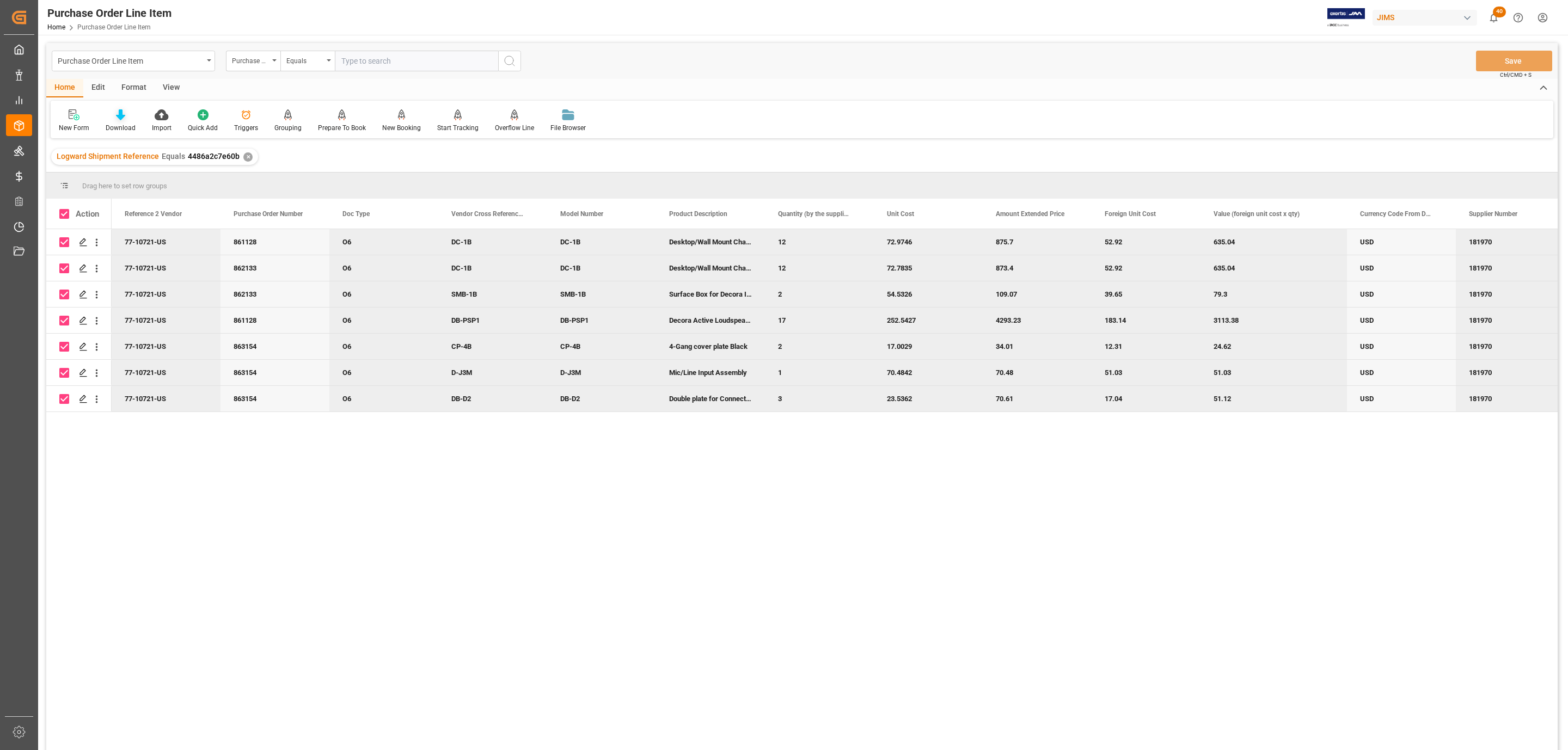
click at [109, 119] on div at bounding box center [121, 114] width 30 height 11
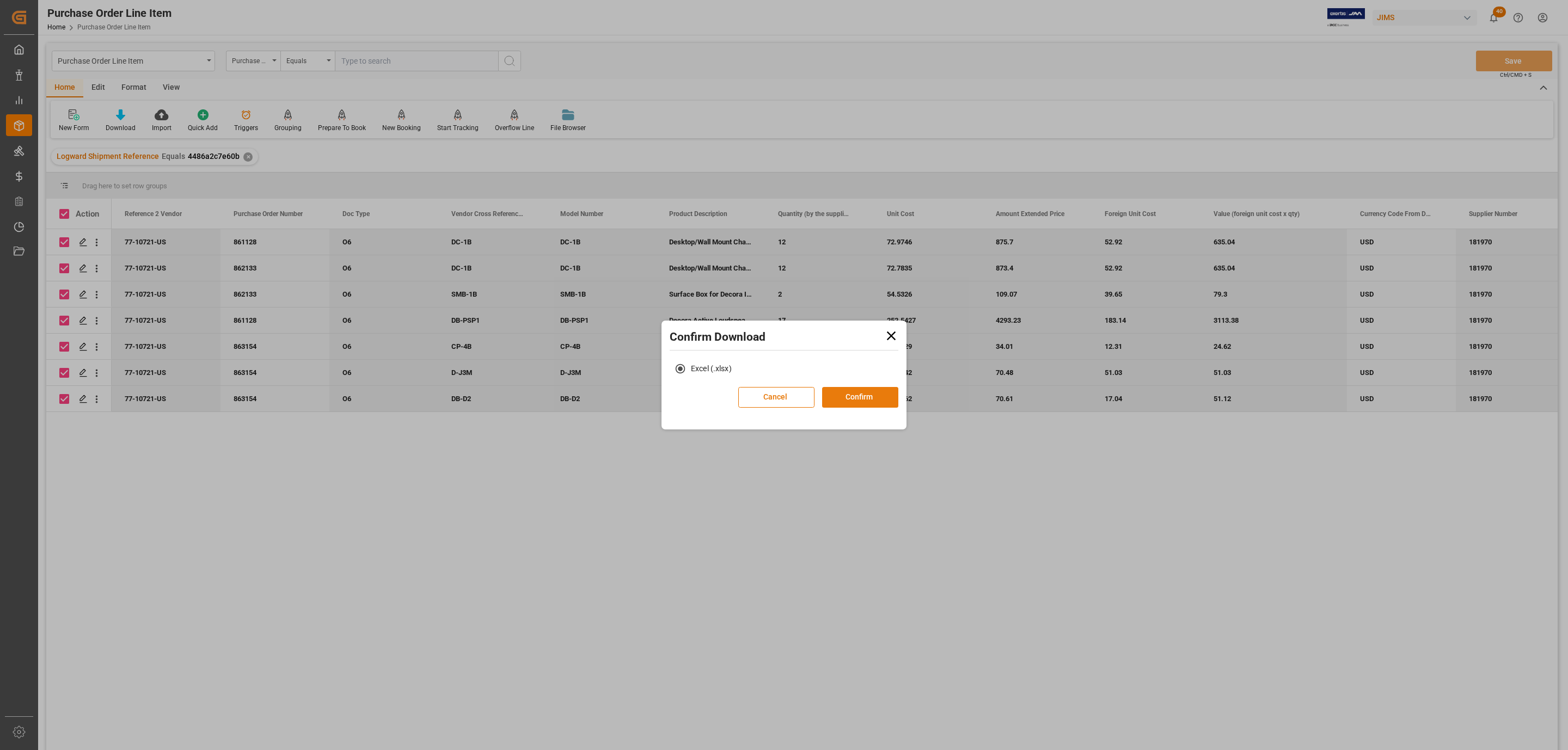
click at [854, 395] on button "Confirm" at bounding box center [860, 397] width 76 height 20
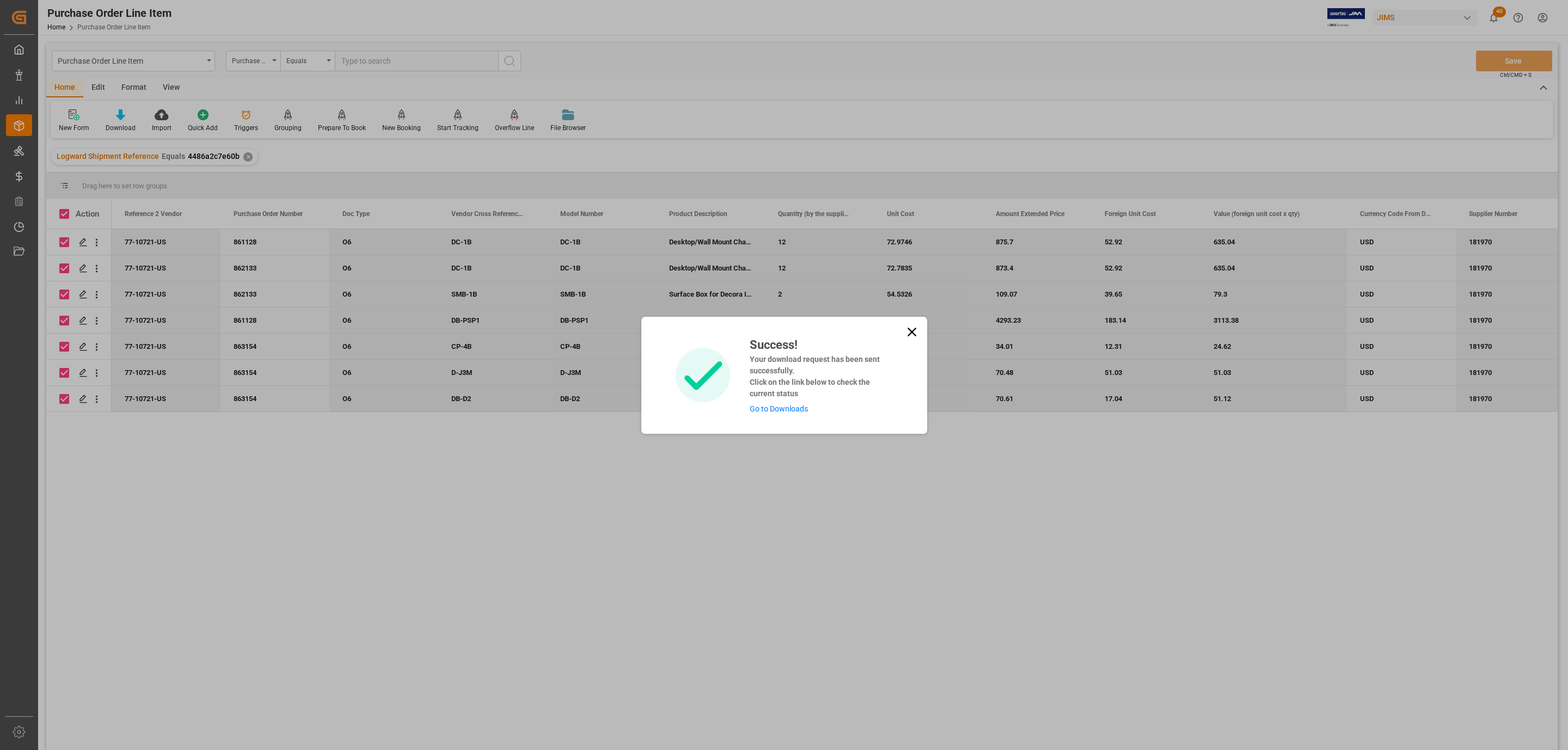
click at [796, 409] on link "Go to Downloads" at bounding box center [778, 409] width 59 height 9
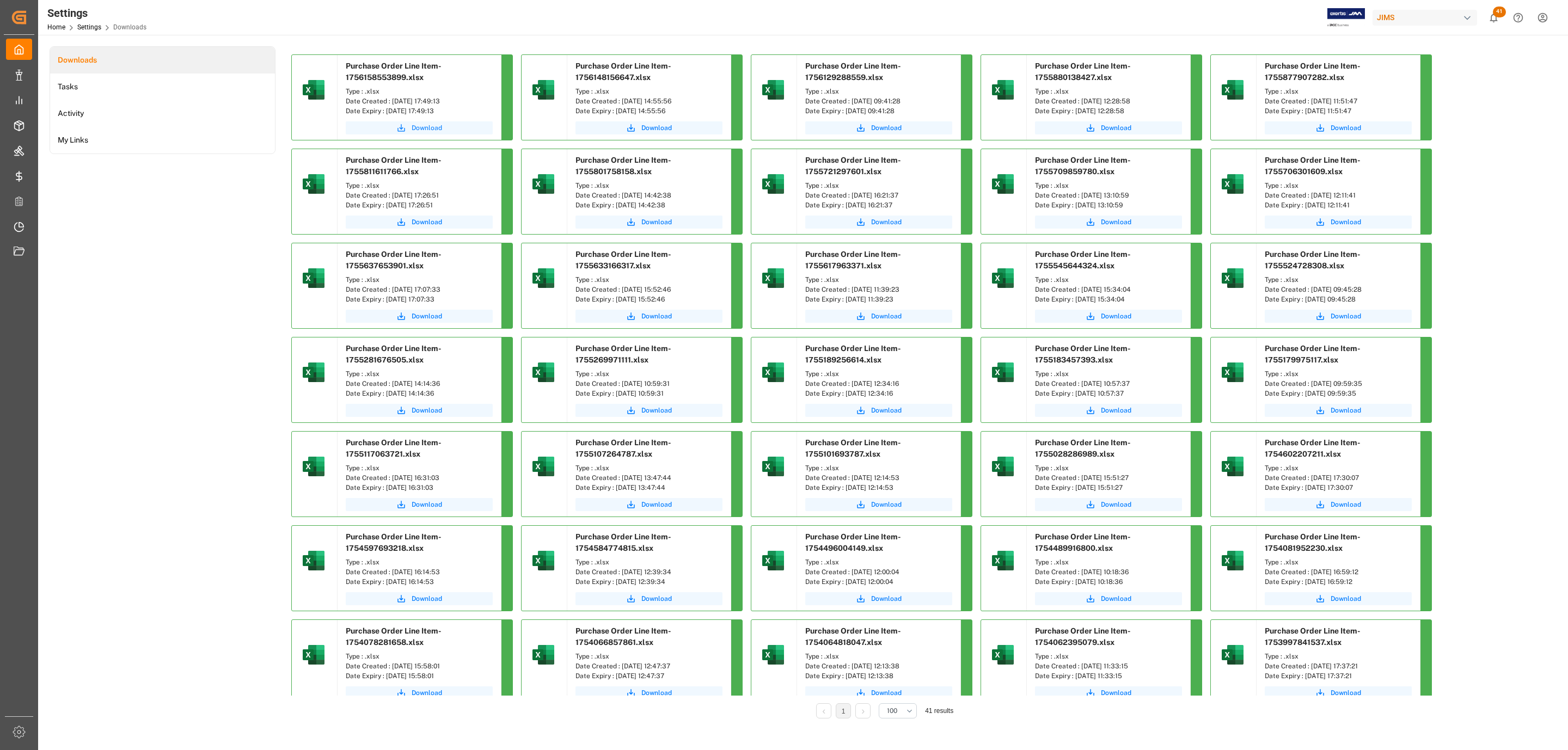
click at [424, 126] on span "Download" at bounding box center [427, 128] width 30 height 10
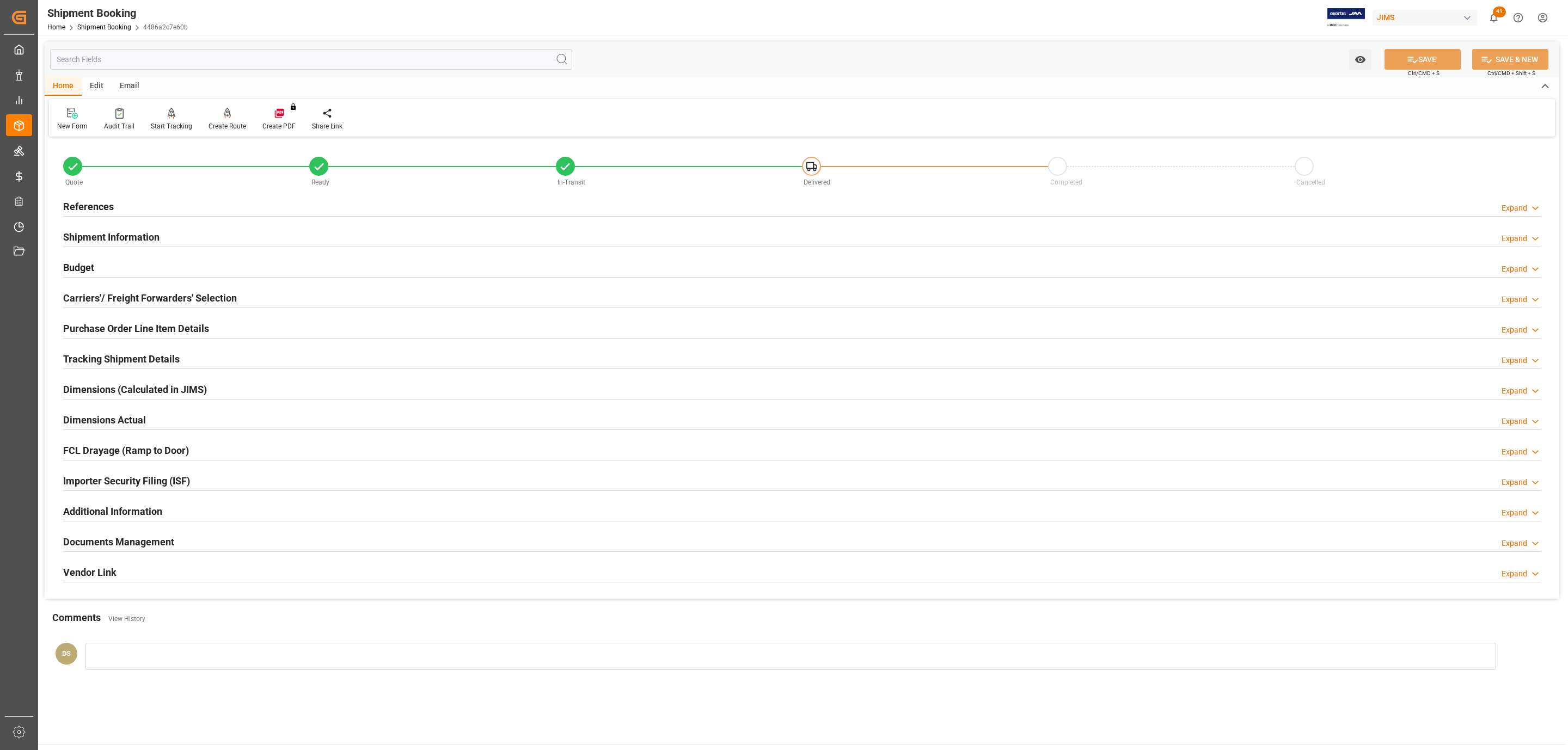
click at [314, 295] on div "Carriers'/ Freight Forwarders' Selection Expand" at bounding box center [802, 297] width 1478 height 20
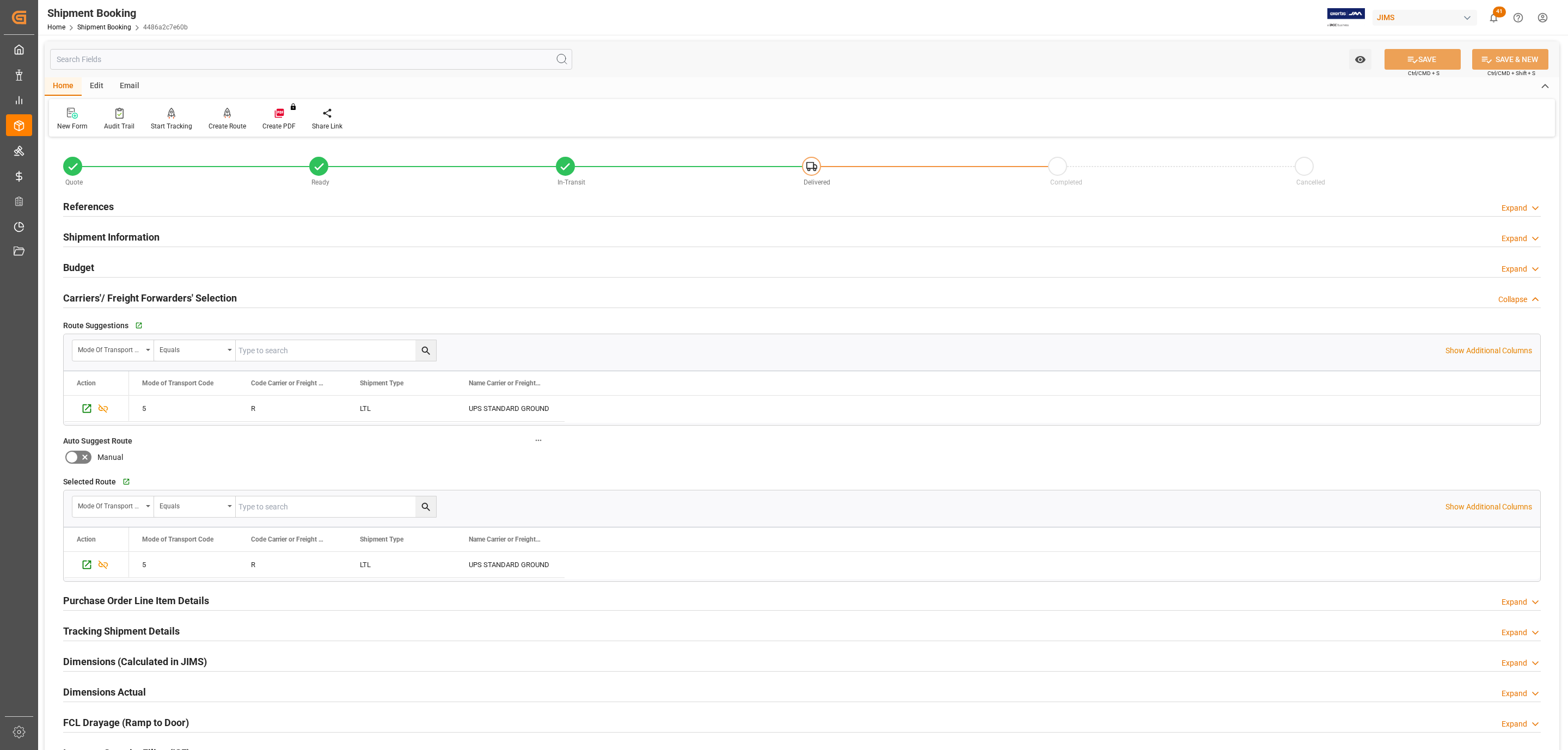
click at [314, 295] on div "Carriers'/ Freight Forwarders' Selection Collapse" at bounding box center [802, 297] width 1478 height 20
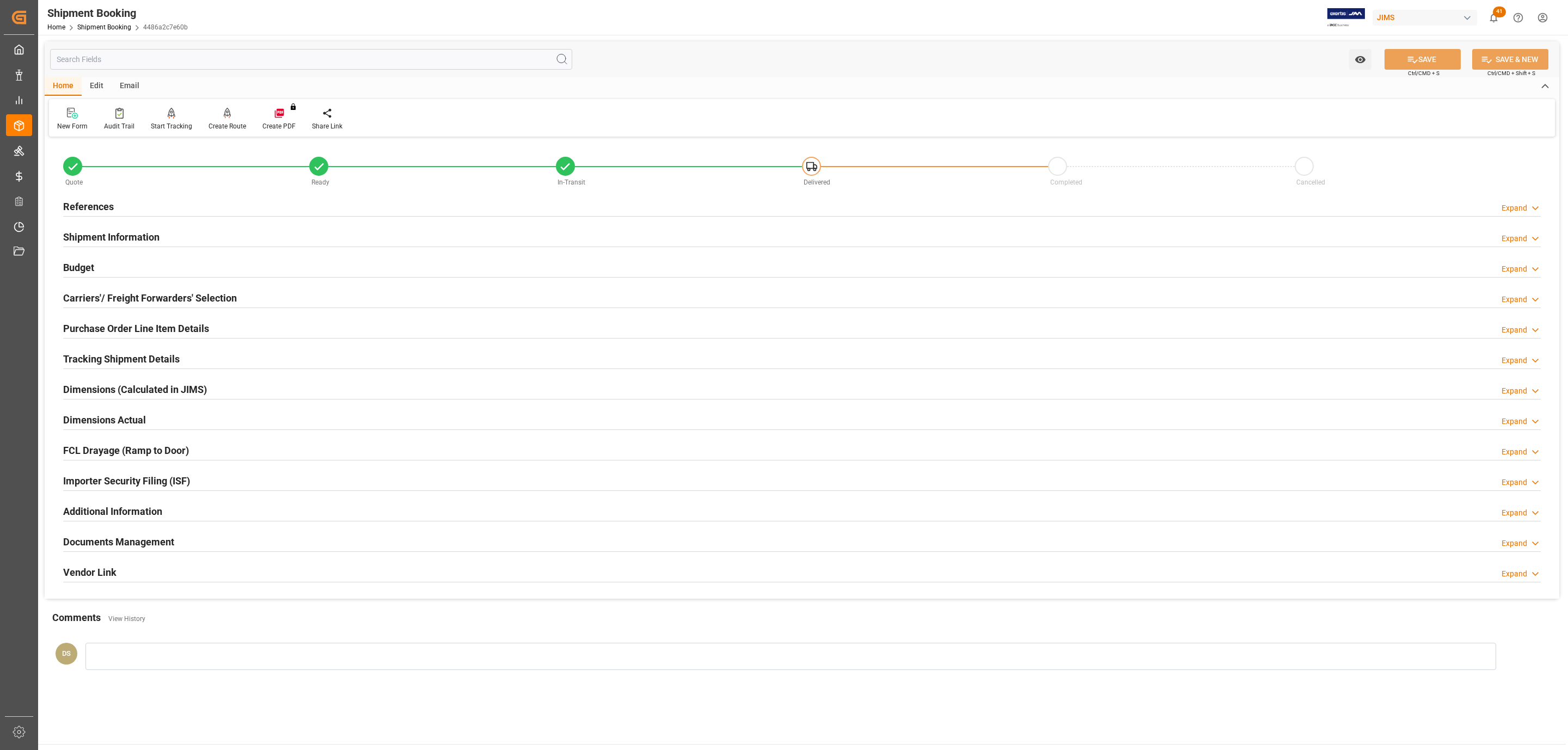
drag, startPoint x: 100, startPoint y: 547, endPoint x: 99, endPoint y: 556, distance: 9.1
click at [100, 547] on h2 "Documents Management" at bounding box center [118, 542] width 111 height 14
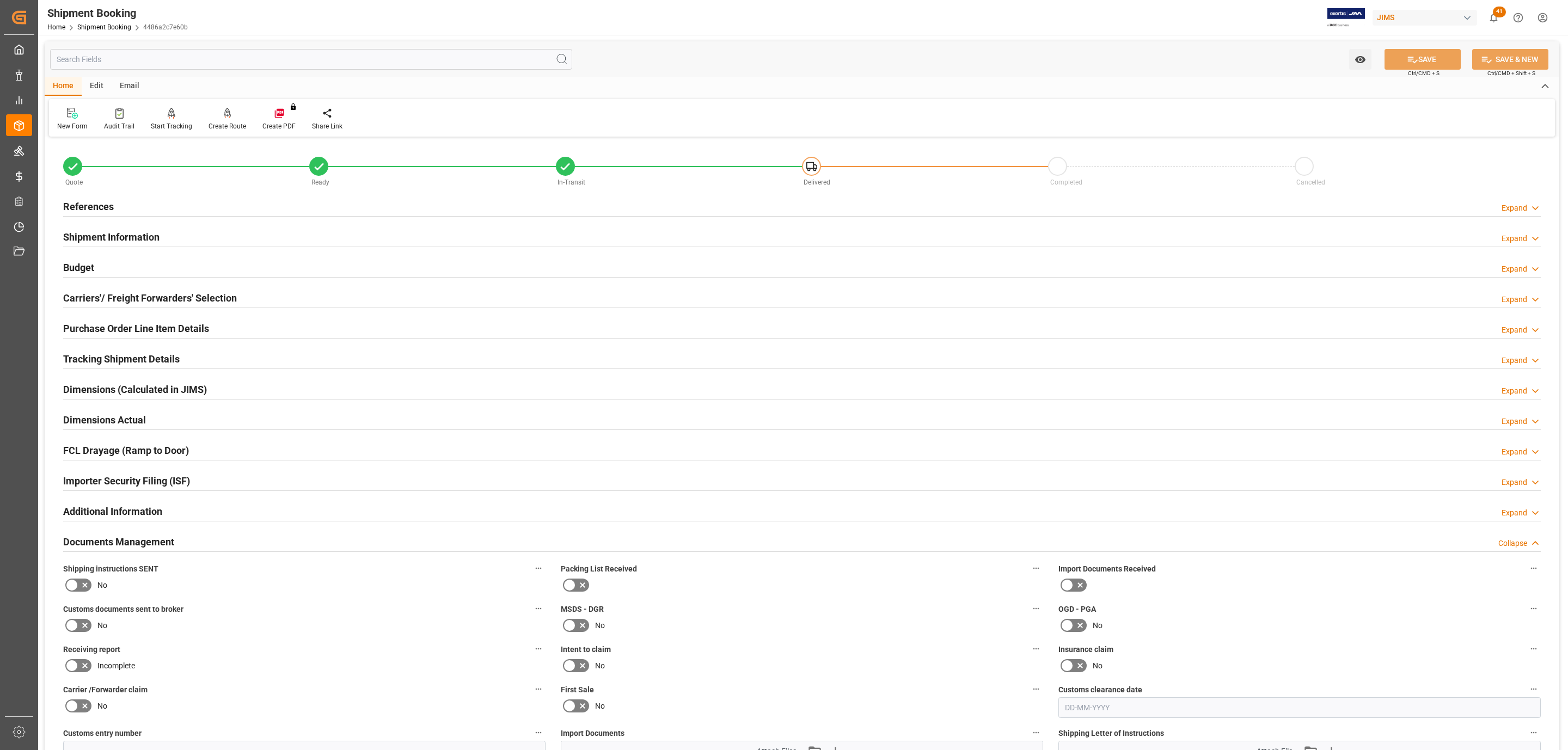
click at [80, 575] on span "Shipping instructions SENT" at bounding box center [111, 568] width 95 height 11
click at [532, 576] on button "Shipping instructions SENT" at bounding box center [539, 568] width 14 height 14
click at [74, 624] on div at bounding box center [784, 375] width 1568 height 750
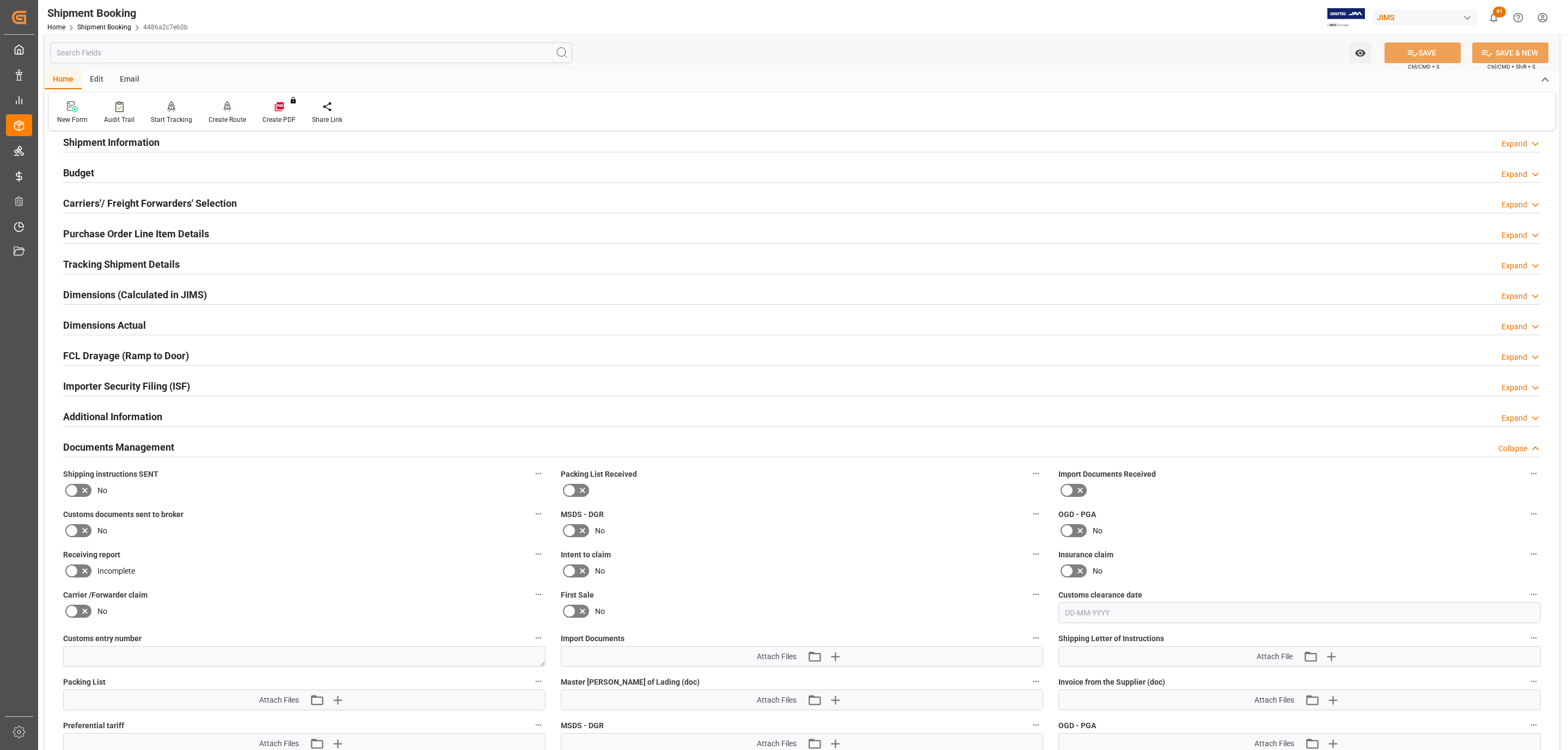
scroll to position [245, 0]
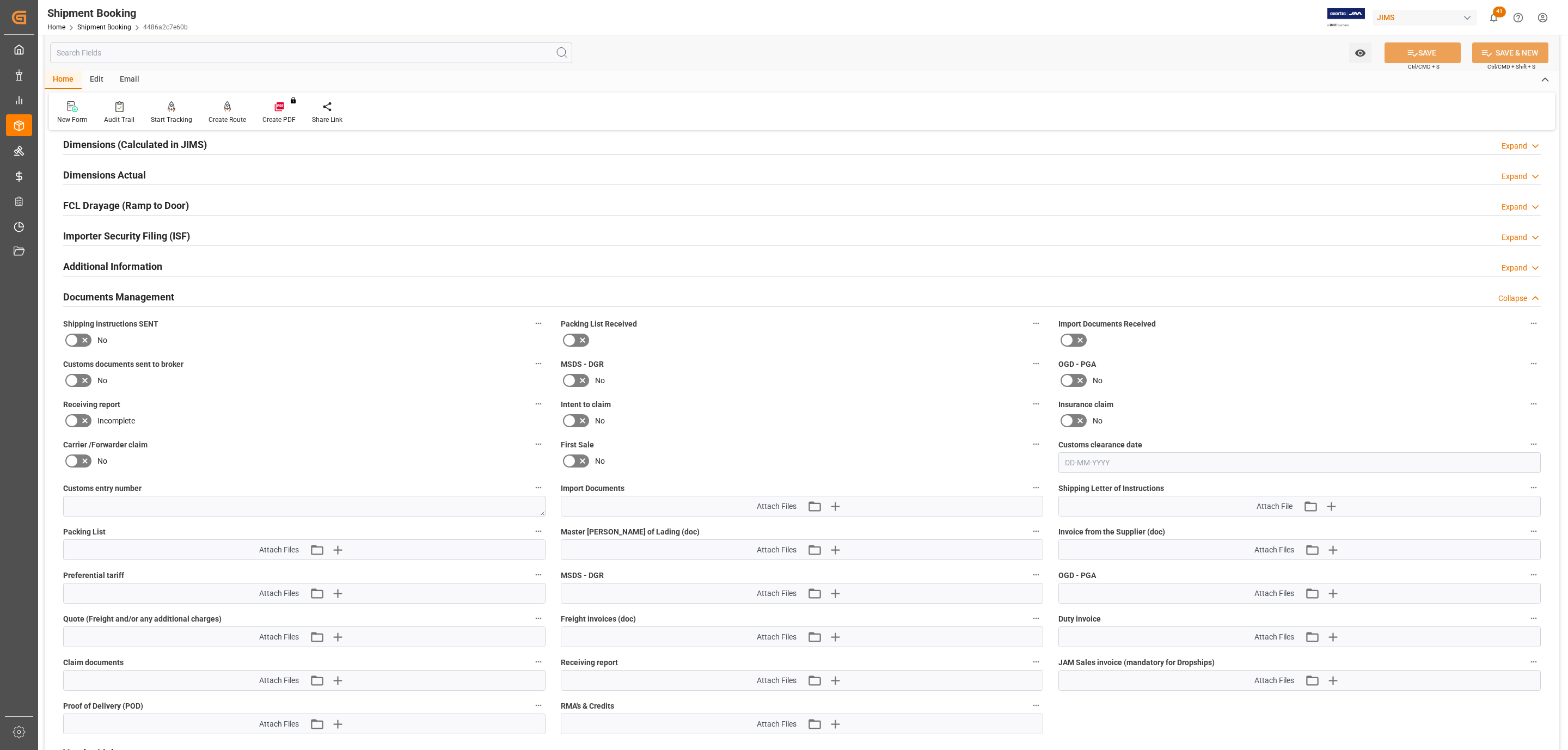
click at [75, 336] on icon at bounding box center [72, 340] width 13 height 13
click at [0, 0] on input "checkbox" at bounding box center [0, 0] width 0 height 0
drag, startPoint x: 74, startPoint y: 374, endPoint x: 90, endPoint y: 384, distance: 18.9
click at [74, 374] on label at bounding box center [78, 380] width 30 height 17
click at [0, 0] on input "checkbox" at bounding box center [0, 0] width 0 height 0
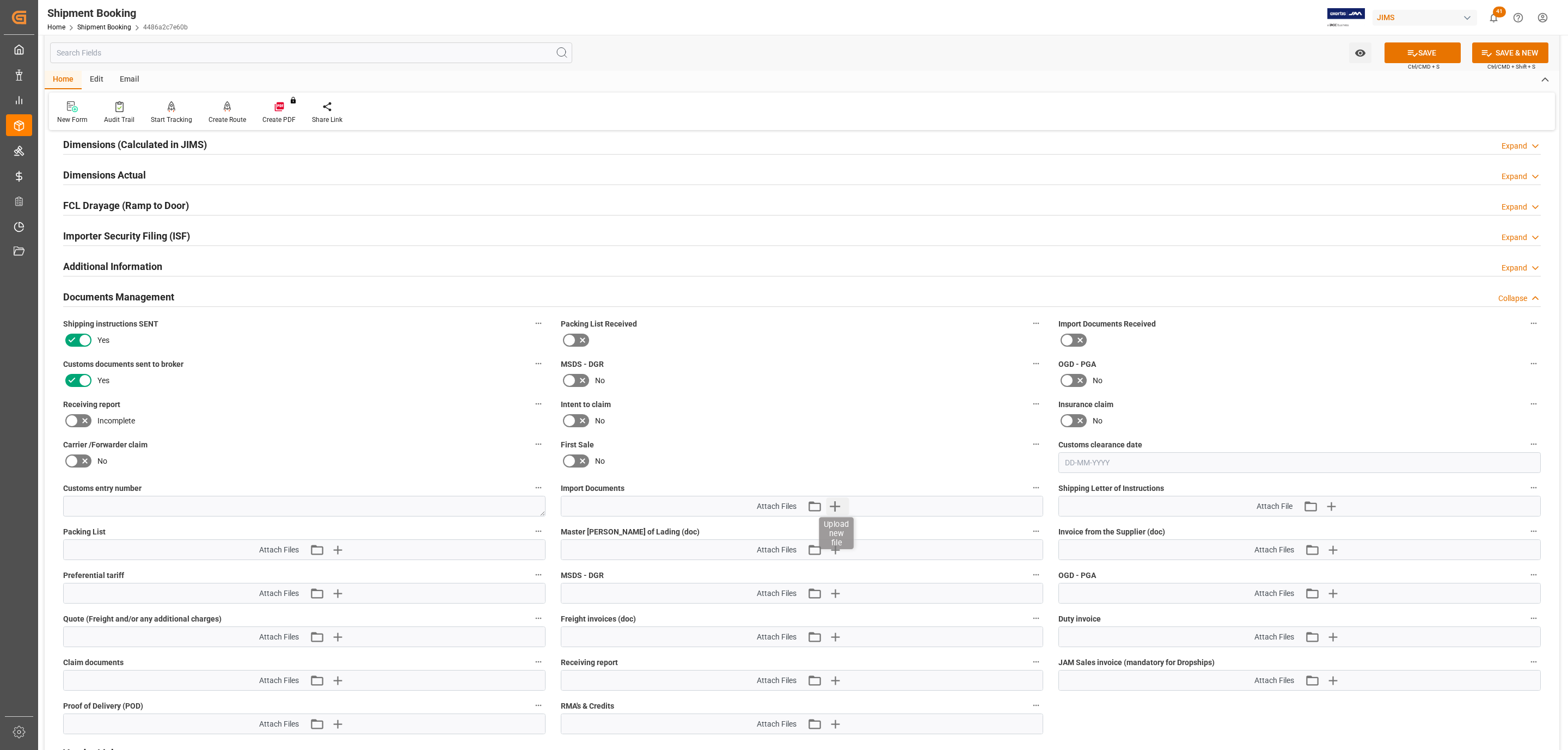
click at [840, 512] on icon "button" at bounding box center [835, 506] width 17 height 17
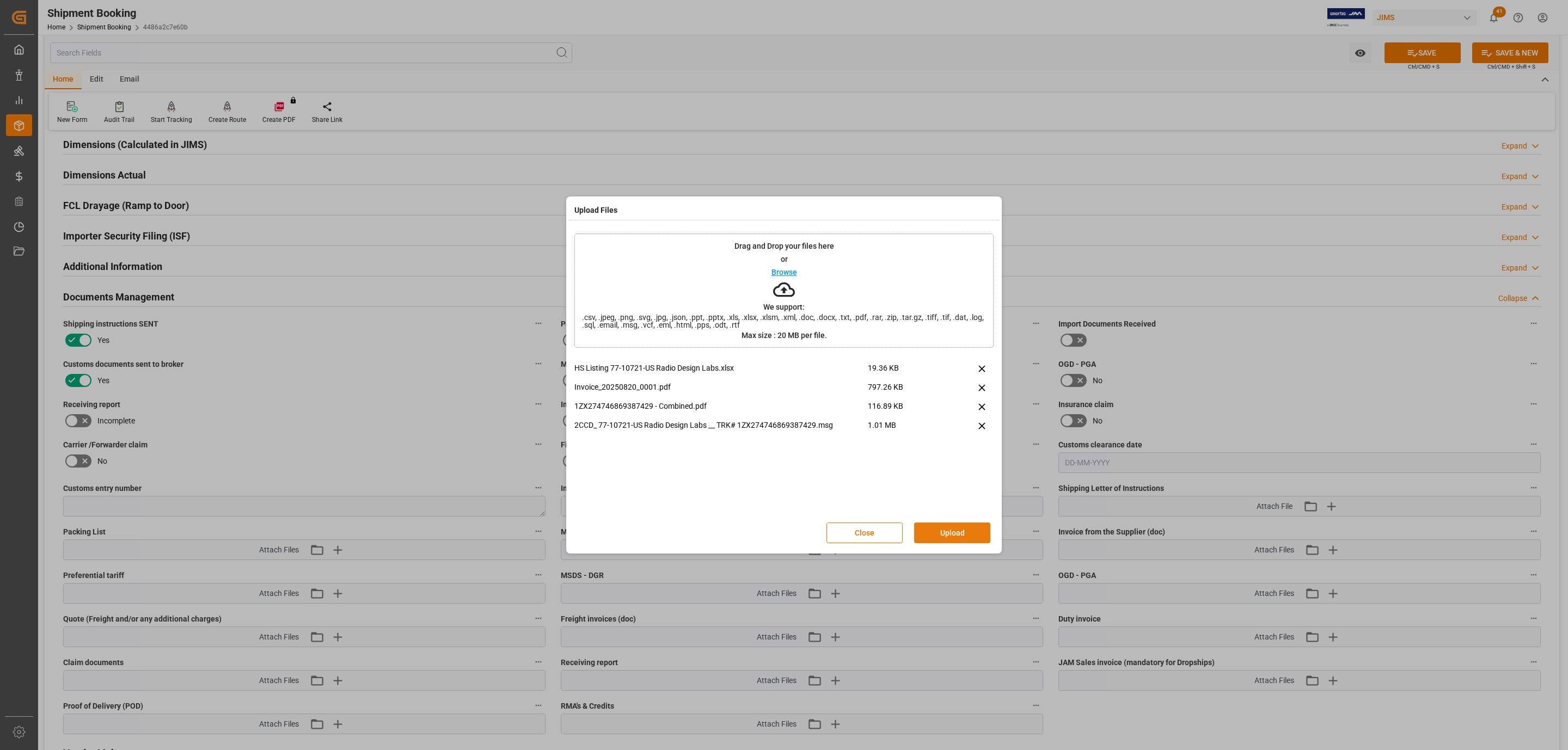
click at [967, 535] on button "Upload" at bounding box center [952, 532] width 76 height 20
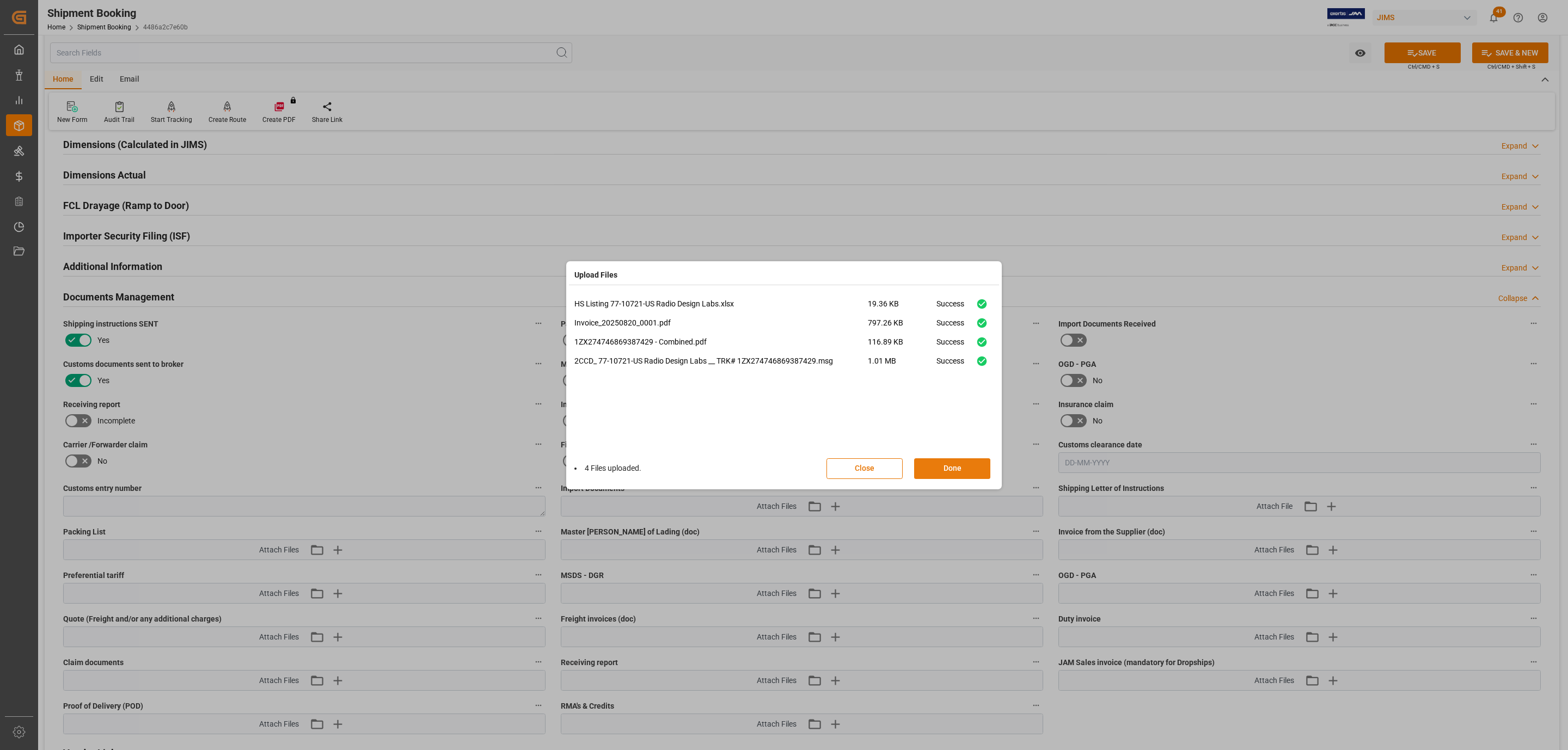
click at [939, 468] on button "Done" at bounding box center [952, 468] width 76 height 20
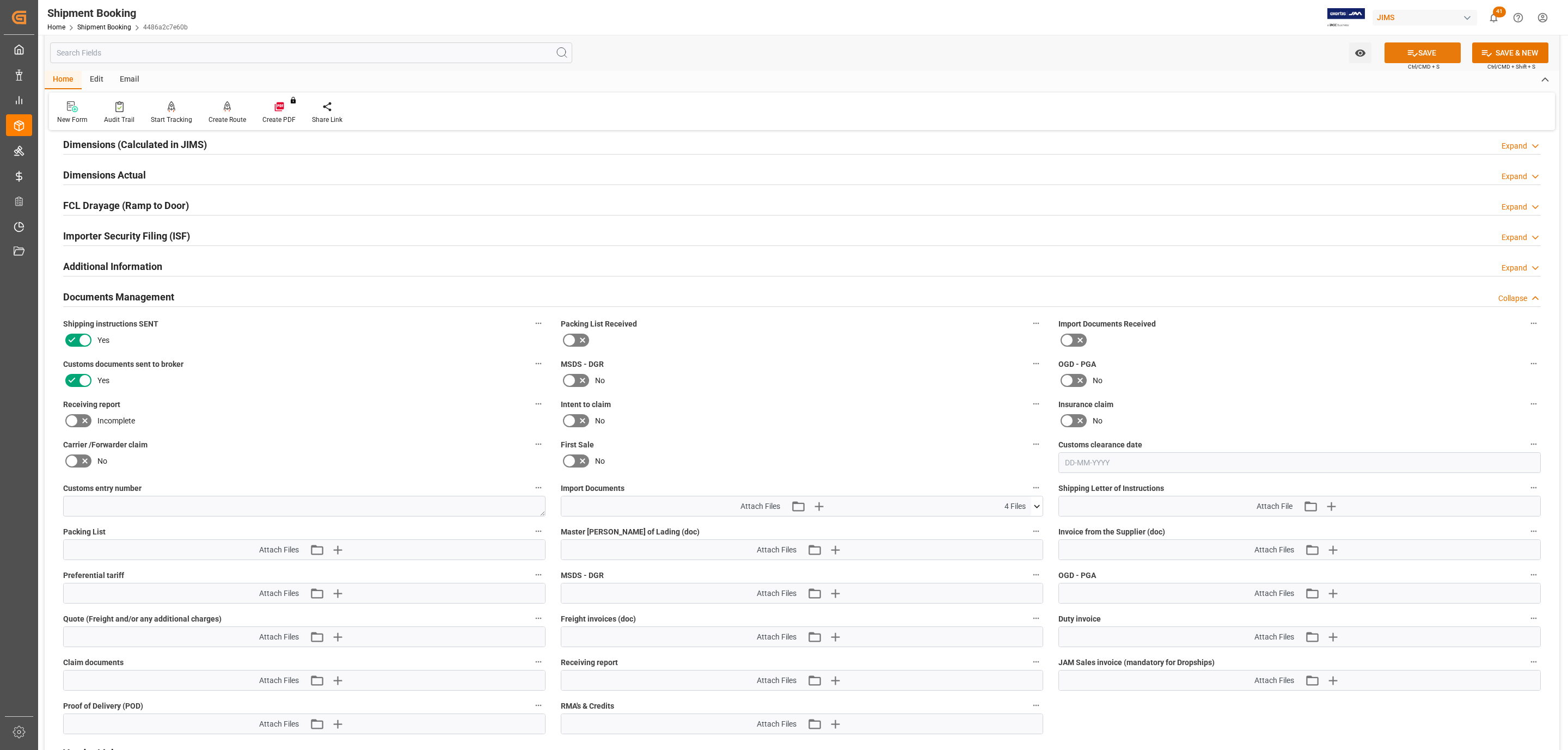
click at [1398, 53] on button "SAVE" at bounding box center [1423, 53] width 76 height 20
